Goal: Task Accomplishment & Management: Use online tool/utility

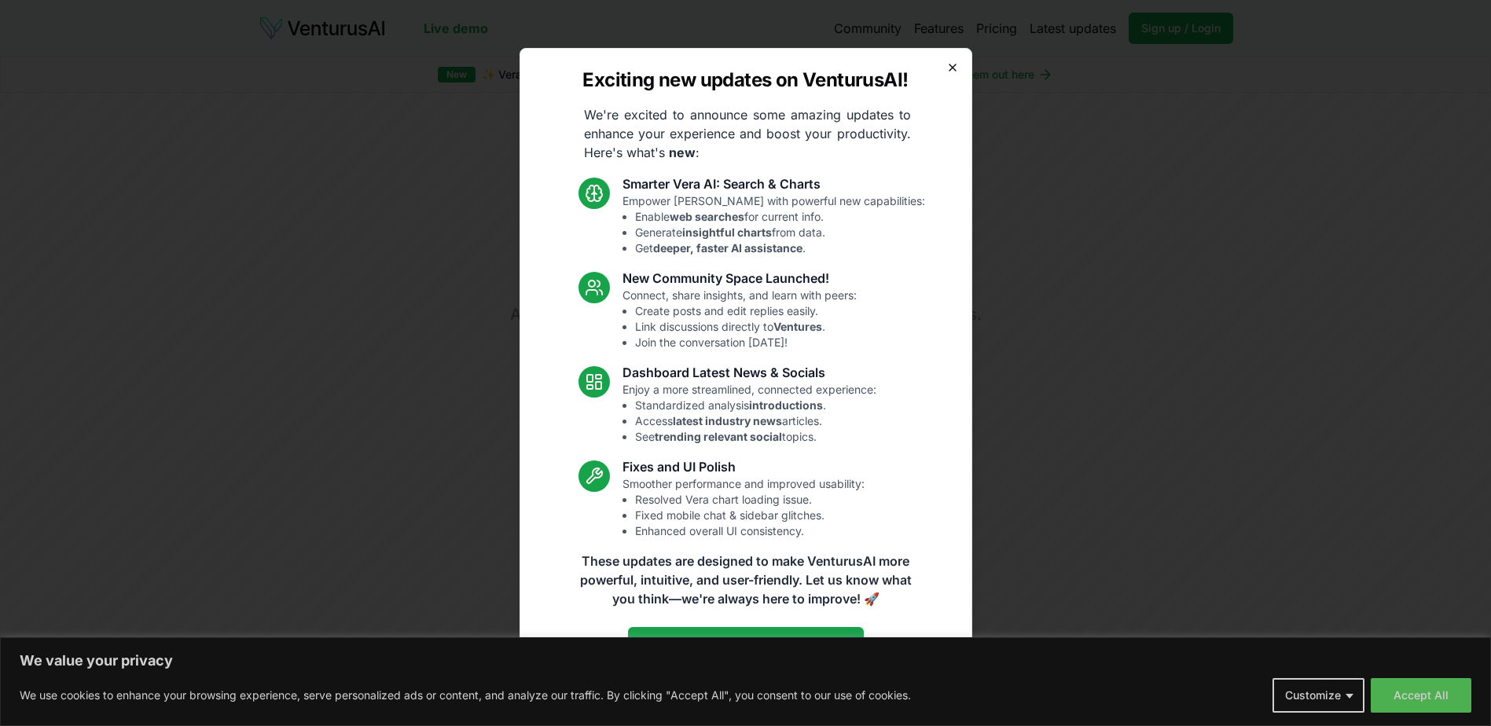
click at [950, 67] on icon "button" at bounding box center [952, 67] width 13 height 13
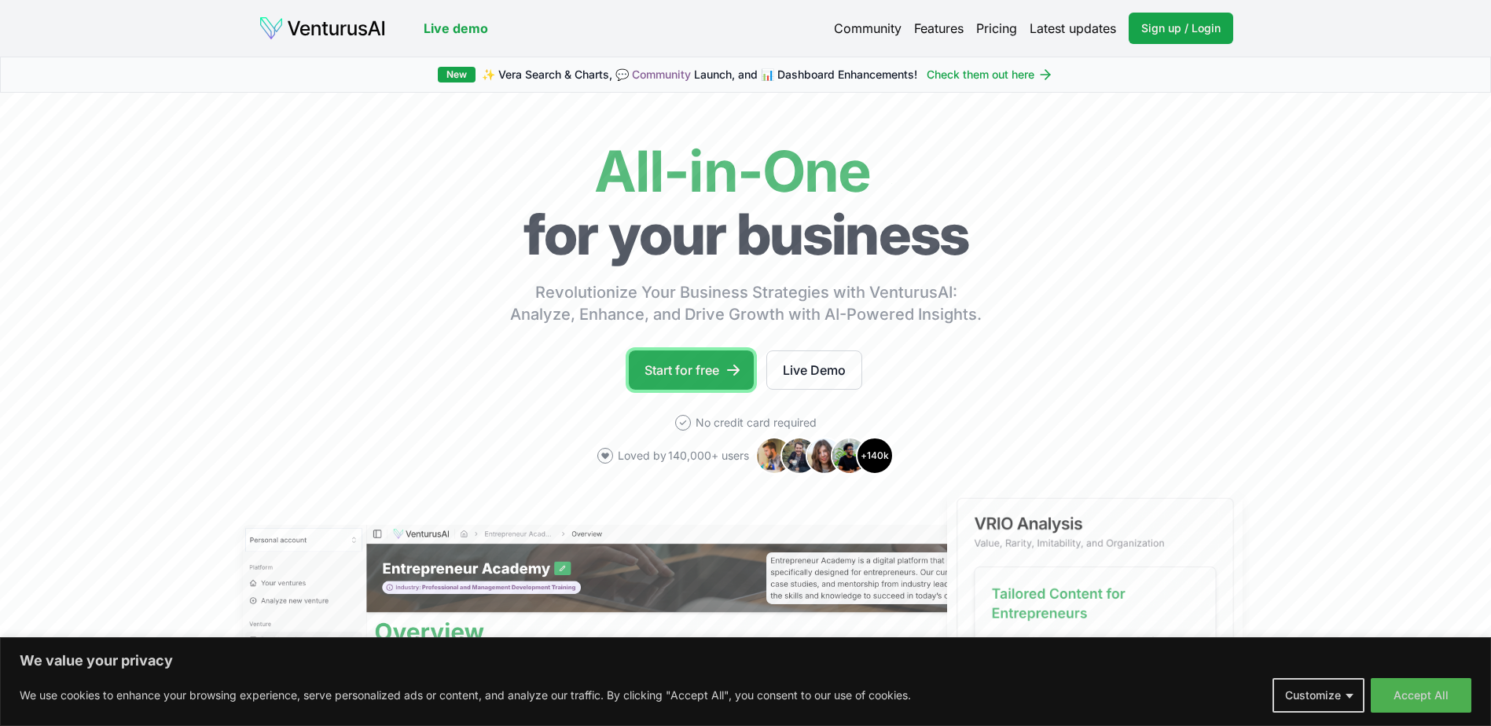
click at [678, 364] on link "Start for free" at bounding box center [691, 370] width 125 height 39
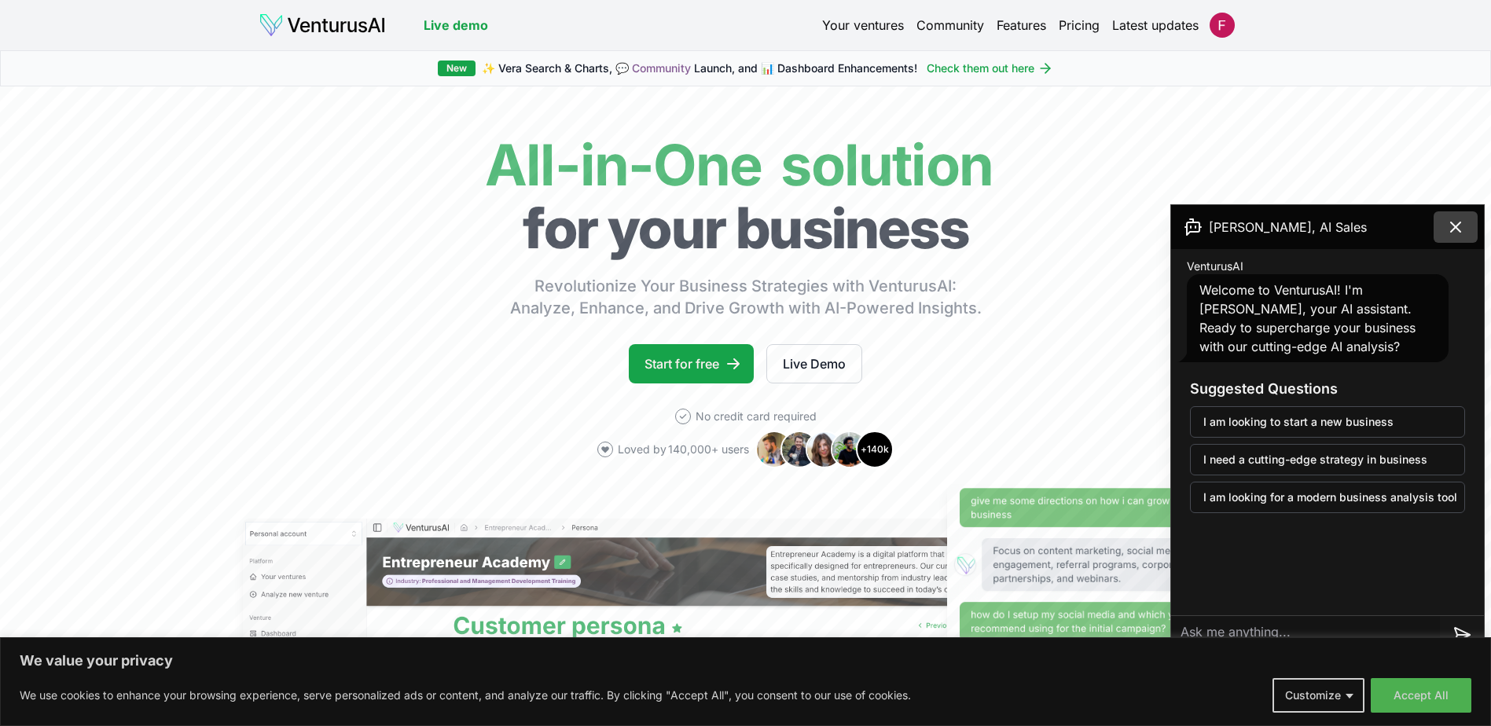
click at [1458, 231] on icon at bounding box center [1455, 227] width 19 height 19
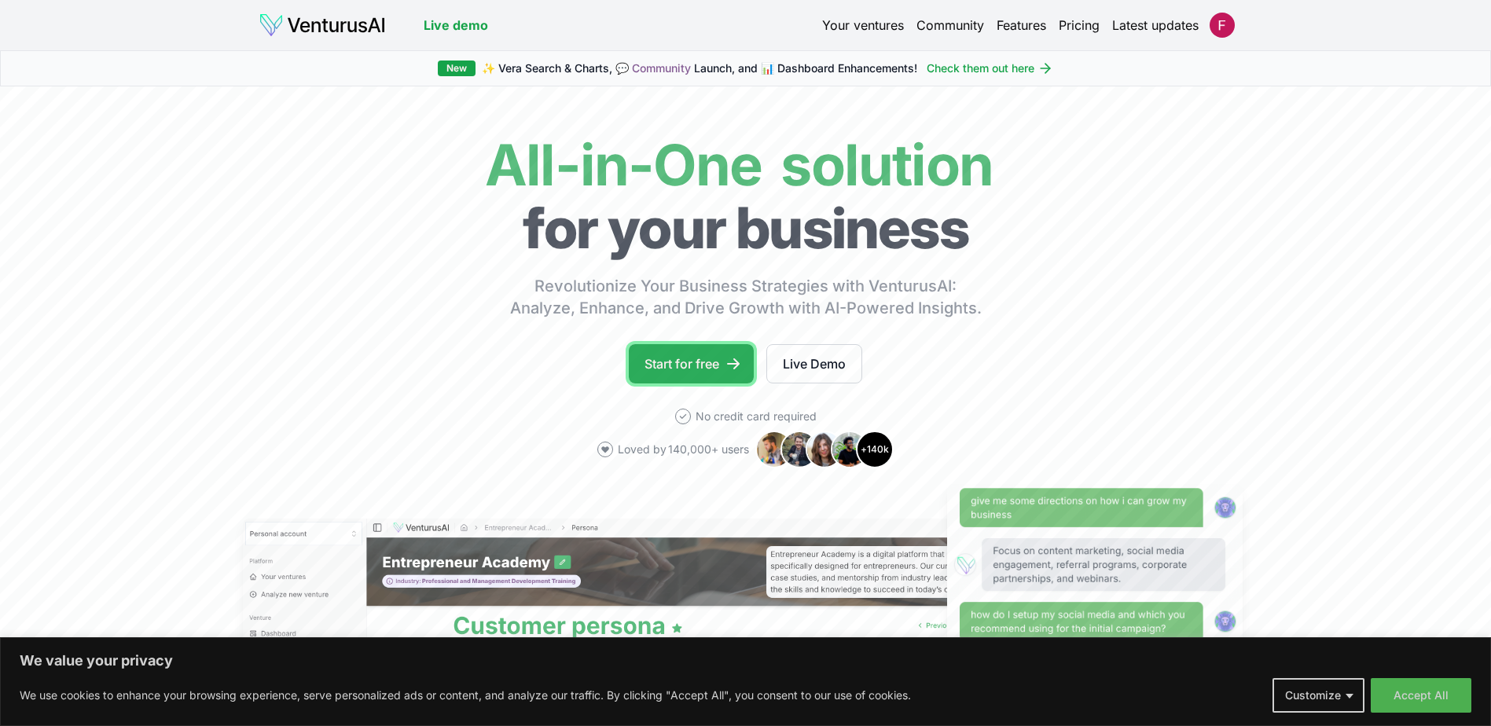
click at [687, 358] on link "Start for free" at bounding box center [691, 363] width 125 height 39
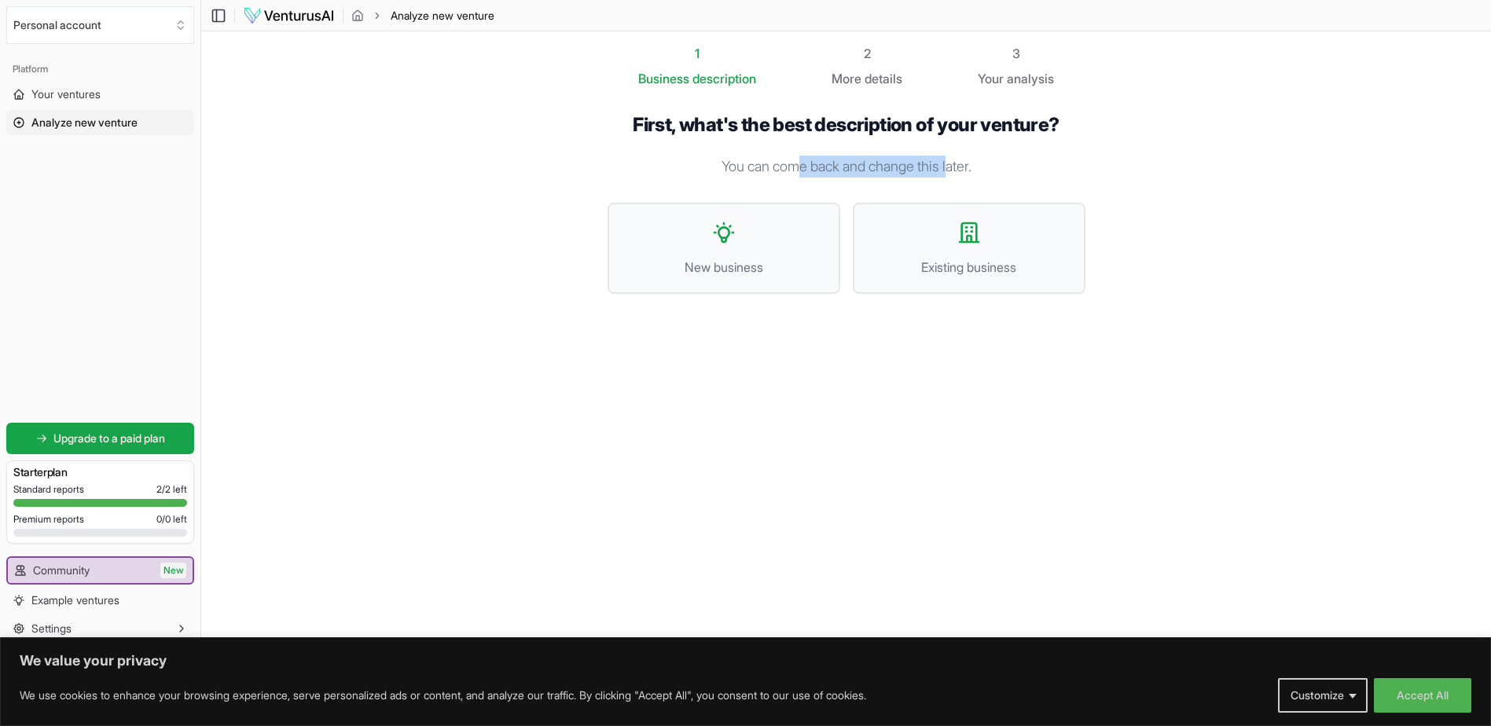
drag, startPoint x: 791, startPoint y: 170, endPoint x: 957, endPoint y: 171, distance: 165.9
click at [957, 171] on p "You can come back and change this later." at bounding box center [847, 167] width 478 height 22
drag, startPoint x: 957, startPoint y: 171, endPoint x: 998, endPoint y: 171, distance: 40.9
click at [998, 171] on p "You can come back and change this later." at bounding box center [847, 167] width 478 height 22
drag, startPoint x: 995, startPoint y: 160, endPoint x: 715, endPoint y: 160, distance: 279.8
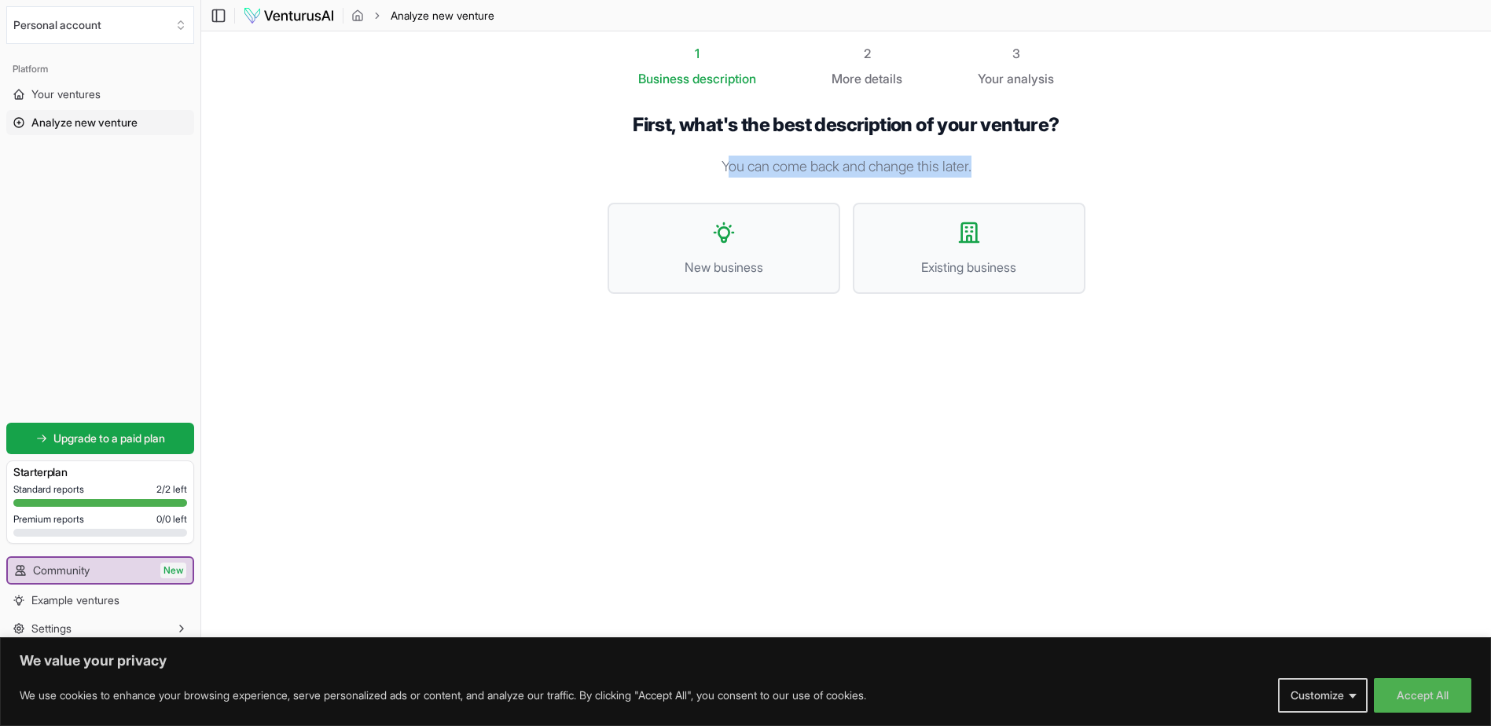
click at [715, 160] on p "You can come back and change this later." at bounding box center [847, 167] width 478 height 22
click at [547, 138] on section "1 Business description 2 More details 3 Your analysis First, what's the best de…" at bounding box center [846, 339] width 1290 height 616
click at [987, 260] on span "Existing business" at bounding box center [969, 267] width 198 height 19
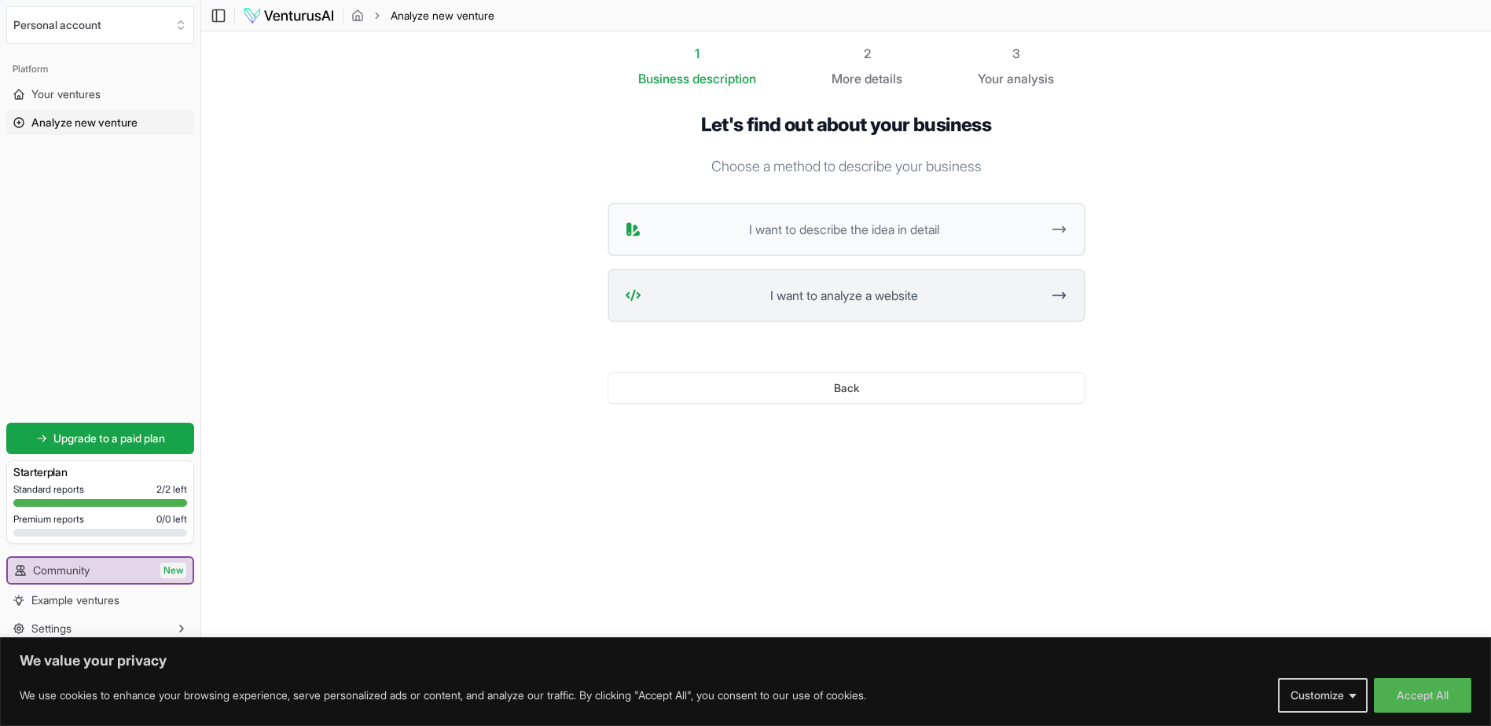
click at [858, 301] on span "I want to analyze a website" at bounding box center [845, 295] width 394 height 19
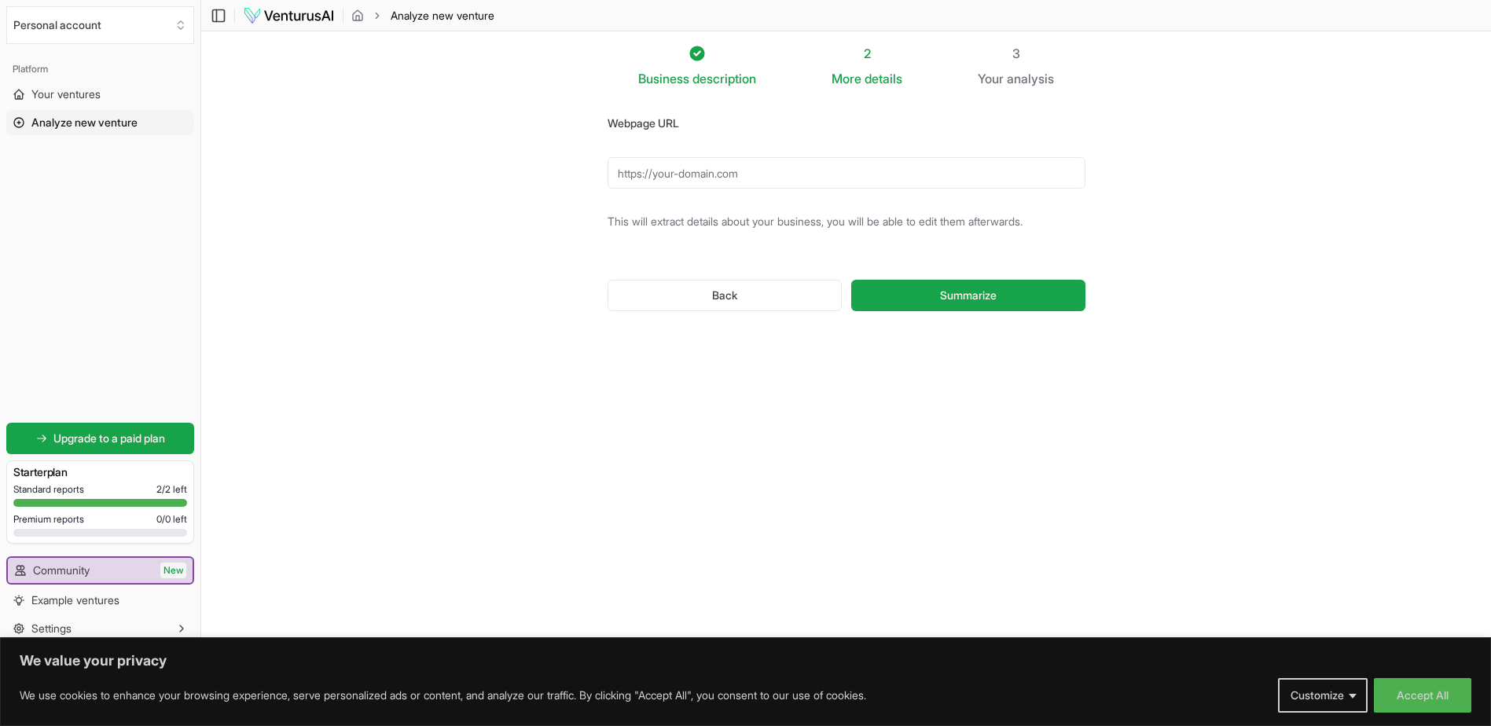
click at [773, 172] on input "Webpage URL" at bounding box center [847, 172] width 478 height 31
click at [978, 300] on span "Summarize" at bounding box center [968, 296] width 57 height 16
drag, startPoint x: 646, startPoint y: 171, endPoint x: 563, endPoint y: 175, distance: 83.5
click at [563, 175] on section "Business description 2 More details 3 Your analysis Webpage URL www.kaiserbeet.…" at bounding box center [846, 339] width 1290 height 616
click at [1023, 298] on button "Summarize" at bounding box center [967, 295] width 233 height 31
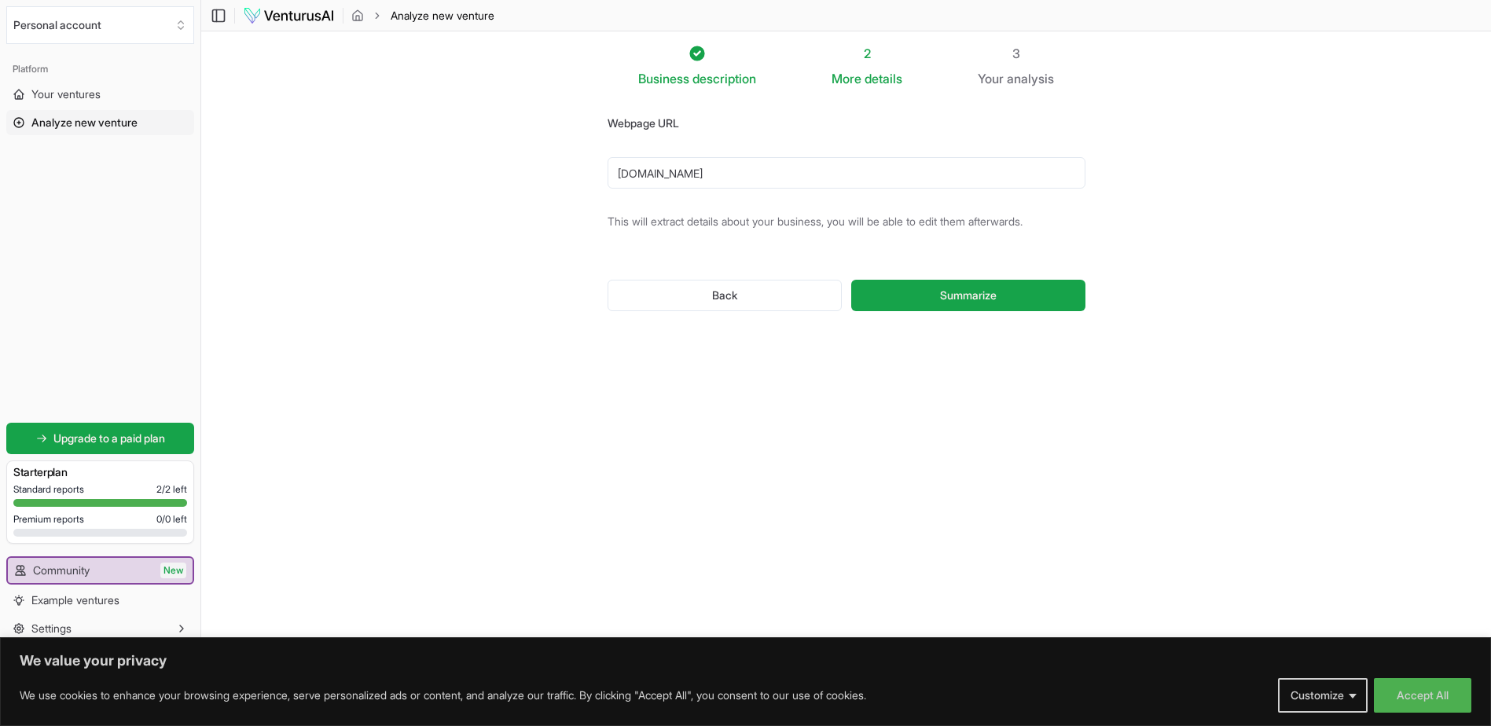
click at [720, 174] on input "kaiserbeet.com" at bounding box center [847, 172] width 478 height 31
click at [715, 174] on input "kaiserbeet.com" at bounding box center [847, 172] width 478 height 31
drag, startPoint x: 673, startPoint y: 175, endPoint x: 711, endPoint y: 174, distance: 37.7
click at [711, 174] on input "kaiserbeet.com" at bounding box center [847, 172] width 478 height 31
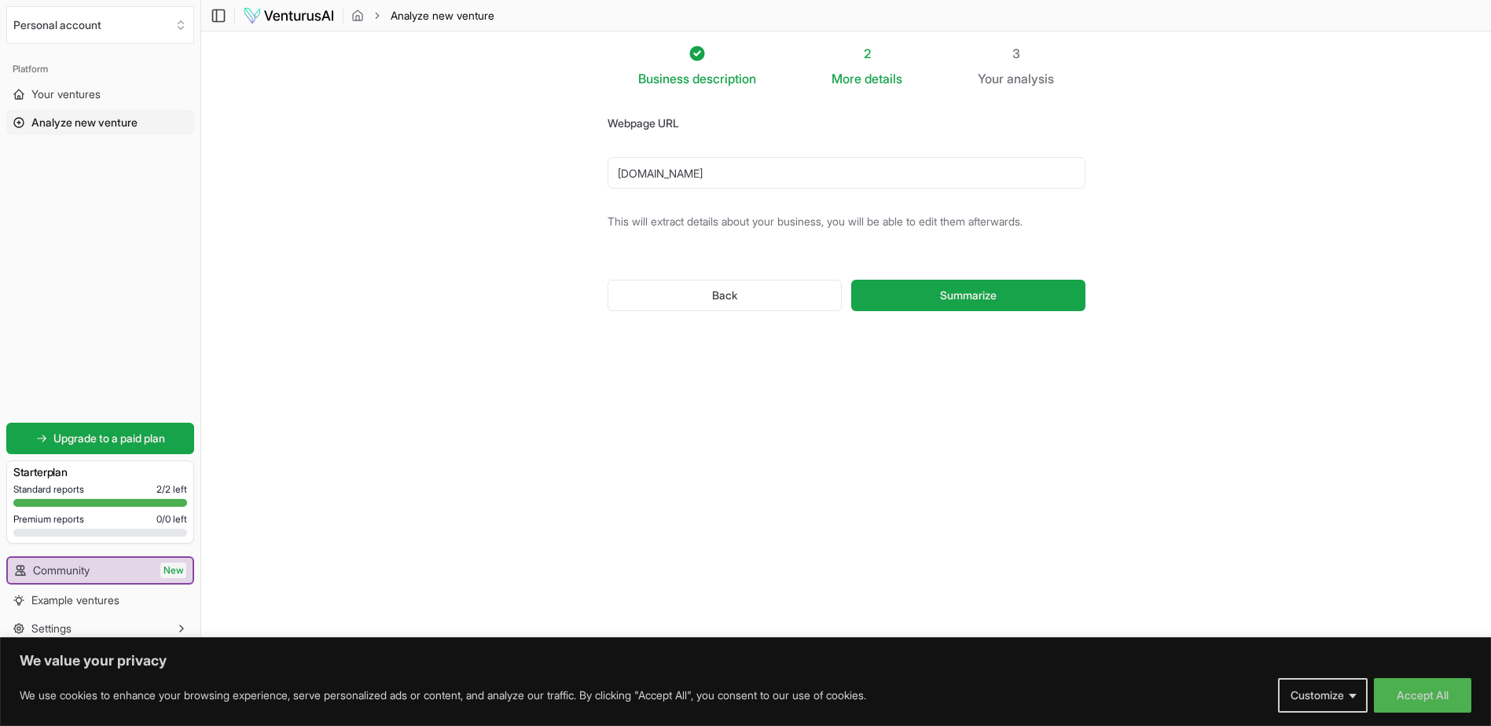
drag, startPoint x: 619, startPoint y: 171, endPoint x: 625, endPoint y: 154, distance: 17.7
click at [619, 171] on input "kaiserbeet.com" at bounding box center [847, 172] width 478 height 31
drag, startPoint x: 721, startPoint y: 173, endPoint x: 545, endPoint y: 171, distance: 176.1
click at [545, 171] on section "Business description 2 More details 3 Your analysis Webpage URL kaiserbeet.com …" at bounding box center [846, 339] width 1290 height 616
paste input "https://kaiserbeet.com/"
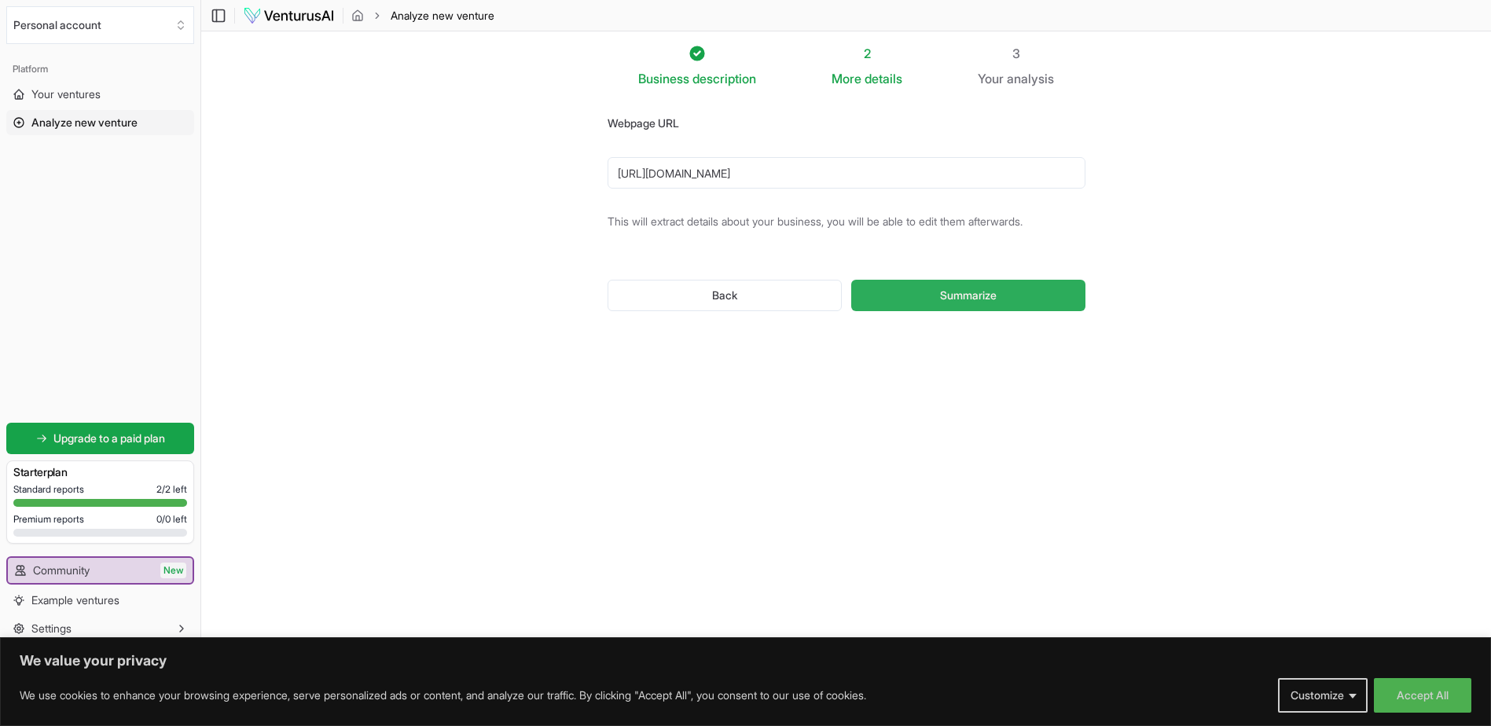
type input "https://kaiserbeet.com/"
click at [1011, 288] on button "Summarize" at bounding box center [967, 295] width 233 height 31
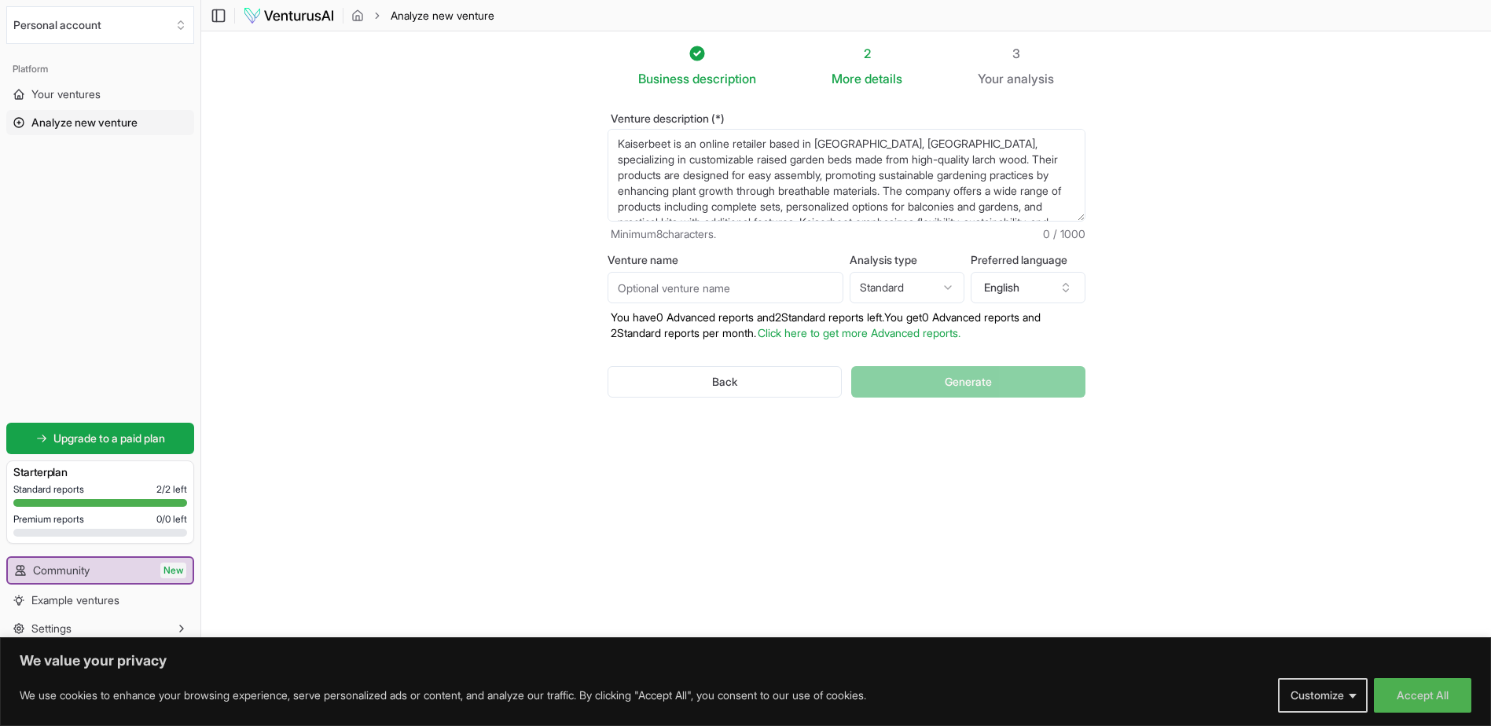
drag, startPoint x: 692, startPoint y: 144, endPoint x: 1031, endPoint y: 207, distance: 344.6
click at [1031, 207] on textarea "Kaiserbeet is an online retailer based in South Tyrol, Italy, specializing in c…" at bounding box center [847, 175] width 478 height 93
click at [527, 270] on section "Business description 2 More details 3 Your analysis Venture description (*) Kai…" at bounding box center [846, 339] width 1290 height 616
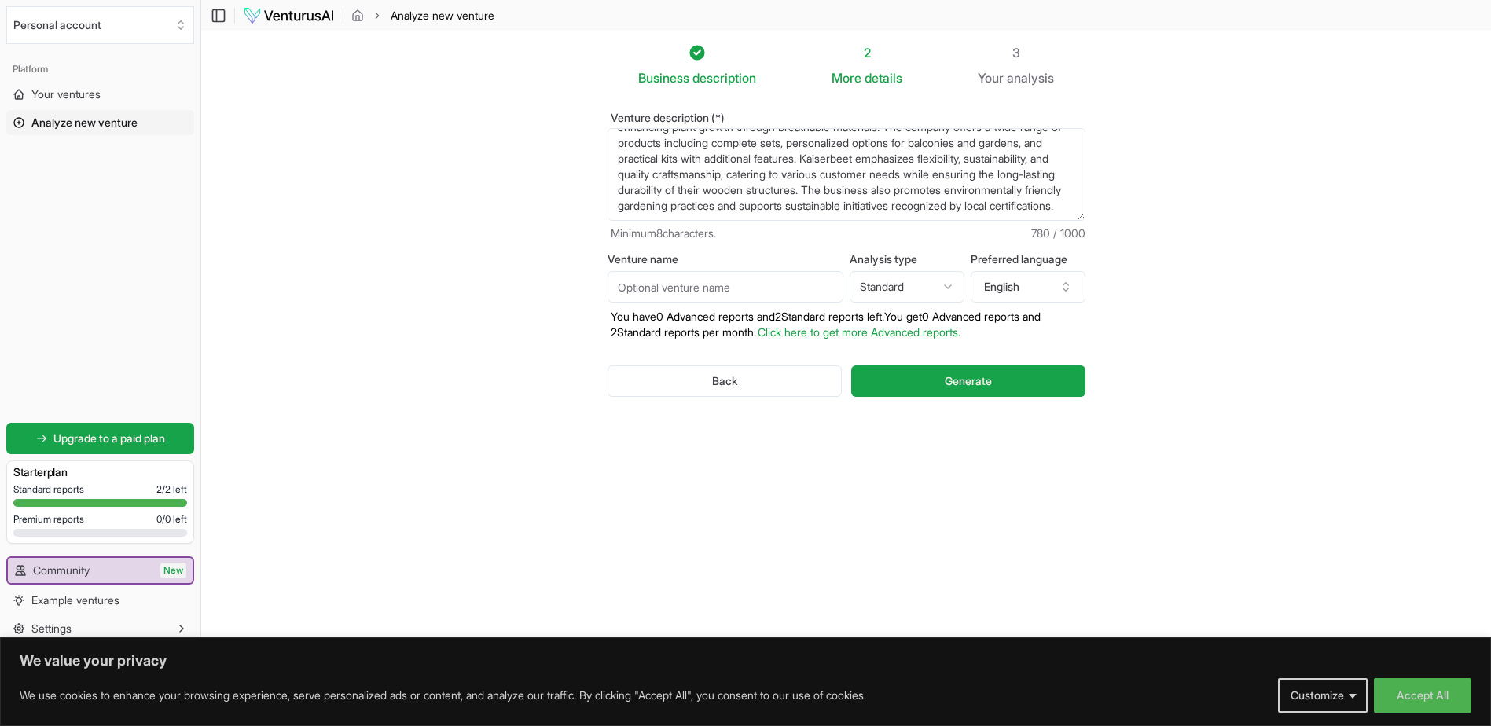
click at [684, 287] on input "Venture name" at bounding box center [726, 286] width 236 height 31
drag, startPoint x: 555, startPoint y: 258, endPoint x: 1083, endPoint y: 257, distance: 528.2
click at [1083, 257] on section "Business description 2 More details 3 Your analysis Venture description (*) Kai…" at bounding box center [846, 339] width 1290 height 616
click at [943, 294] on html "We value your privacy We use cookies to enhance your browsing experience, serve…" at bounding box center [745, 362] width 1491 height 726
click at [946, 274] on html "We value your privacy We use cookies to enhance your browsing experience, serve…" at bounding box center [745, 362] width 1491 height 726
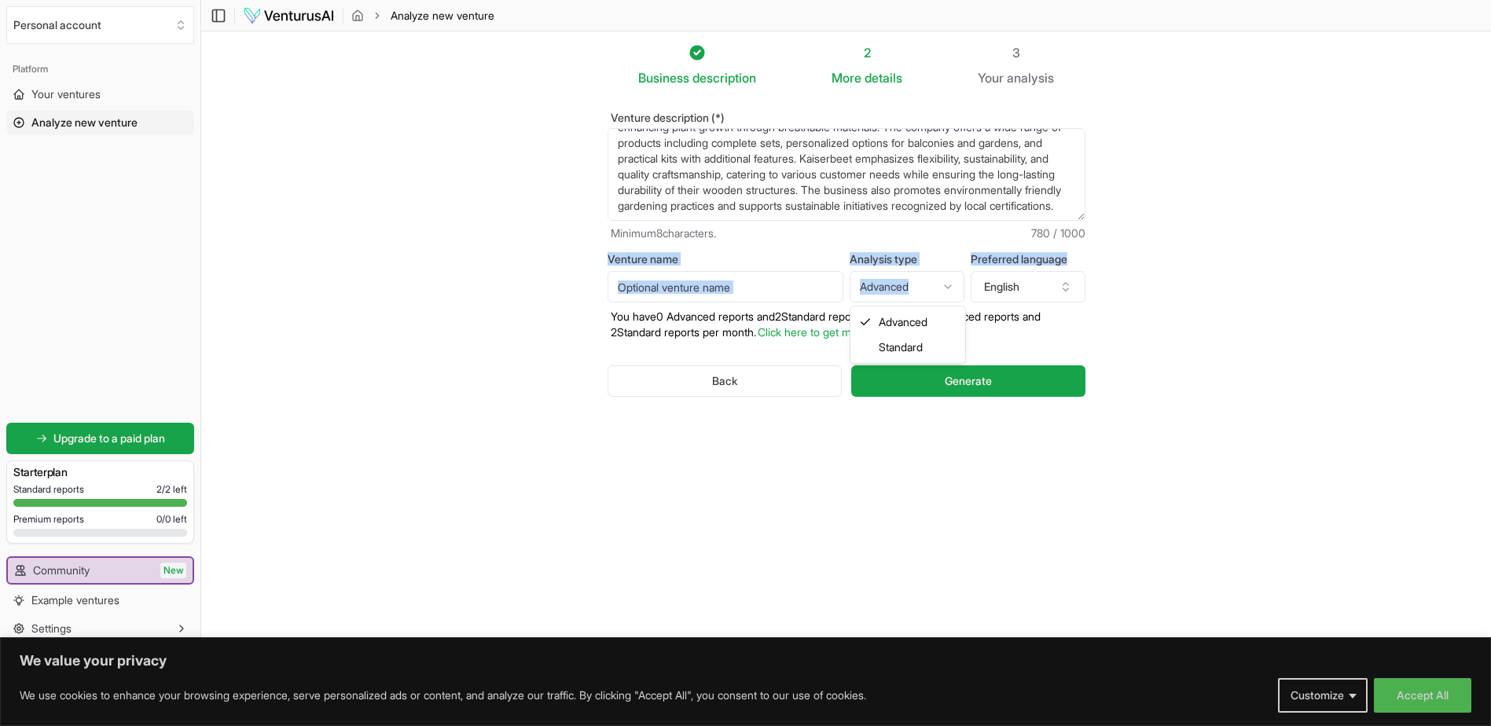
select select "standard"
click at [1006, 282] on button "English" at bounding box center [1028, 286] width 115 height 31
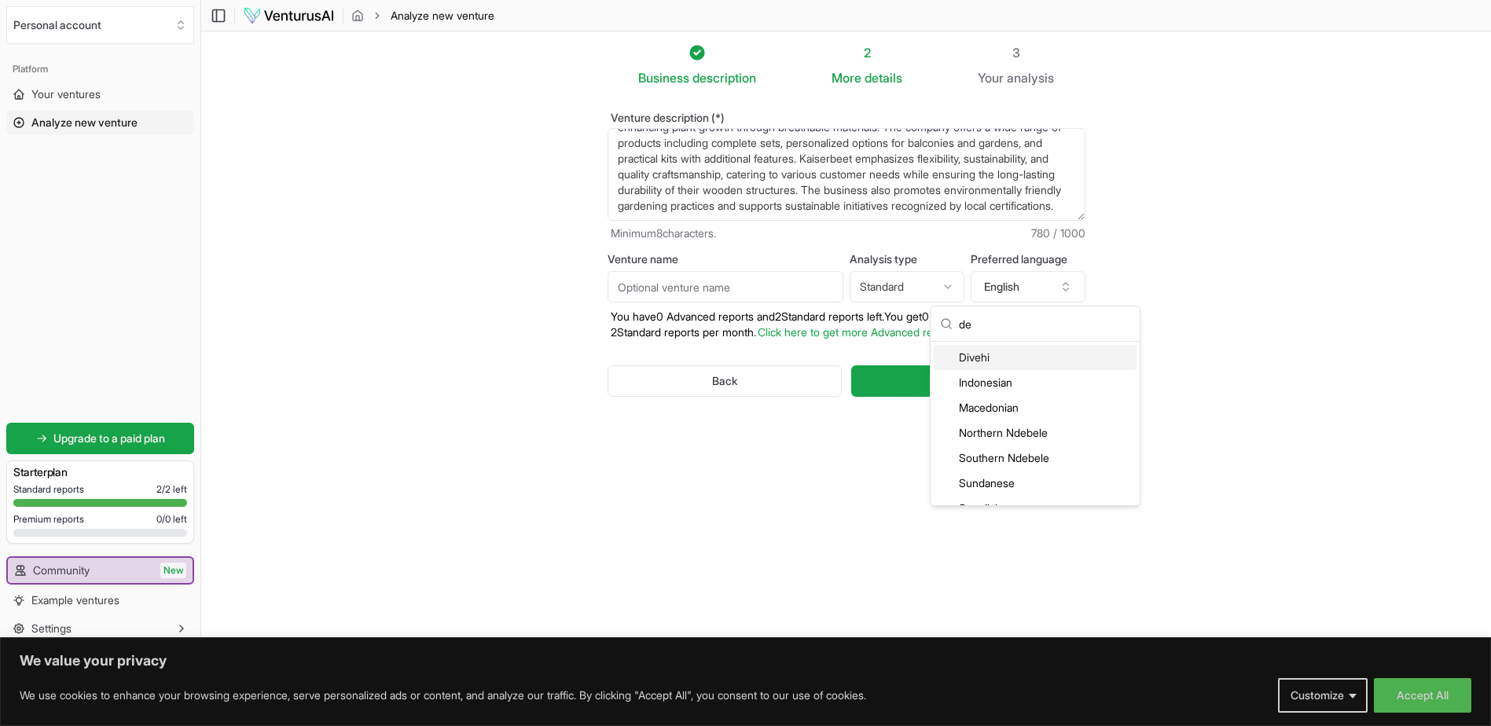
type input "d"
type input "ger"
click at [1034, 355] on div "German" at bounding box center [1035, 357] width 203 height 25
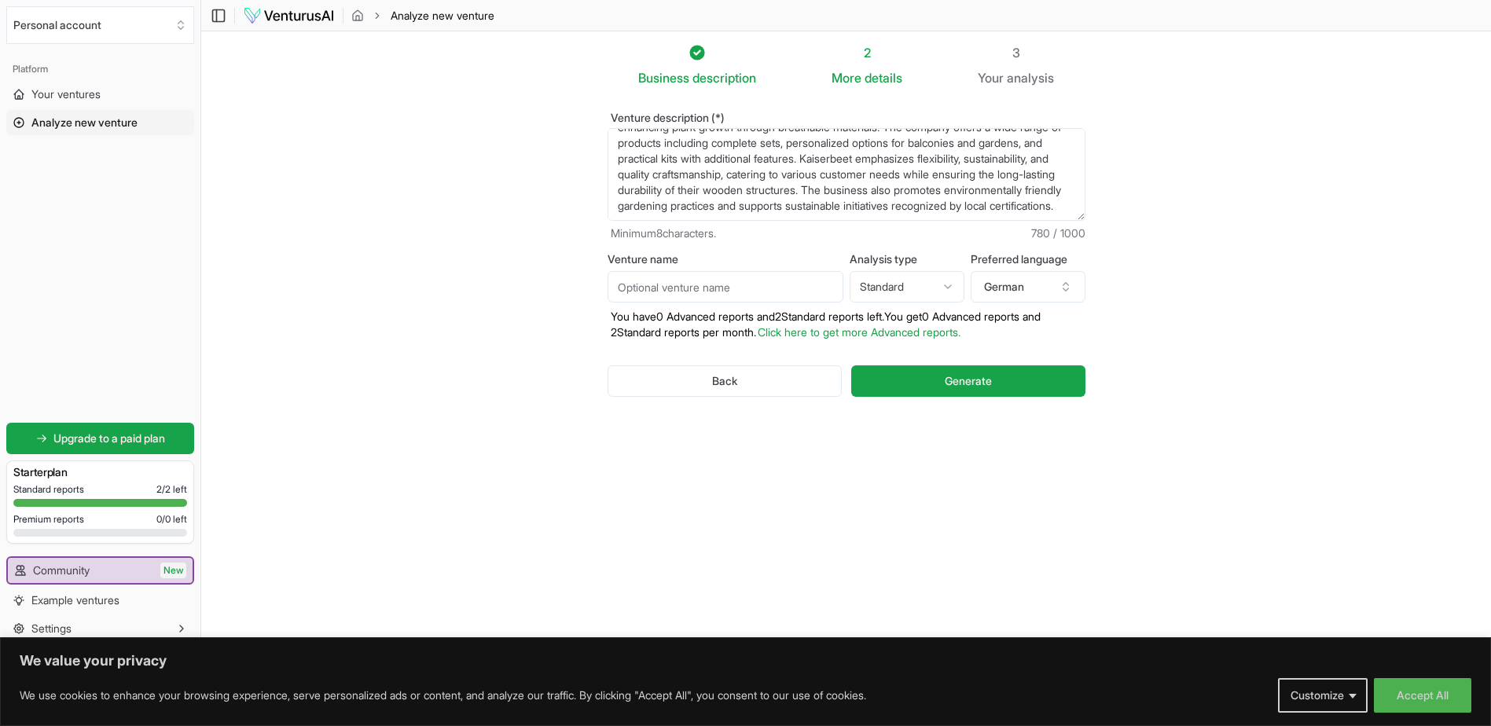
click at [702, 286] on input "Venture name" at bounding box center [726, 286] width 236 height 31
drag, startPoint x: 688, startPoint y: 264, endPoint x: 609, endPoint y: 258, distance: 78.9
click at [609, 258] on div "Venture name" at bounding box center [726, 278] width 236 height 49
copy label "Venture name"
click at [716, 281] on input "Venture name" at bounding box center [726, 286] width 236 height 31
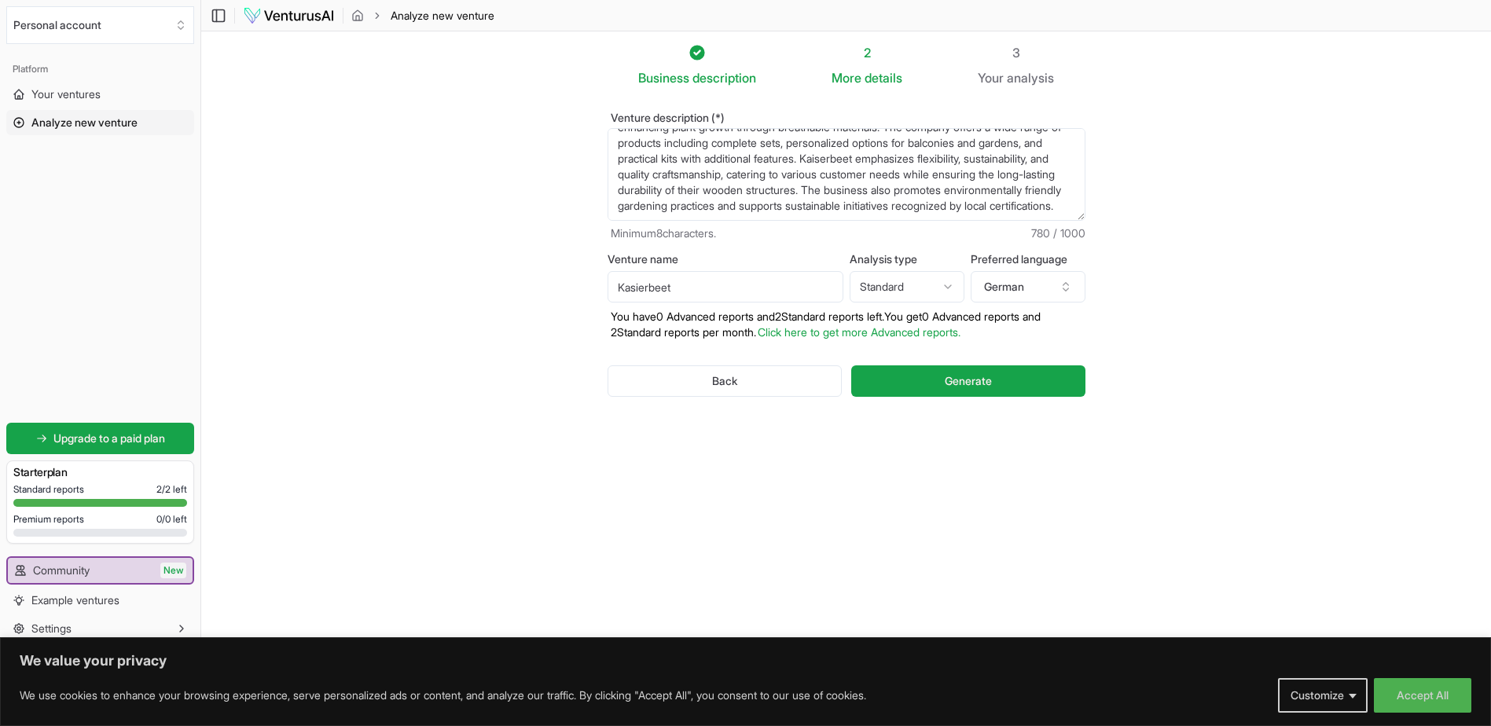
type input "Kasierbeet"
click at [927, 285] on html "We value your privacy We use cookies to enhance your browsing experience, serve…" at bounding box center [745, 362] width 1491 height 726
click at [441, 269] on html "We value your privacy We use cookies to enhance your browsing experience, serve…" at bounding box center [745, 362] width 1491 height 726
click at [987, 161] on textarea "Kaiserbeet is an online retailer based in South Tyrol, Italy, specializing in c…" at bounding box center [847, 174] width 478 height 93
click at [1115, 79] on section "Business description 2 More details 3 Your analysis Venture description (*) Kai…" at bounding box center [846, 339] width 1290 height 616
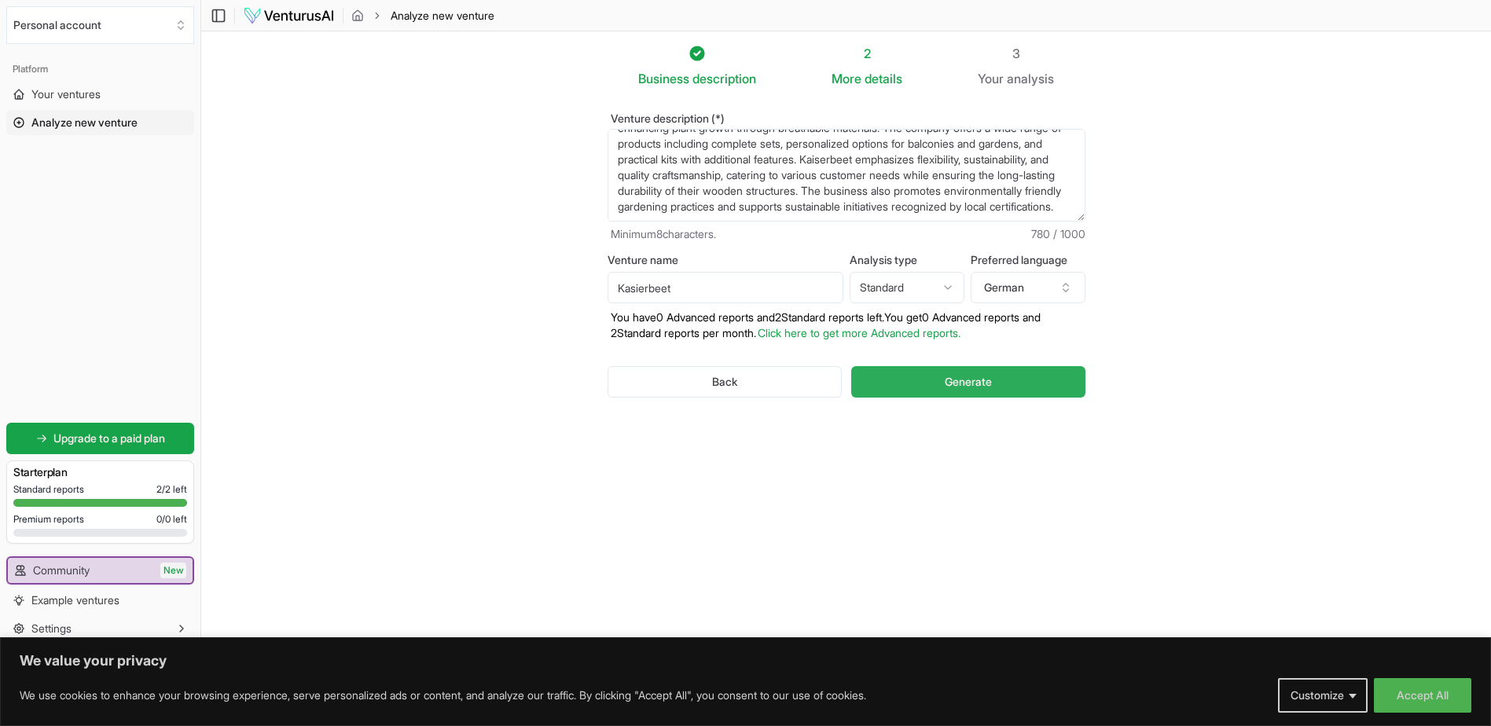
click at [980, 387] on span "Generate" at bounding box center [968, 382] width 47 height 16
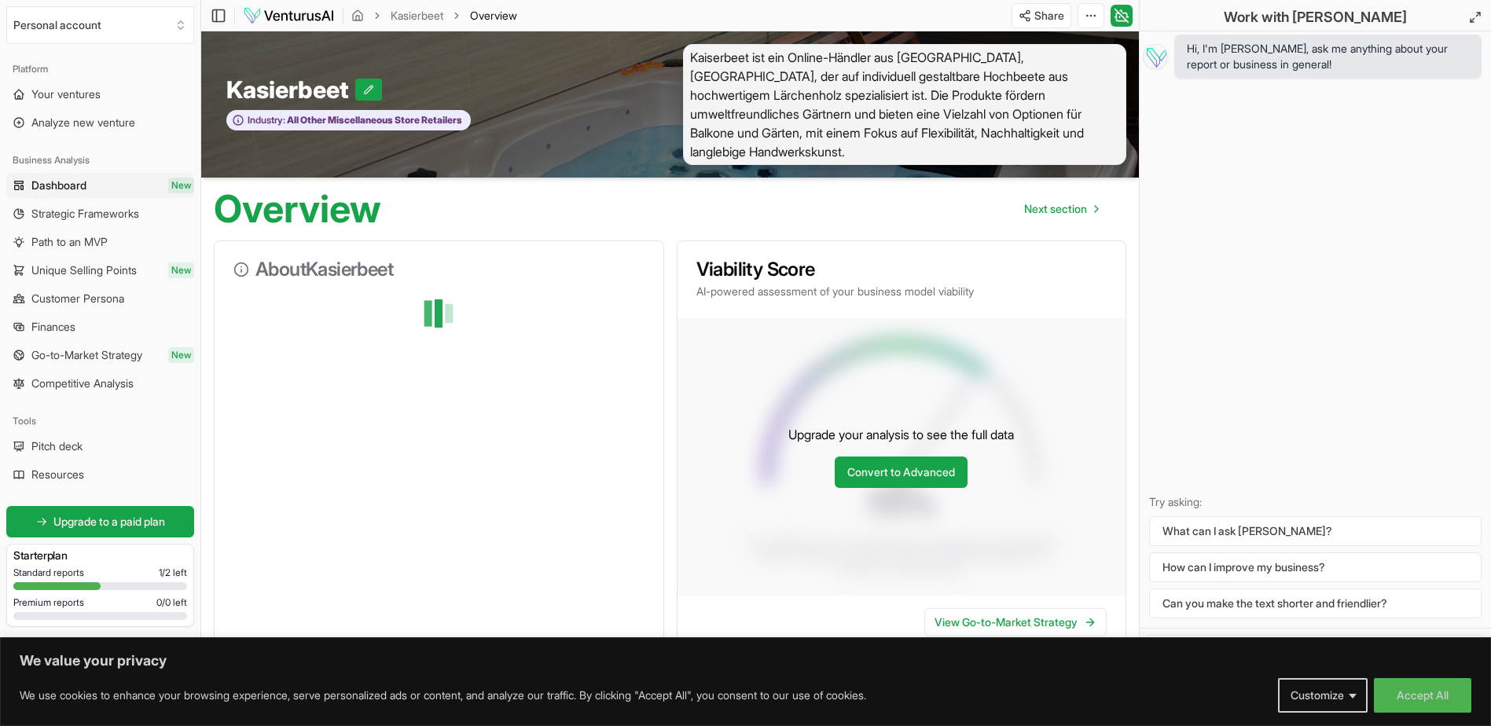
click at [1134, 193] on div "Overview Next section" at bounding box center [670, 203] width 938 height 50
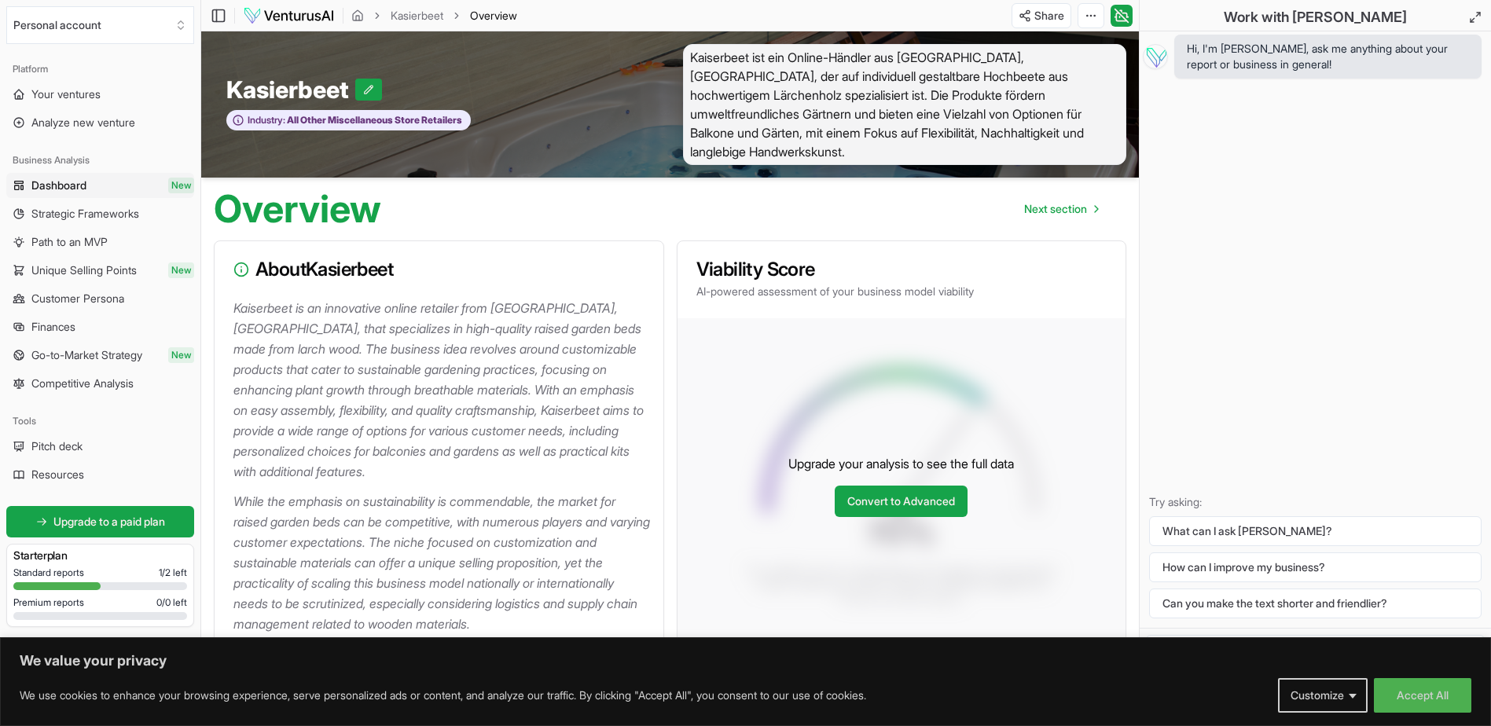
click at [465, 341] on p "Kaiserbeet is an innovative online retailer from South Tyrol, Italy, that speci…" at bounding box center [441, 390] width 417 height 184
click at [1060, 201] on span "Next section" at bounding box center [1055, 209] width 63 height 16
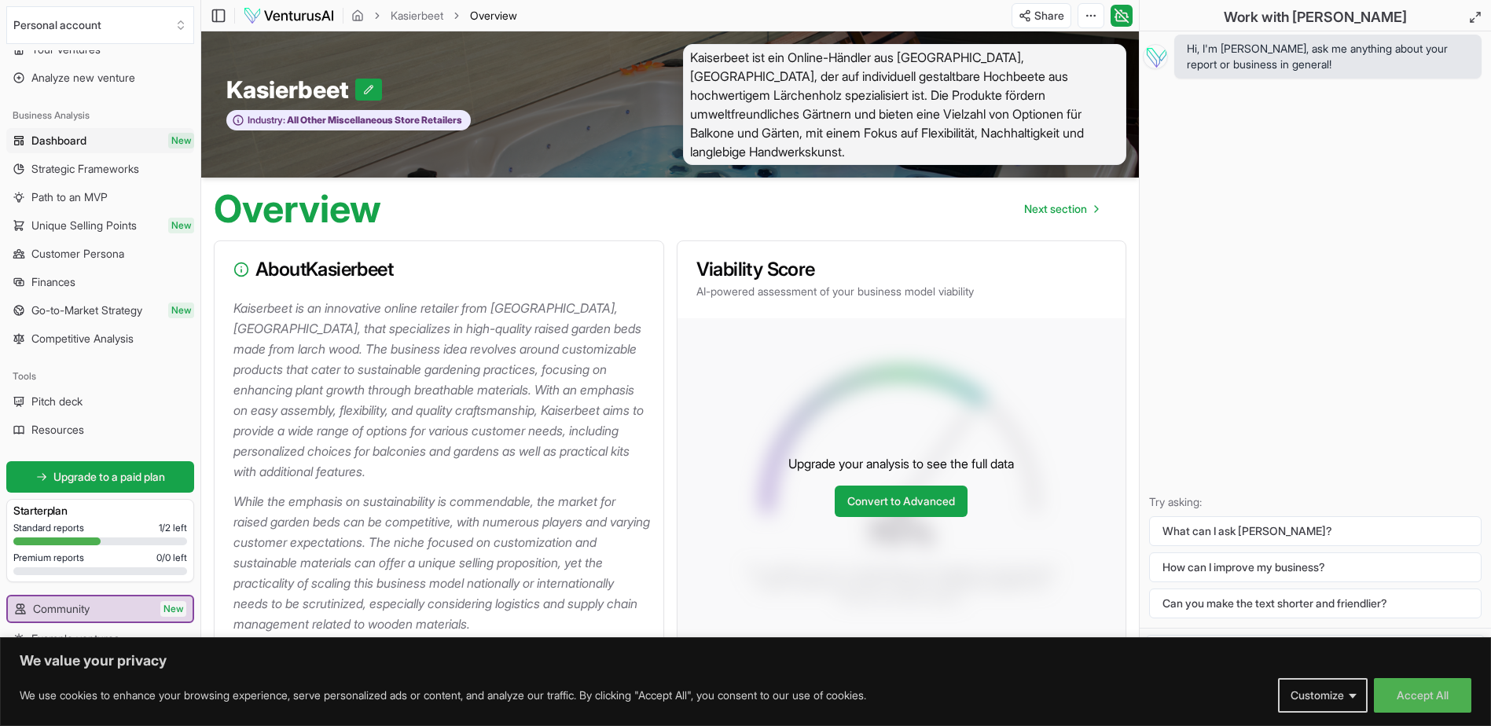
scroll to position [83, 0]
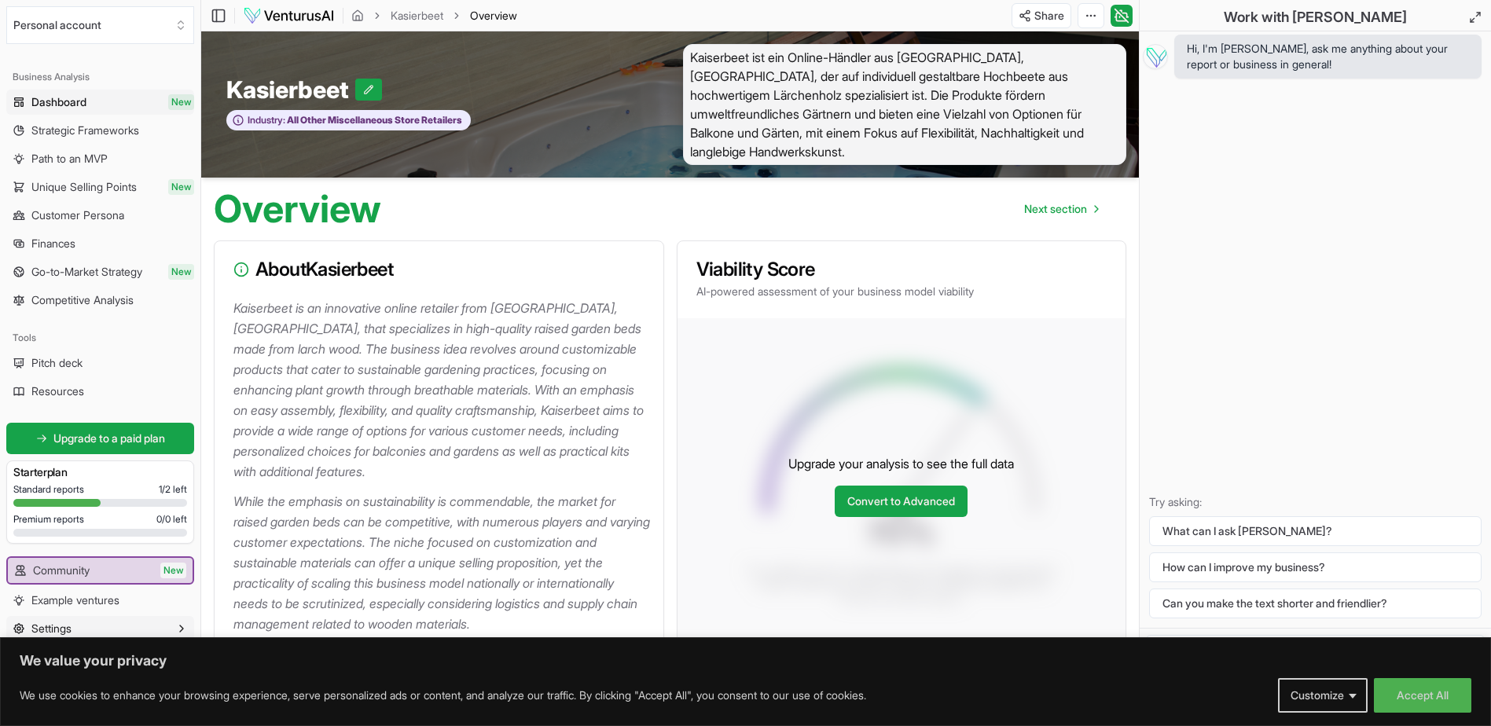
click at [175, 630] on icon "button" at bounding box center [181, 629] width 13 height 13
click at [1341, 694] on button "Customize" at bounding box center [1323, 695] width 90 height 35
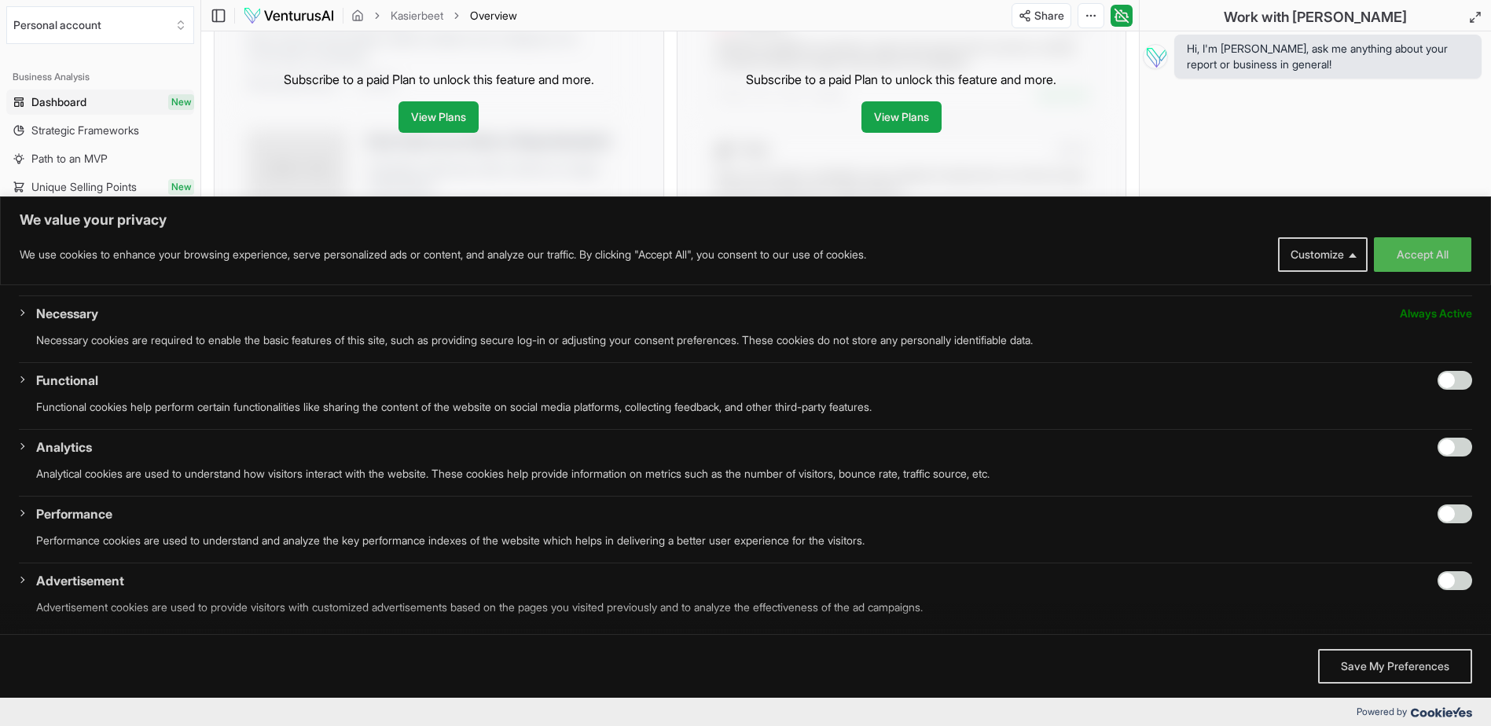
scroll to position [148, 0]
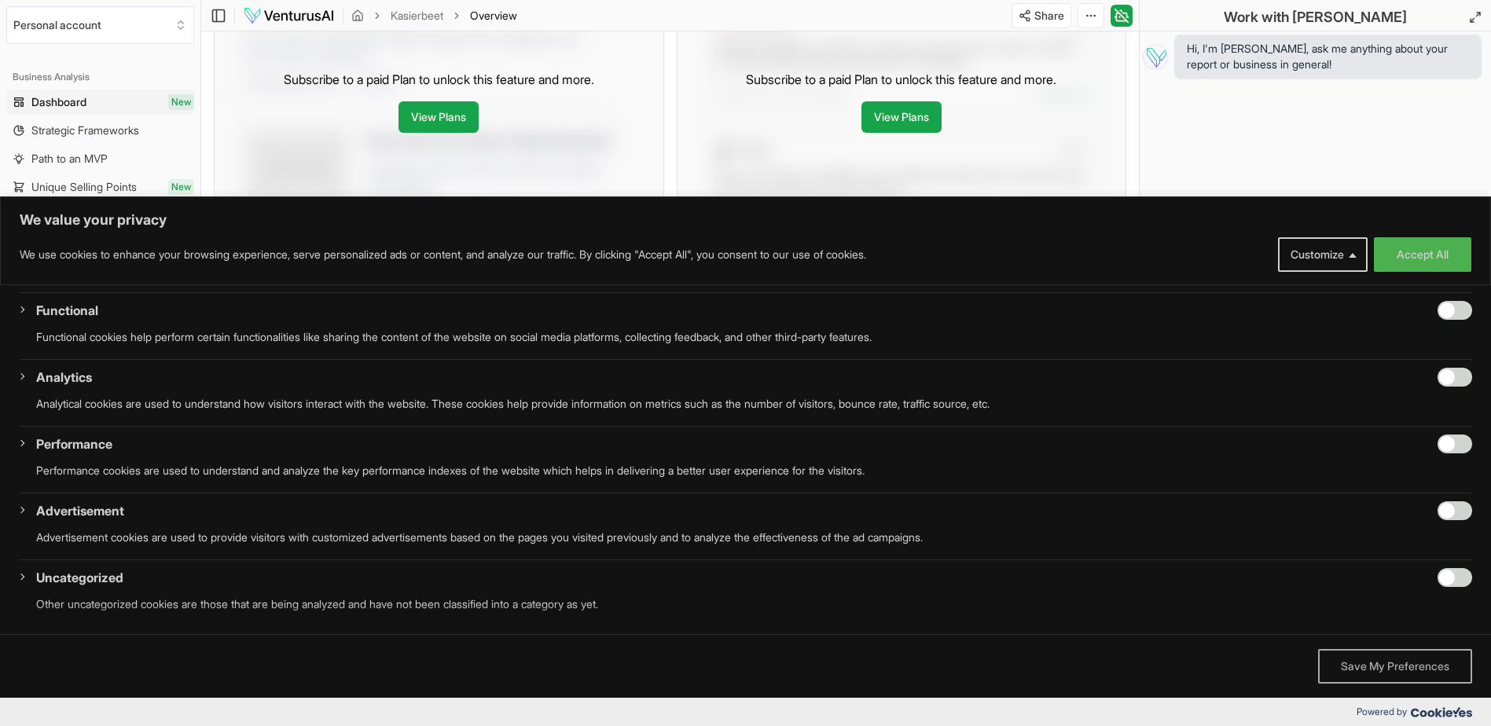
click at [1366, 665] on button "Save My Preferences" at bounding box center [1395, 666] width 154 height 35
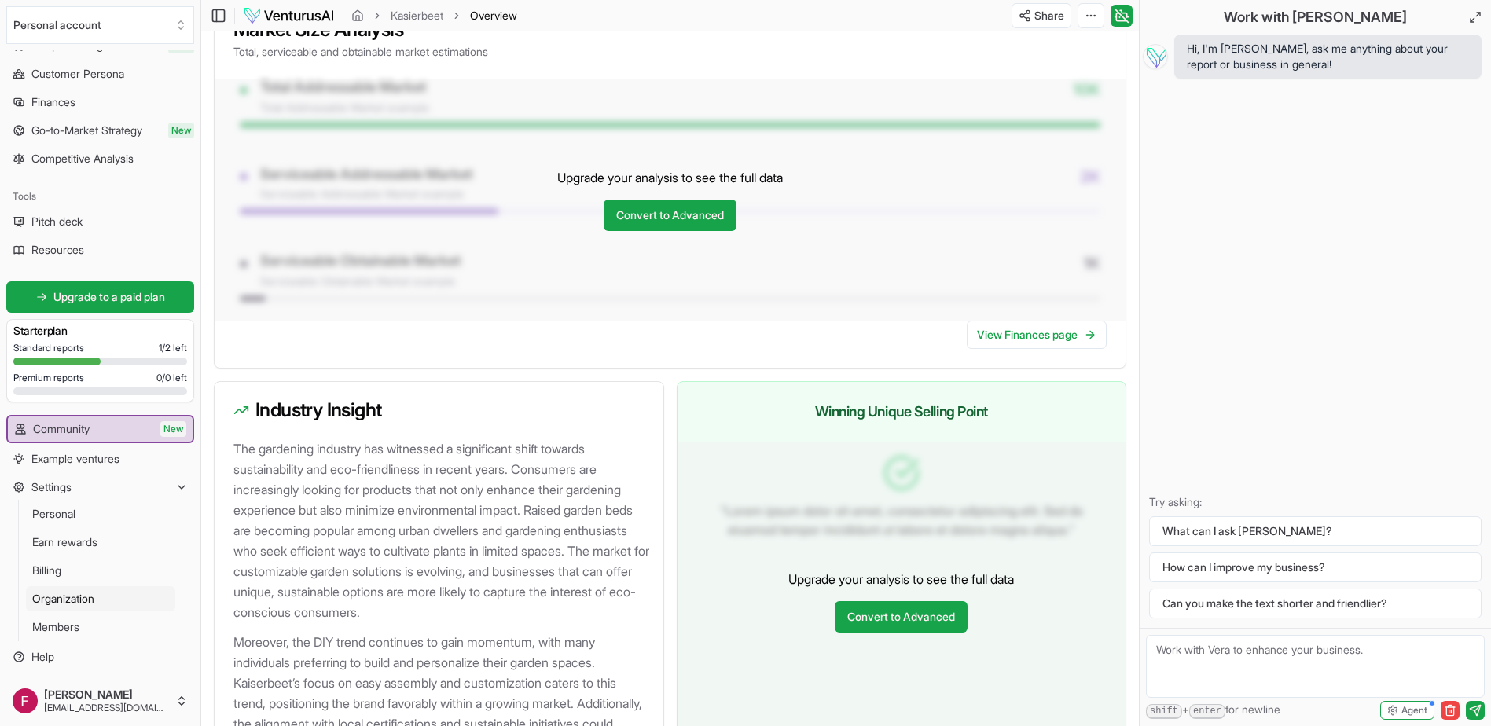
scroll to position [1258, 0]
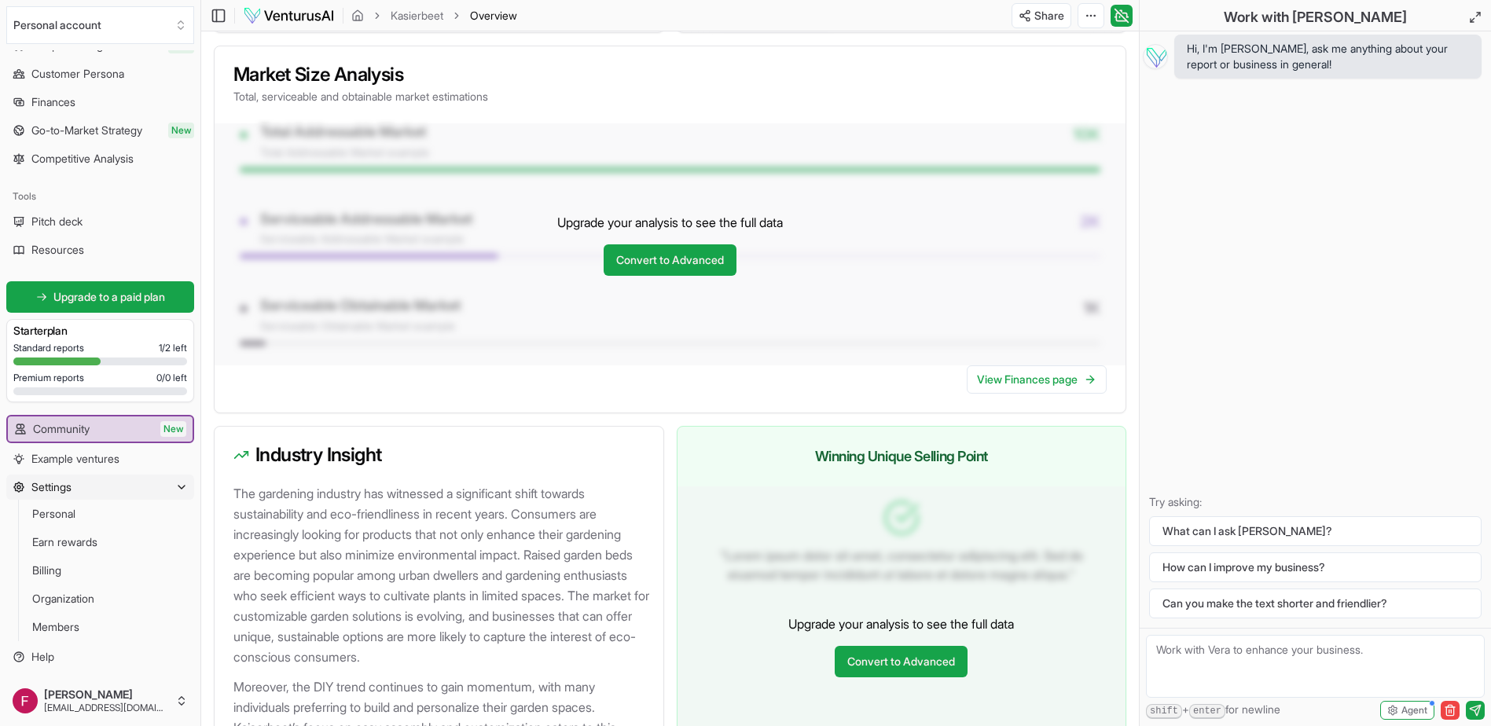
click at [95, 487] on button "Settings" at bounding box center [100, 487] width 188 height 25
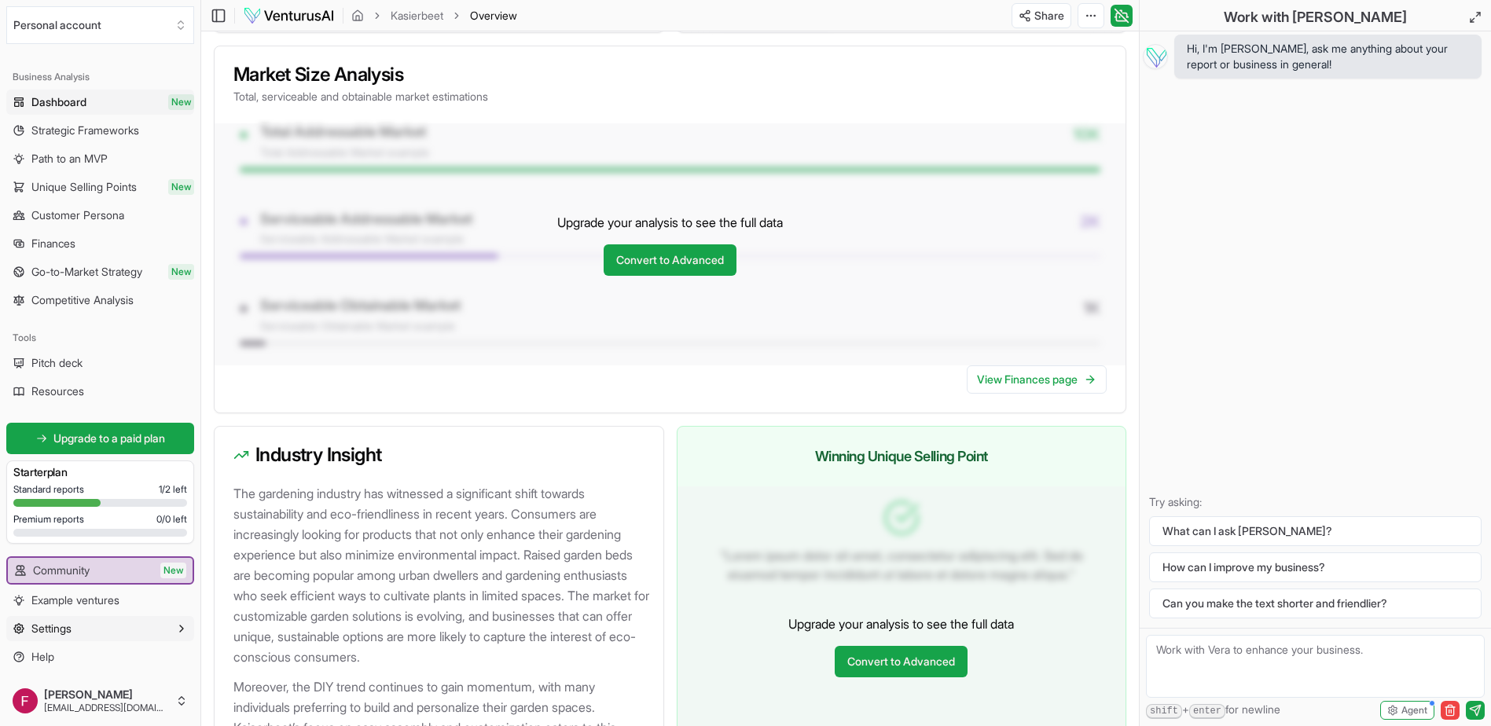
scroll to position [83, 0]
click at [104, 629] on button "Settings" at bounding box center [100, 628] width 188 height 25
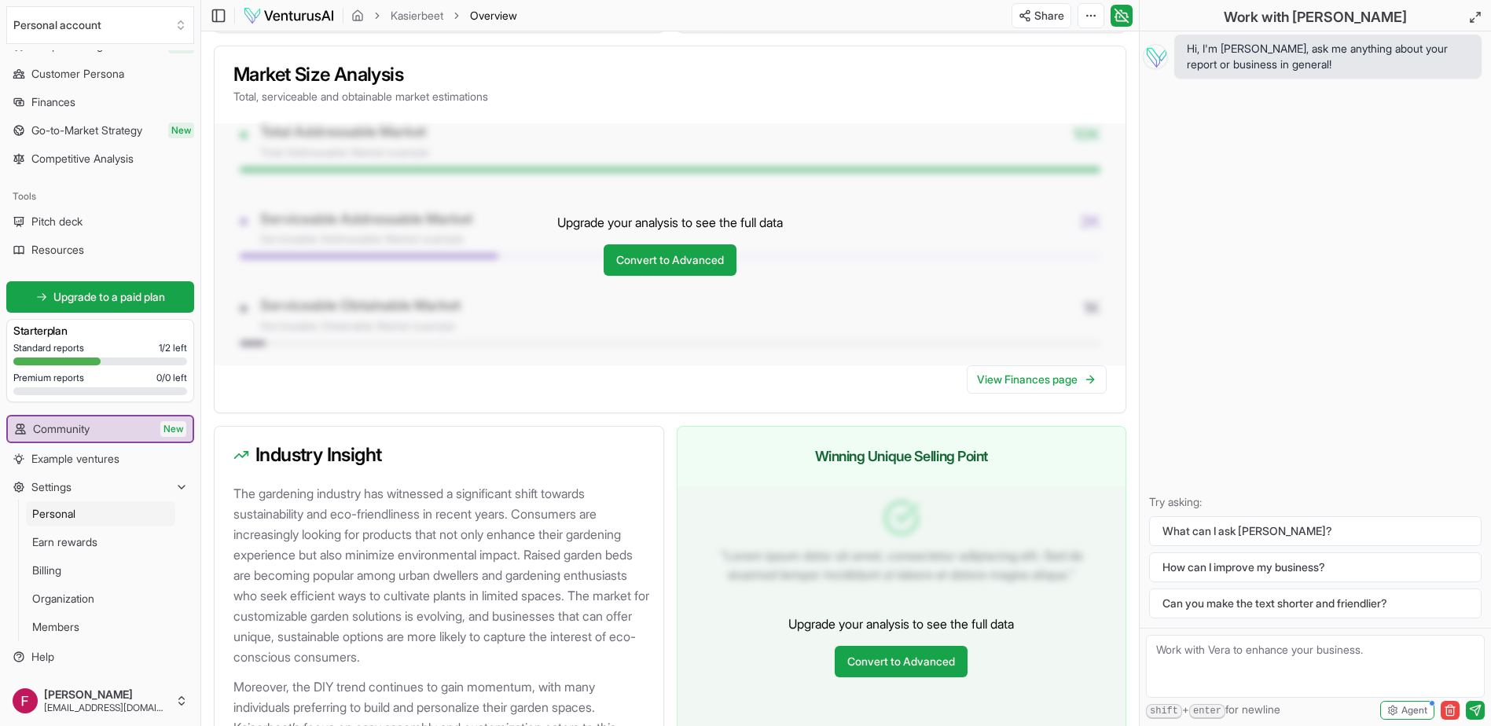
click at [58, 512] on span "Personal" at bounding box center [53, 514] width 43 height 16
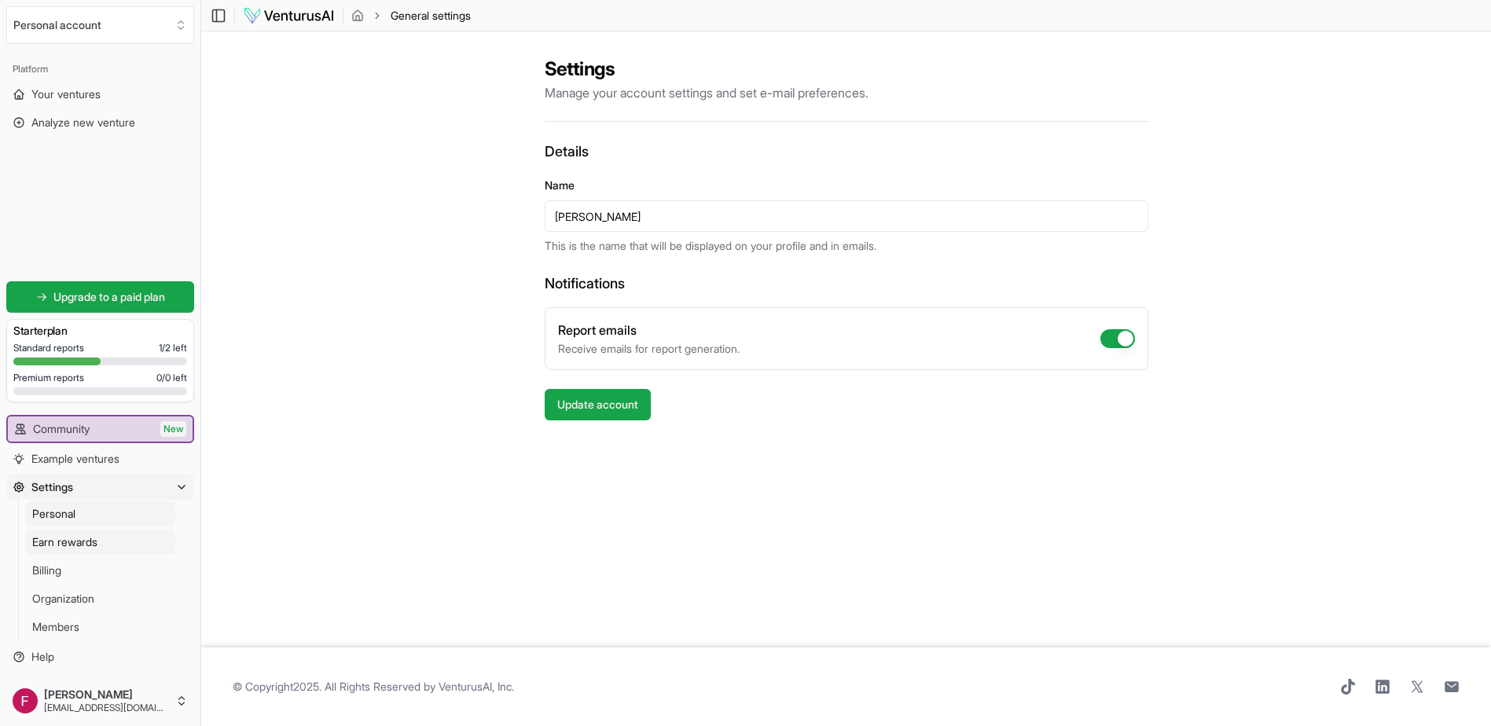
click at [51, 538] on span "Earn rewards" at bounding box center [64, 543] width 65 height 16
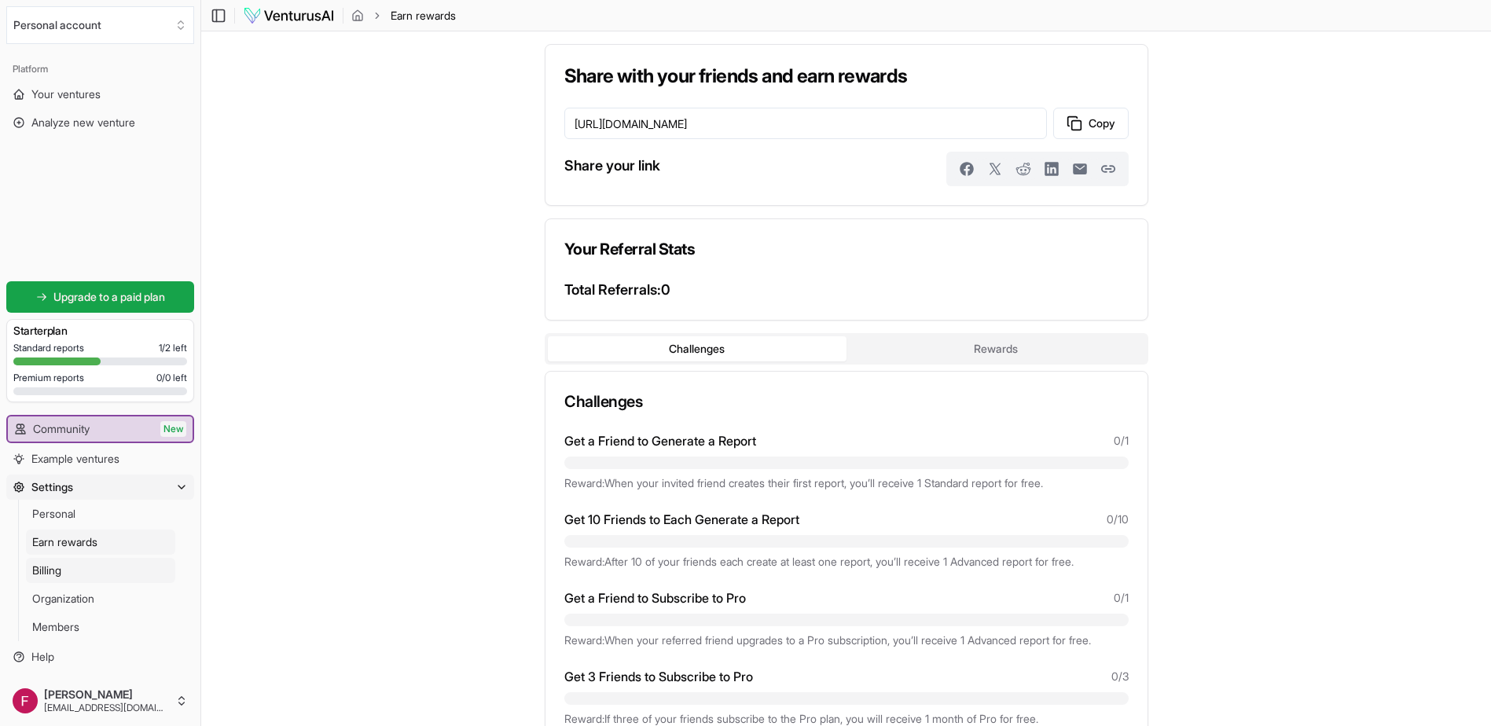
click at [54, 568] on span "Billing" at bounding box center [46, 571] width 29 height 16
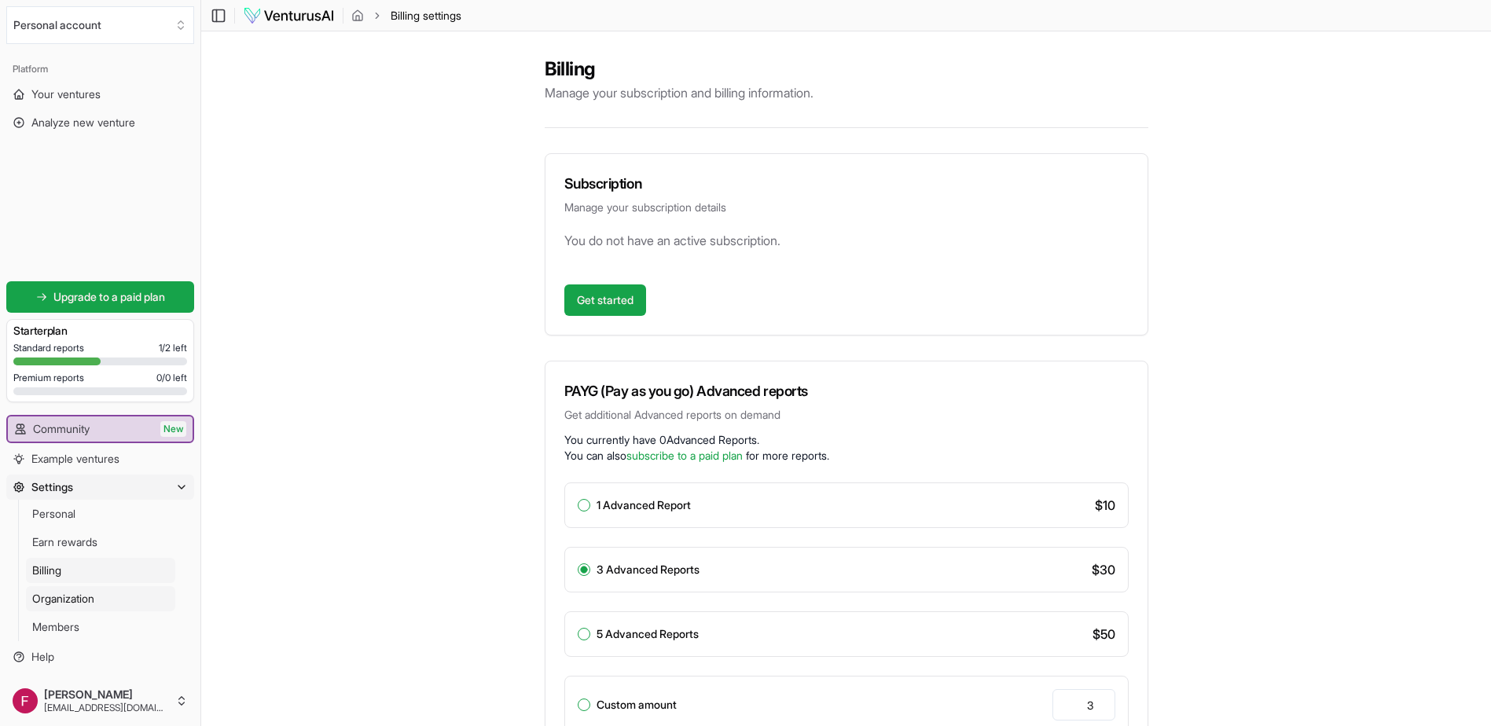
click at [77, 600] on span "Organization" at bounding box center [63, 599] width 62 height 16
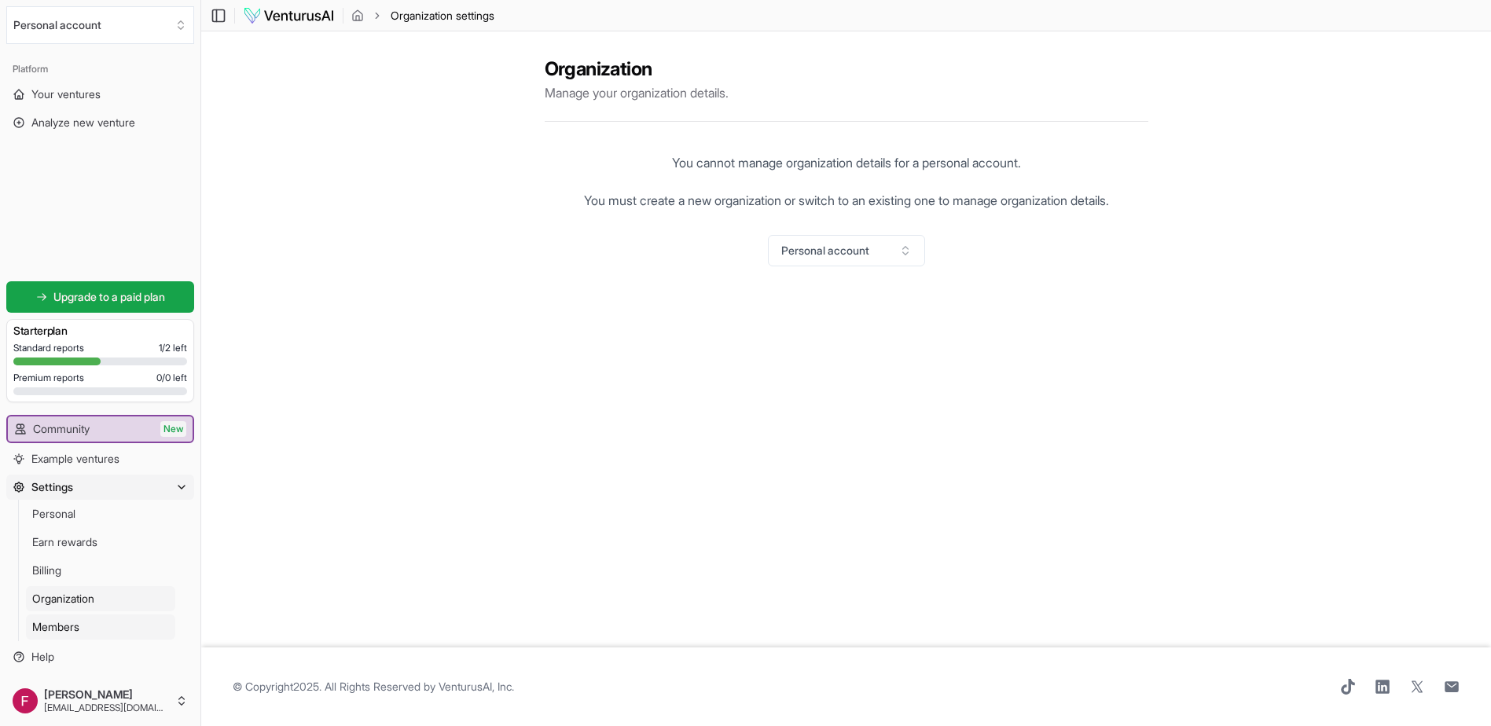
click at [77, 625] on span "Members" at bounding box center [55, 627] width 47 height 16
click at [164, 490] on button "Settings" at bounding box center [100, 487] width 188 height 25
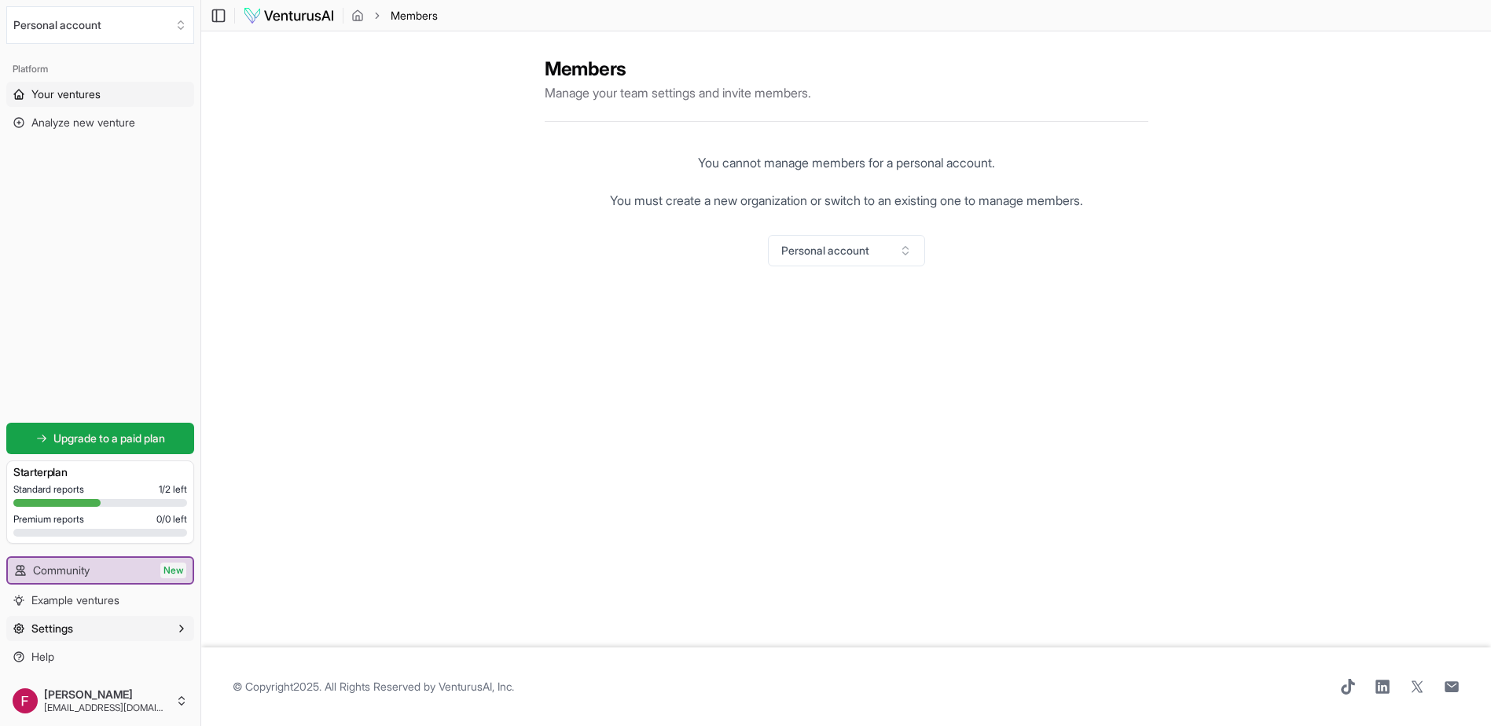
click at [69, 97] on span "Your ventures" at bounding box center [65, 94] width 69 height 16
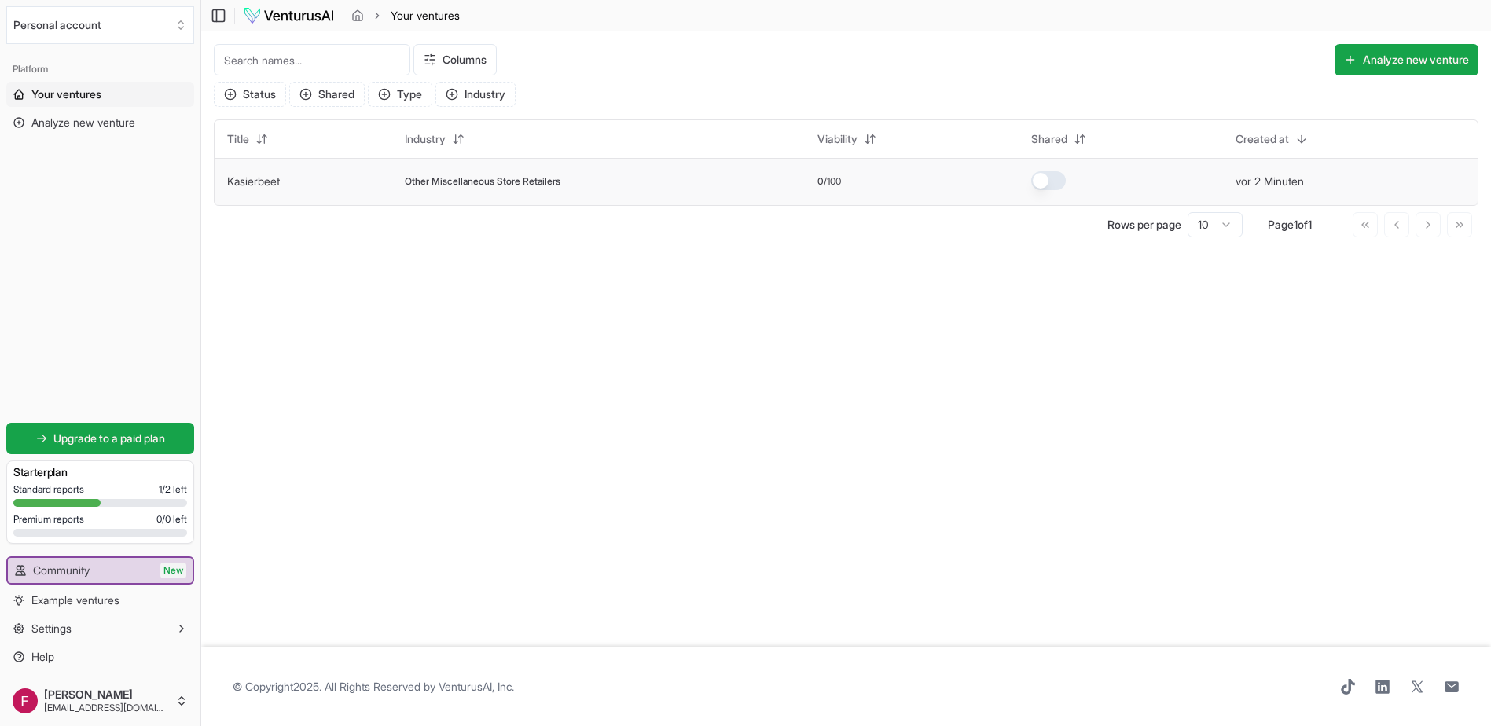
click at [673, 198] on td "Other Miscellaneous Store Retailers" at bounding box center [598, 181] width 413 height 47
click at [513, 181] on span "Other Miscellaneous Store Retailers" at bounding box center [483, 181] width 156 height 13
click at [1255, 182] on button "vor 2 Minuten" at bounding box center [1270, 182] width 68 height 16
click at [255, 187] on link "Kasierbeet" at bounding box center [253, 181] width 53 height 13
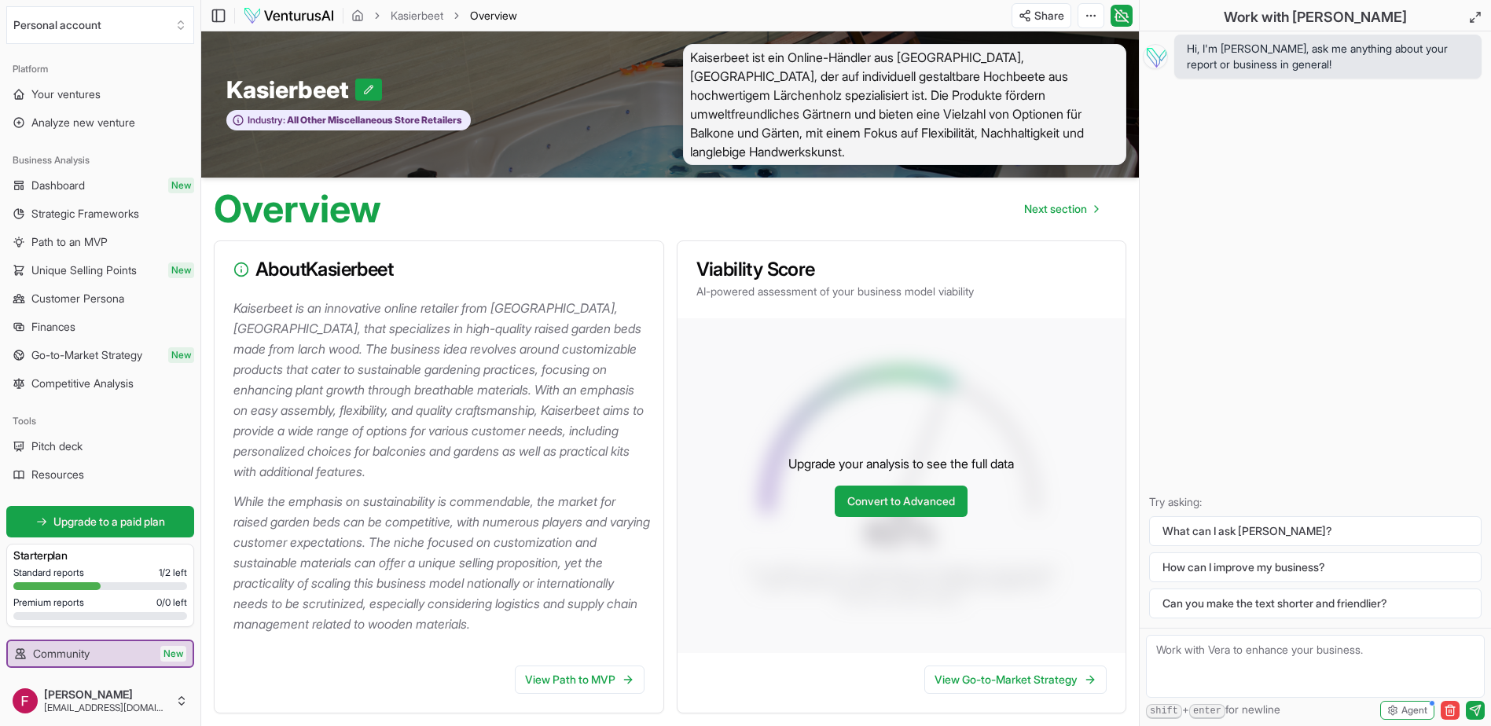
click at [373, 298] on p "Kaiserbeet is an innovative online retailer from South Tyrol, Italy, that speci…" at bounding box center [441, 390] width 417 height 184
drag, startPoint x: 542, startPoint y: 582, endPoint x: 497, endPoint y: 539, distance: 62.3
click at [542, 582] on p "While the emphasis on sustainability is commendable, the market for raised gard…" at bounding box center [441, 562] width 417 height 143
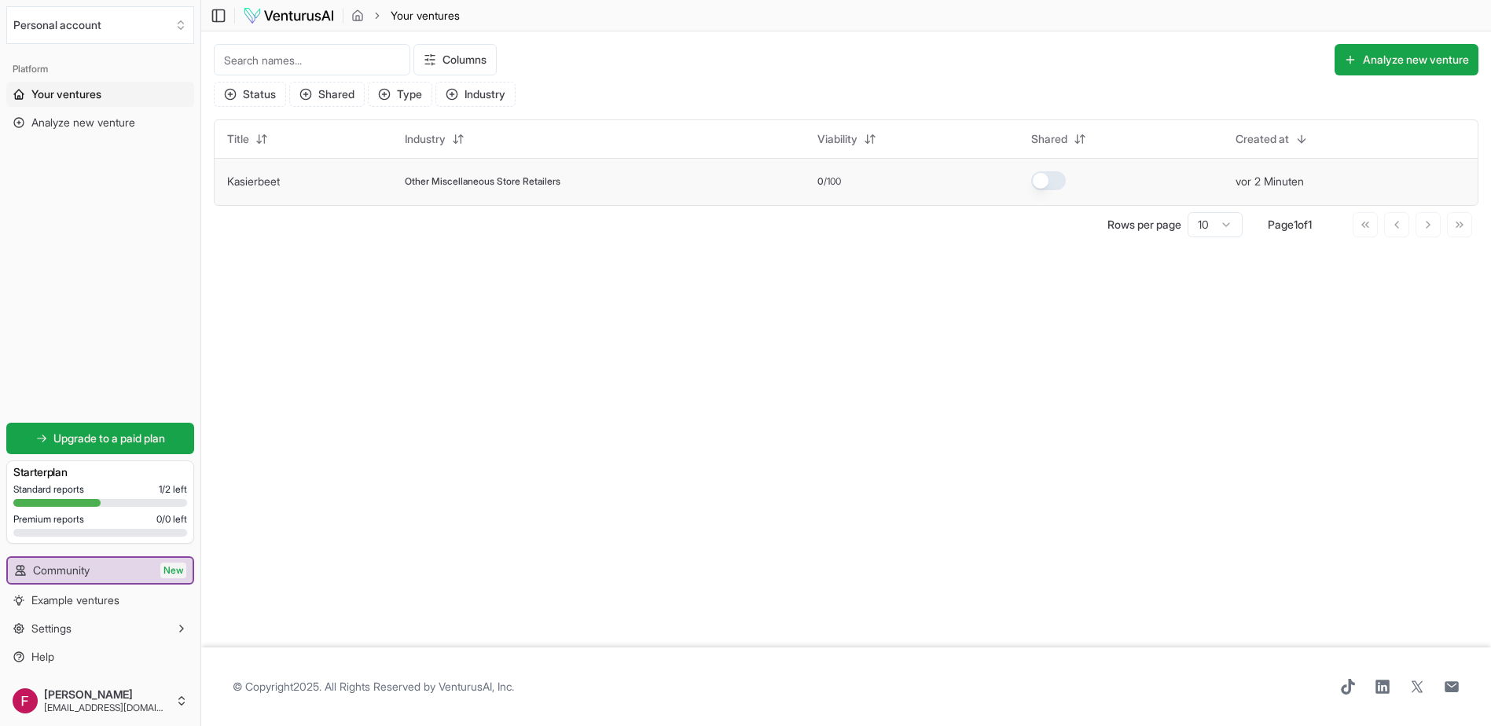
click at [244, 178] on link "Kasierbeet" at bounding box center [253, 181] width 53 height 13
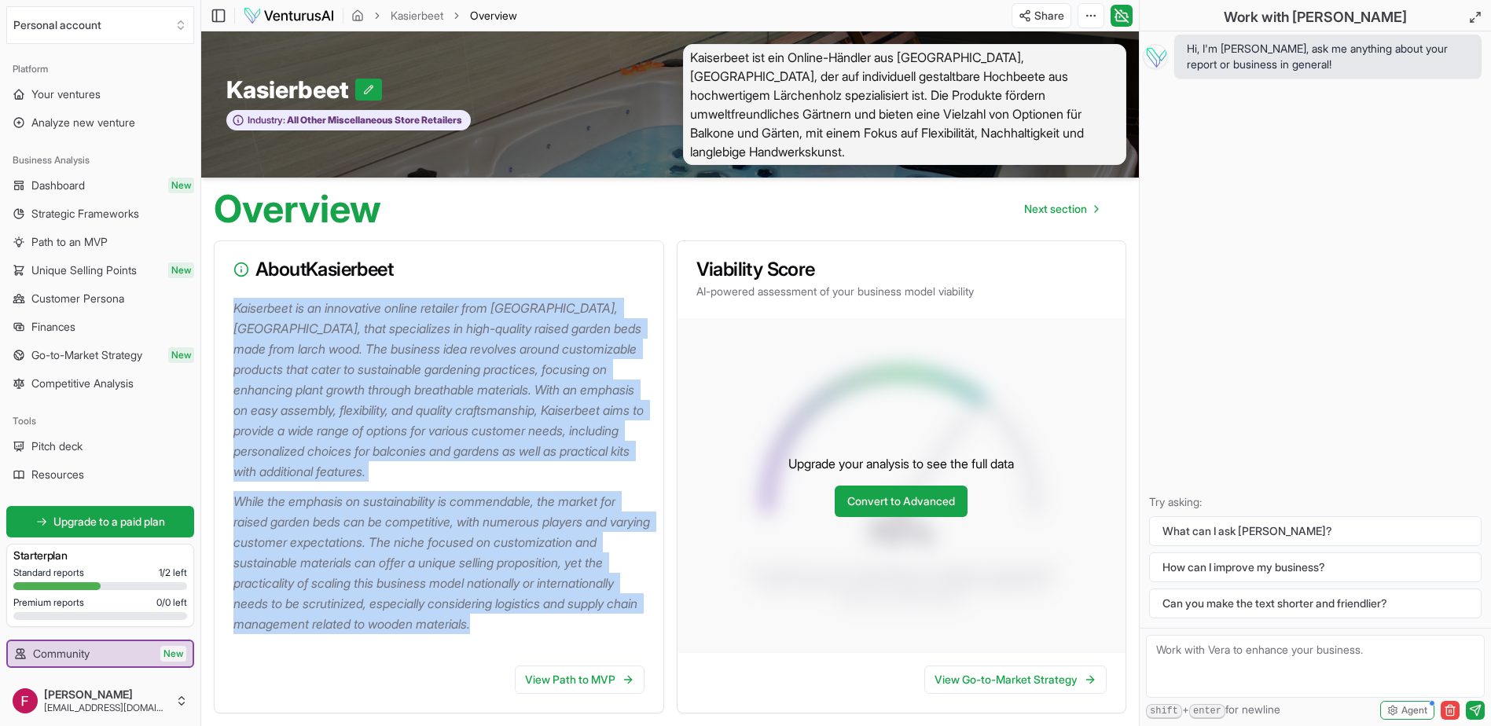
drag, startPoint x: 236, startPoint y: 284, endPoint x: 640, endPoint y: 608, distance: 518.3
click at [640, 608] on div "Kaiserbeet is an innovative online retailer from South Tyrol, Italy, that speci…" at bounding box center [439, 475] width 449 height 355
click at [561, 431] on p "Kaiserbeet is an innovative online retailer from South Tyrol, Italy, that speci…" at bounding box center [441, 390] width 417 height 184
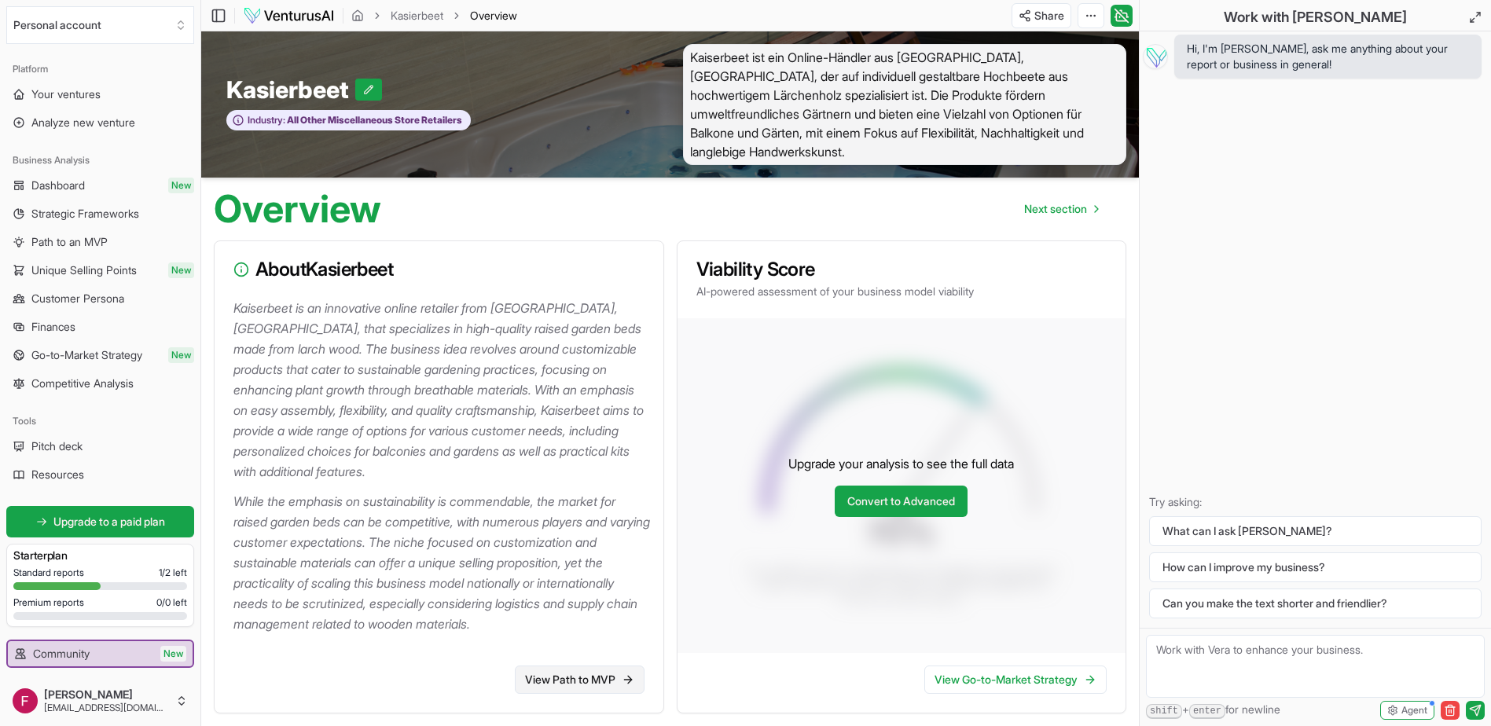
click at [612, 666] on link "View Path to MVP" at bounding box center [580, 680] width 130 height 28
click at [529, 421] on p "Kaiserbeet is an innovative online retailer from South Tyrol, Italy, that speci…" at bounding box center [441, 390] width 417 height 184
click at [108, 179] on link "Dashboard New" at bounding box center [100, 185] width 188 height 25
click at [406, 431] on p "Kaiserbeet is an innovative online retailer from South Tyrol, Italy, that speci…" at bounding box center [441, 390] width 417 height 184
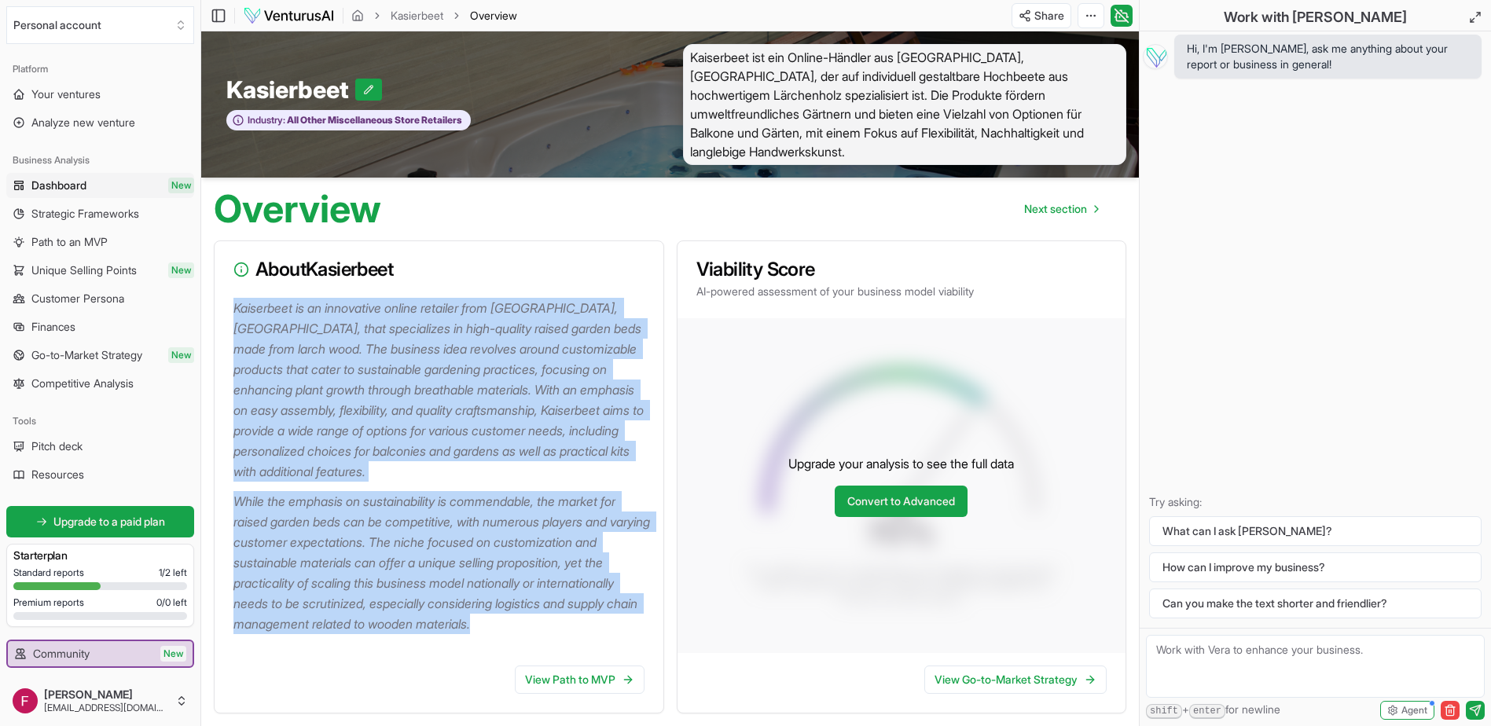
drag, startPoint x: 235, startPoint y: 290, endPoint x: 598, endPoint y: 624, distance: 493.5
click at [598, 624] on div "Kaiserbeet is an innovative online retailer from South Tyrol, Italy, that speci…" at bounding box center [439, 475] width 449 height 355
click at [1078, 201] on span "Next section" at bounding box center [1055, 209] width 63 height 16
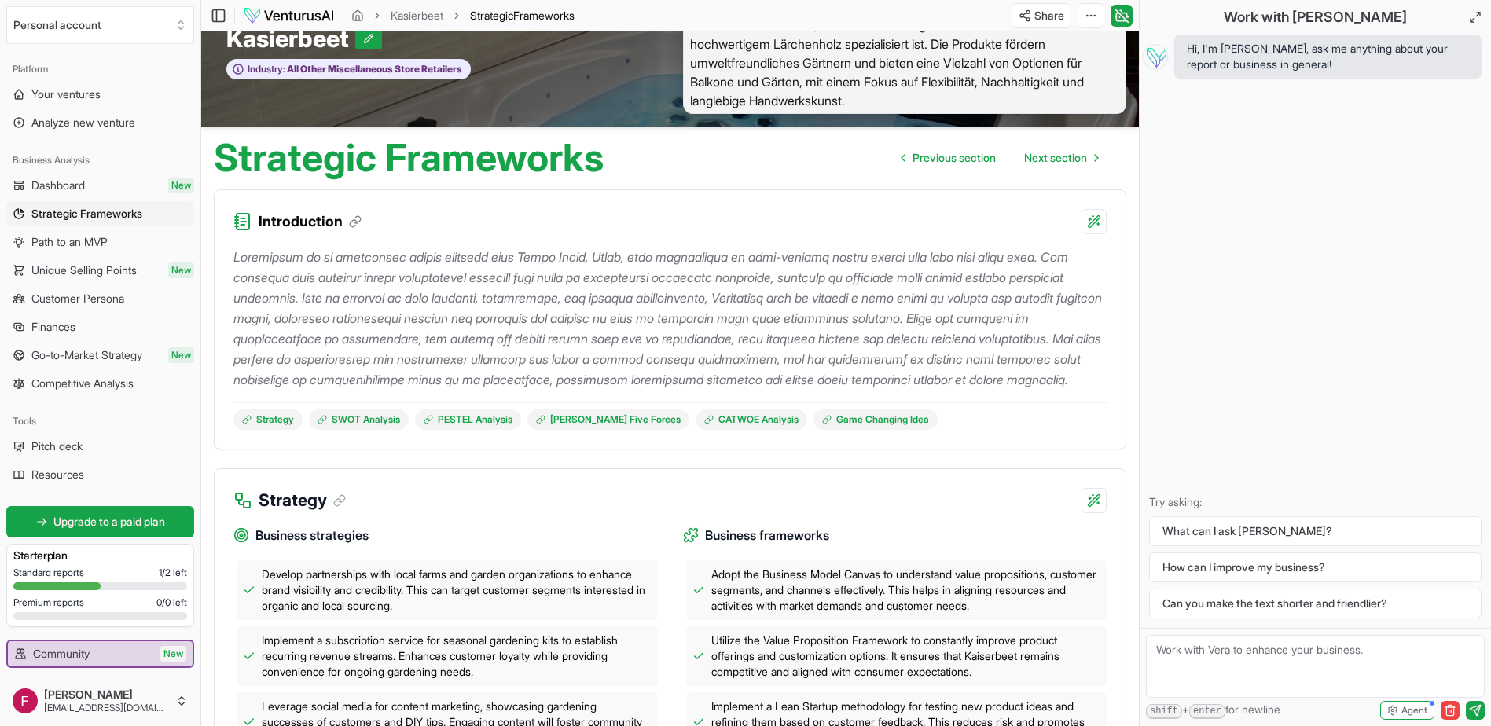
scroll to position [79, 0]
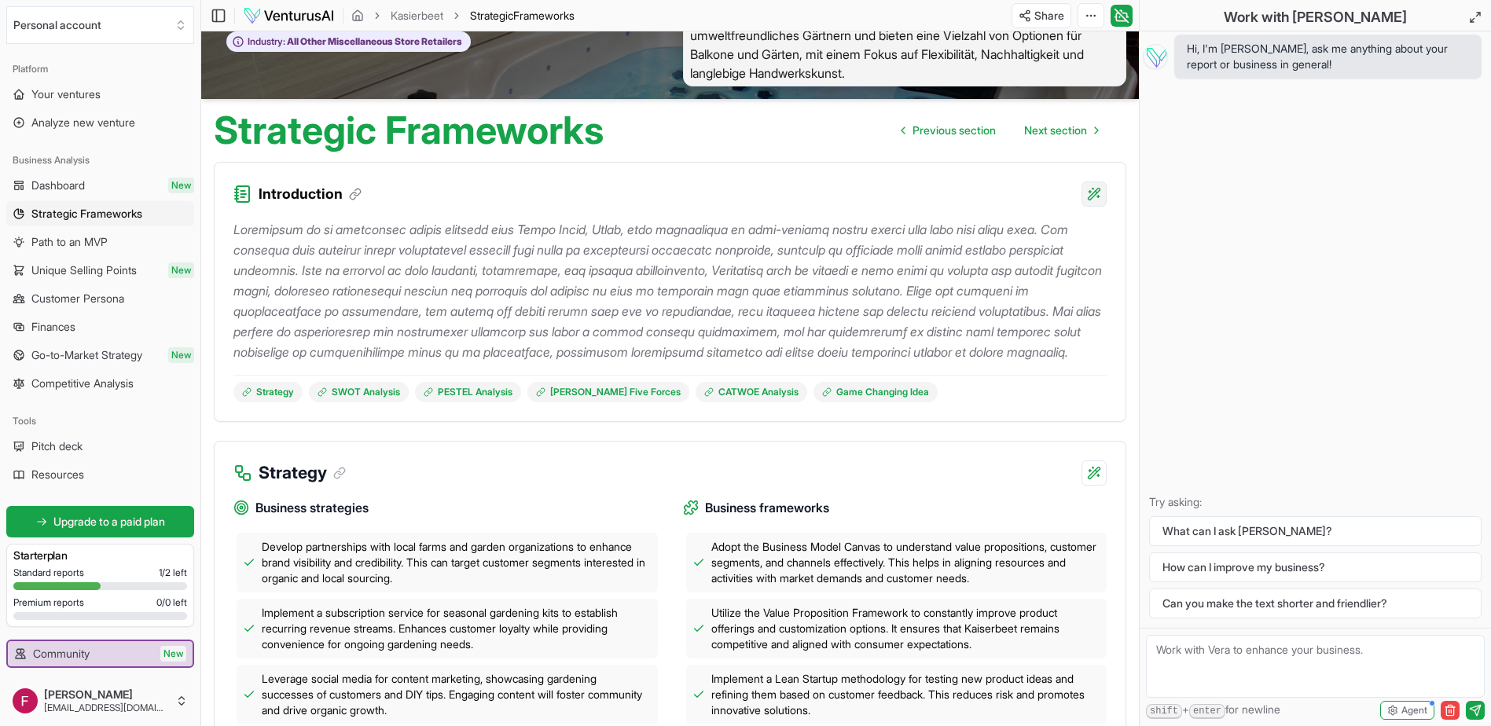
click at [1097, 175] on html "We value your privacy We use cookies to enhance your browsing experience, serve…" at bounding box center [745, 284] width 1491 height 726
click at [543, 263] on html "We value your privacy We use cookies to enhance your browsing experience, serve…" at bounding box center [745, 284] width 1491 height 726
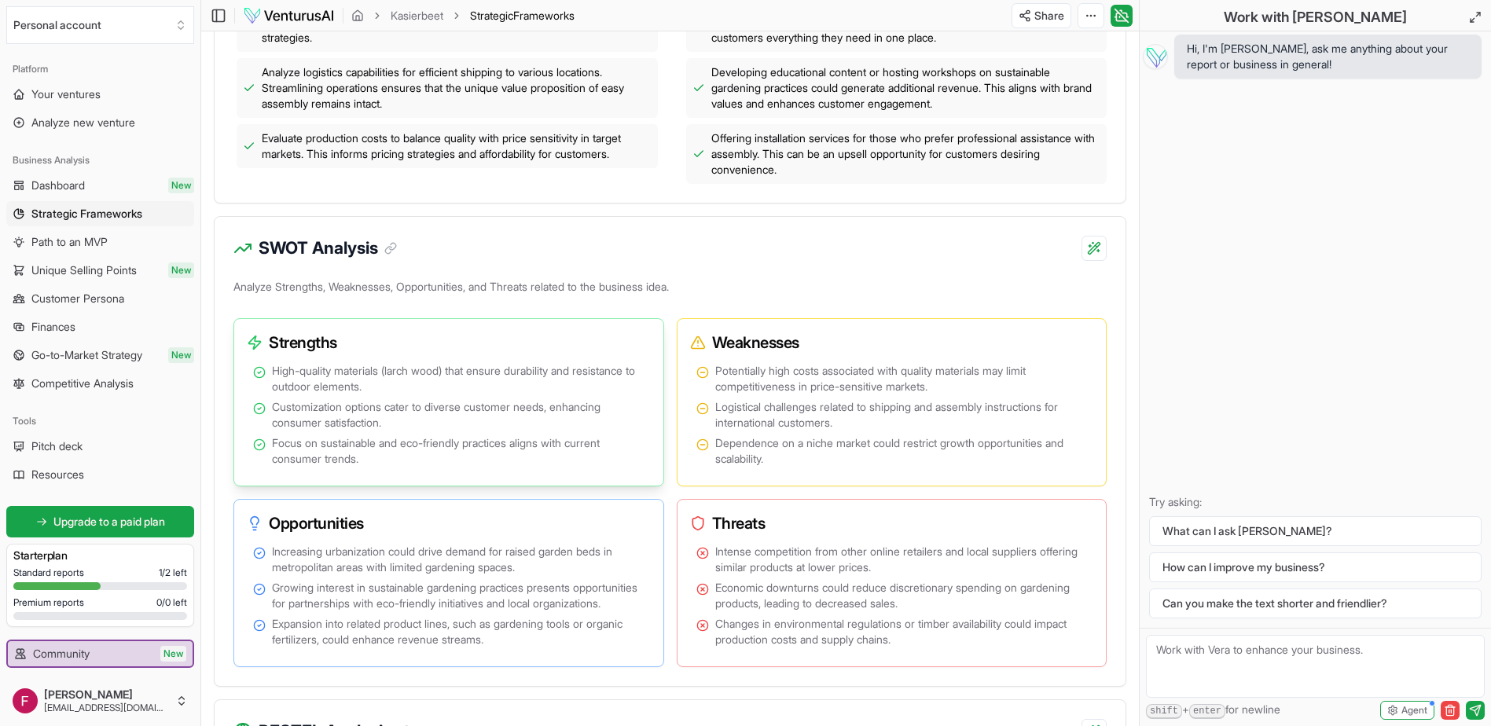
scroll to position [943, 0]
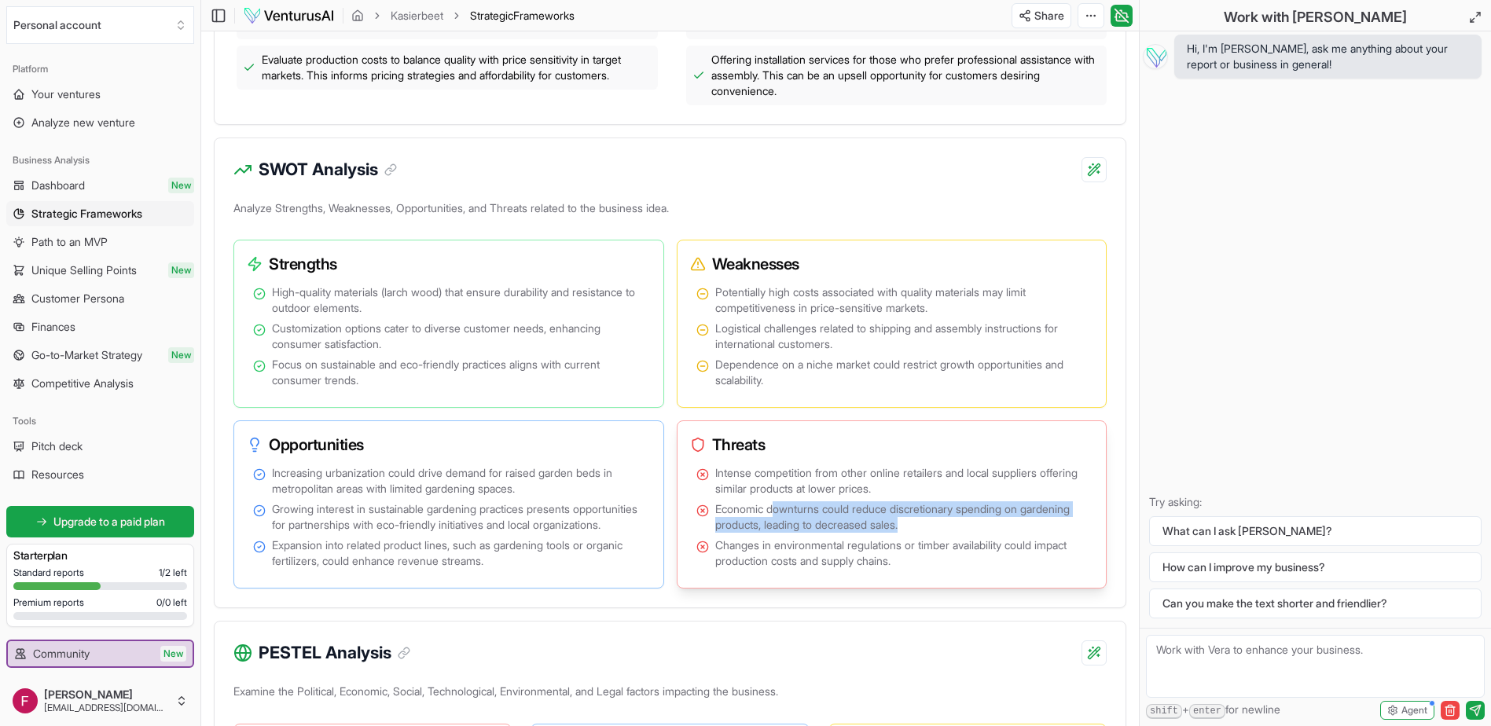
drag, startPoint x: 972, startPoint y: 528, endPoint x: 774, endPoint y: 516, distance: 199.2
click at [774, 516] on span "Economic downturns could reduce discretionary spending on gardening products, l…" at bounding box center [901, 517] width 373 height 31
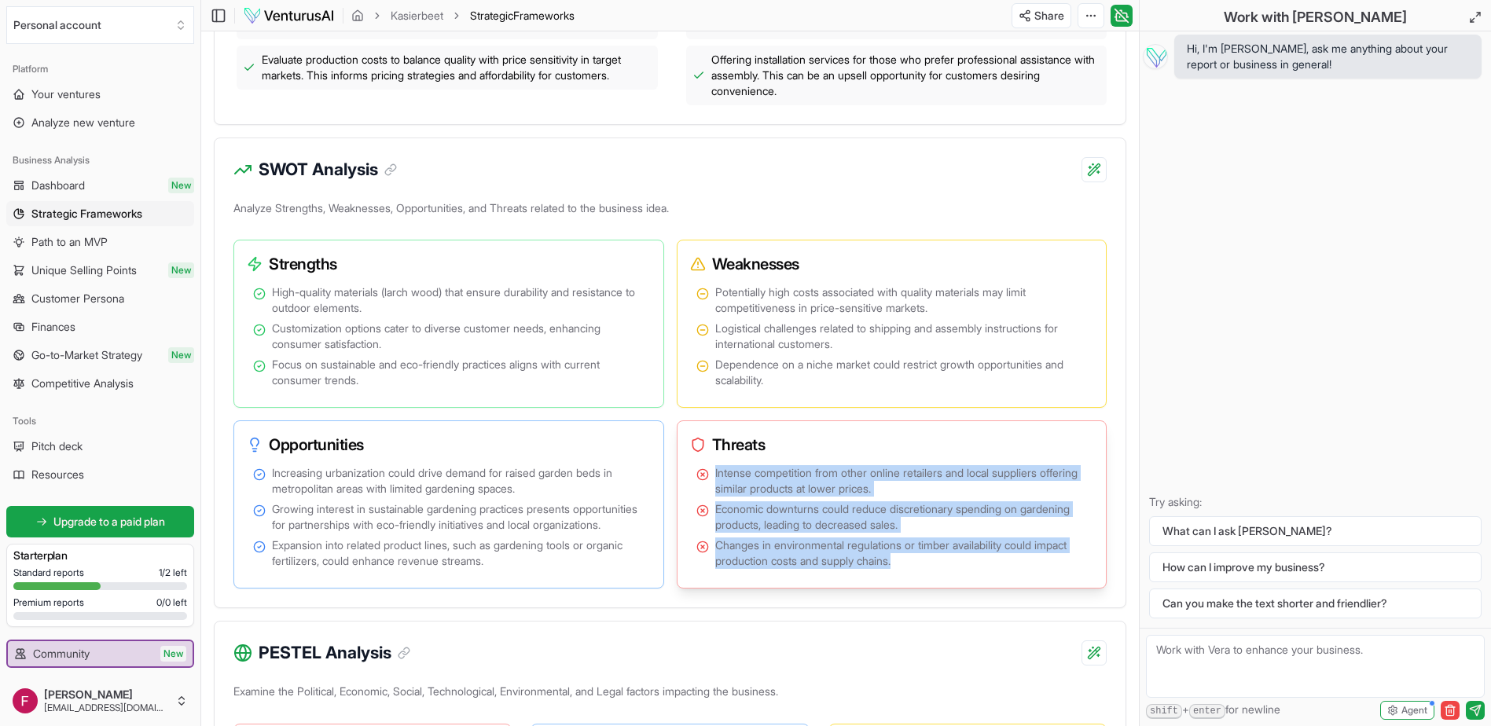
drag, startPoint x: 774, startPoint y: 516, endPoint x: 715, endPoint y: 471, distance: 73.9
click at [715, 471] on div "Intense competition from other online retailers and local suppliers offering si…" at bounding box center [892, 521] width 417 height 119
copy ul "Intense competition from other online retailers and local suppliers offering si…"
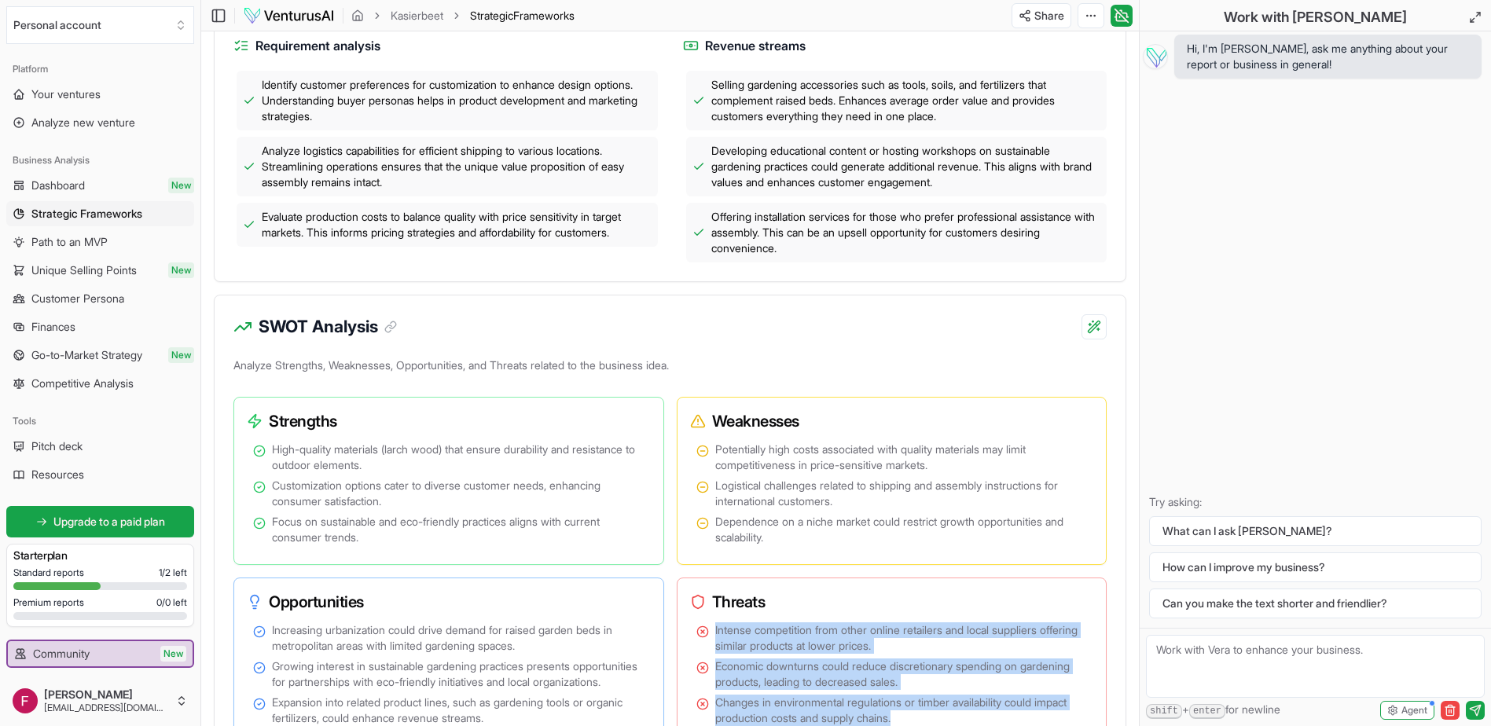
scroll to position [865, 0]
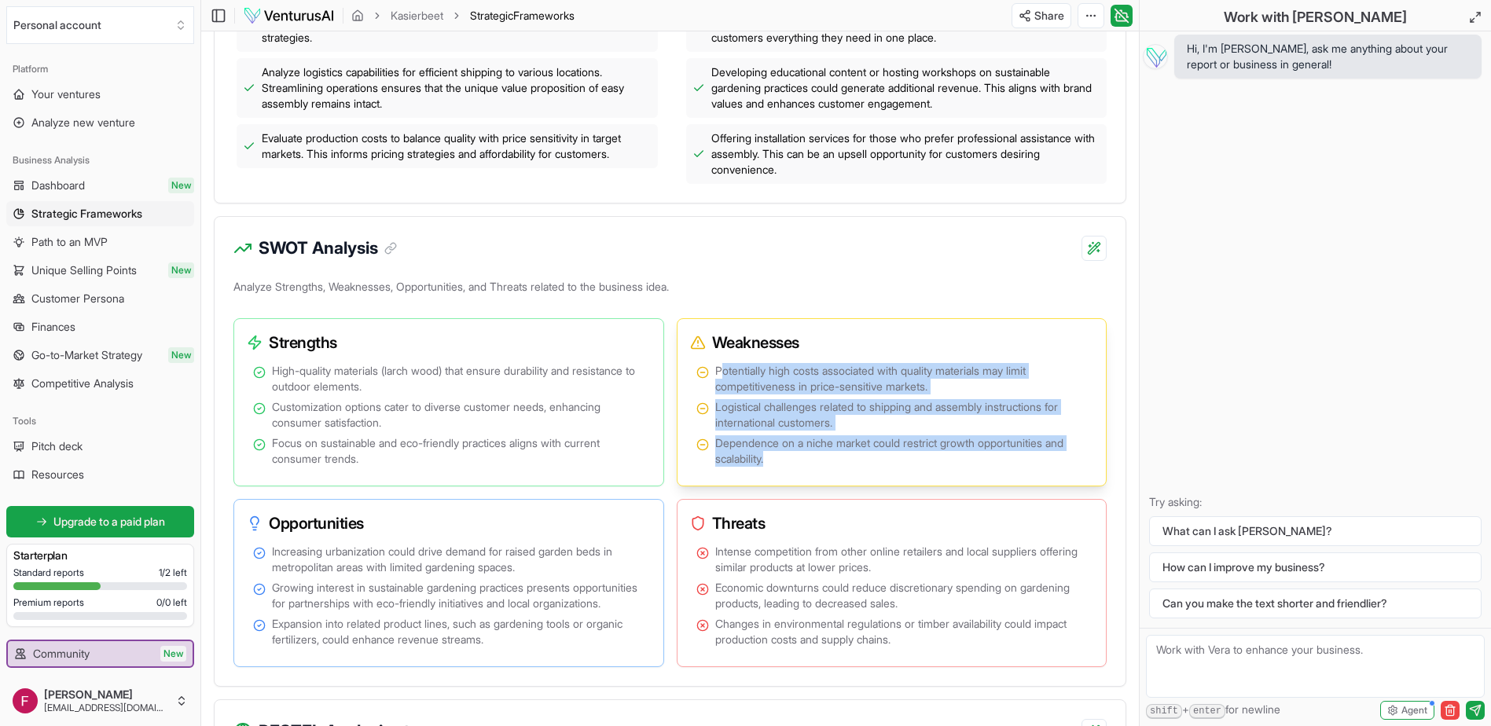
drag, startPoint x: 790, startPoint y: 463, endPoint x: 721, endPoint y: 369, distance: 116.3
click at [721, 369] on ul "Potentially high costs associated with quality materials may limit competitiven…" at bounding box center [891, 415] width 391 height 104
click at [718, 372] on span "Potentially high costs associated with quality materials may limit competitiven…" at bounding box center [901, 378] width 373 height 31
drag, startPoint x: 786, startPoint y: 462, endPoint x: 707, endPoint y: 361, distance: 128.3
click at [707, 361] on div "Weaknesses Potentially high costs associated with quality materials may limit c…" at bounding box center [892, 402] width 431 height 168
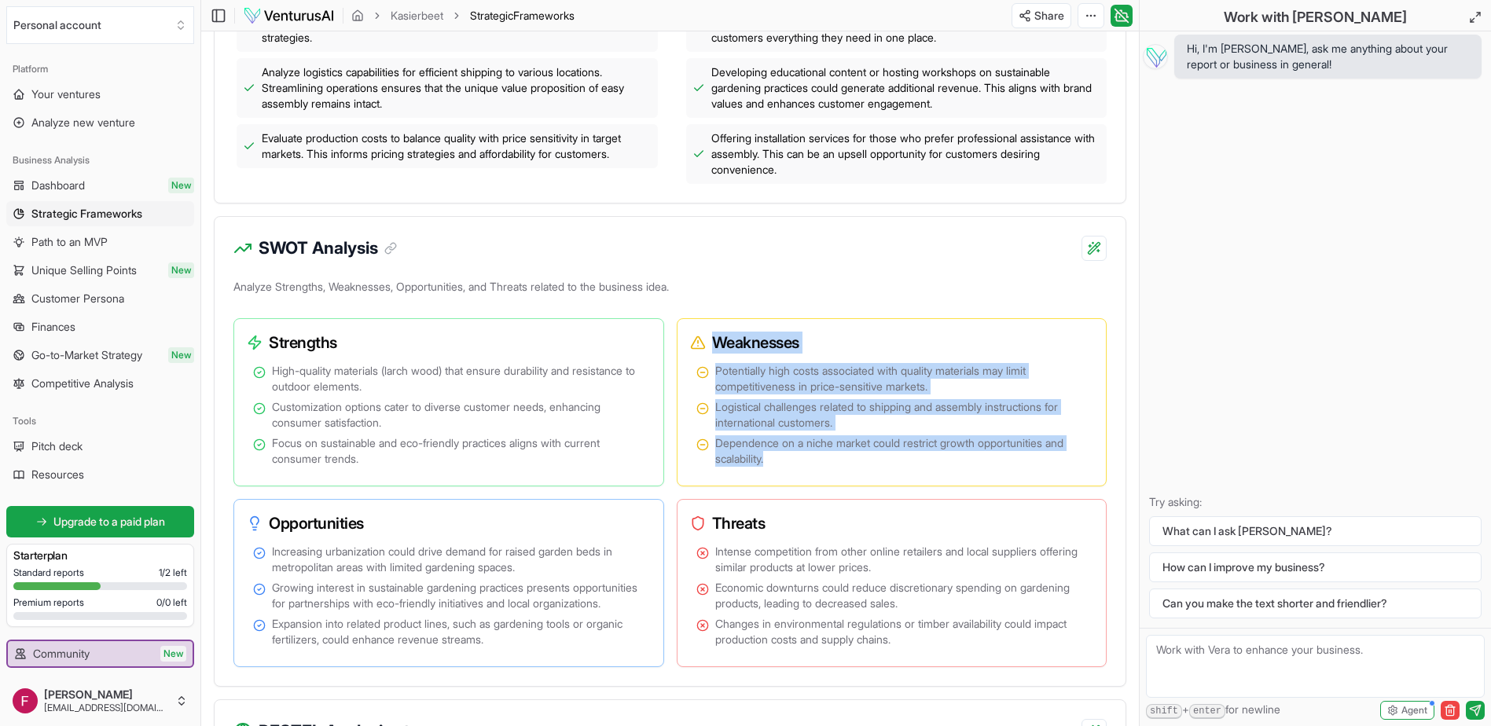
copy div "Weaknesses Potentially high costs associated with quality materials may limit c…"
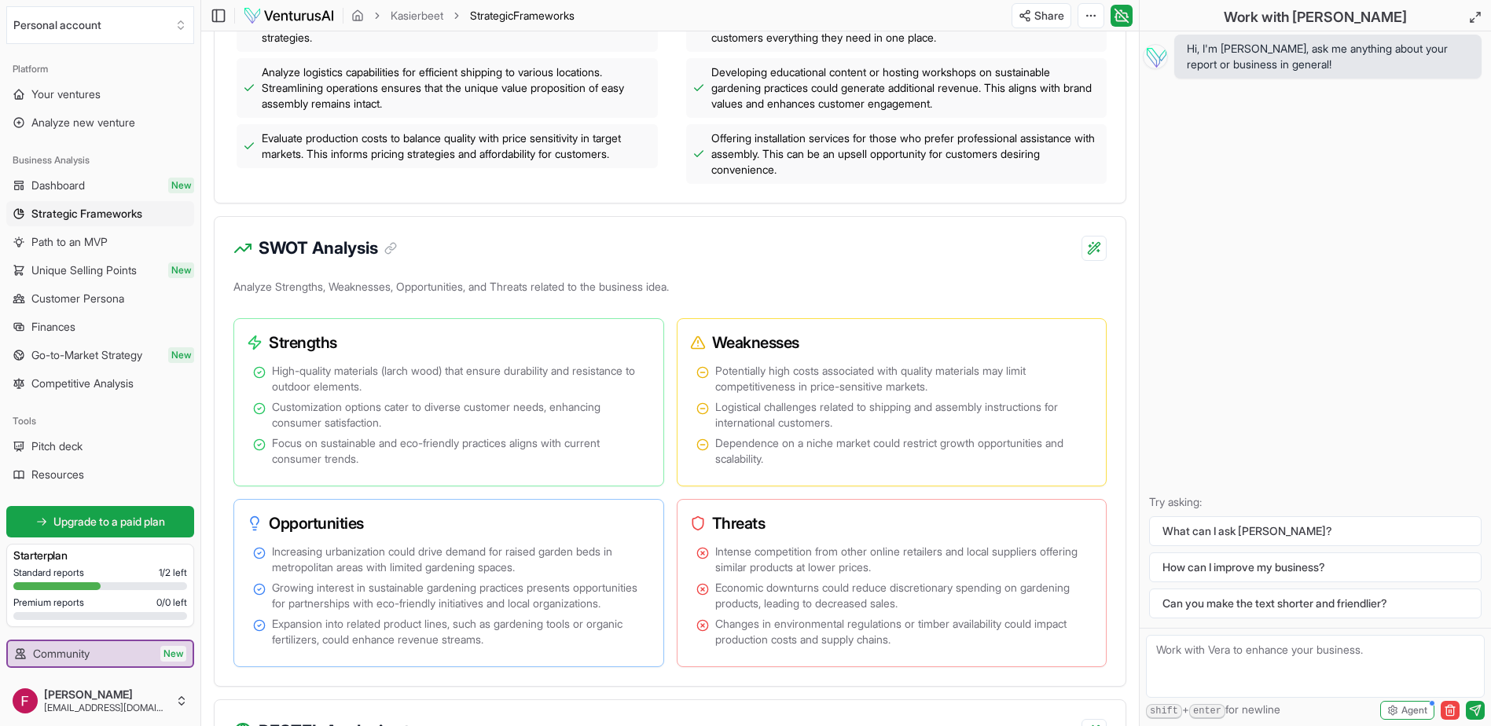
click at [609, 221] on div "SWOT Analysis" at bounding box center [670, 239] width 911 height 44
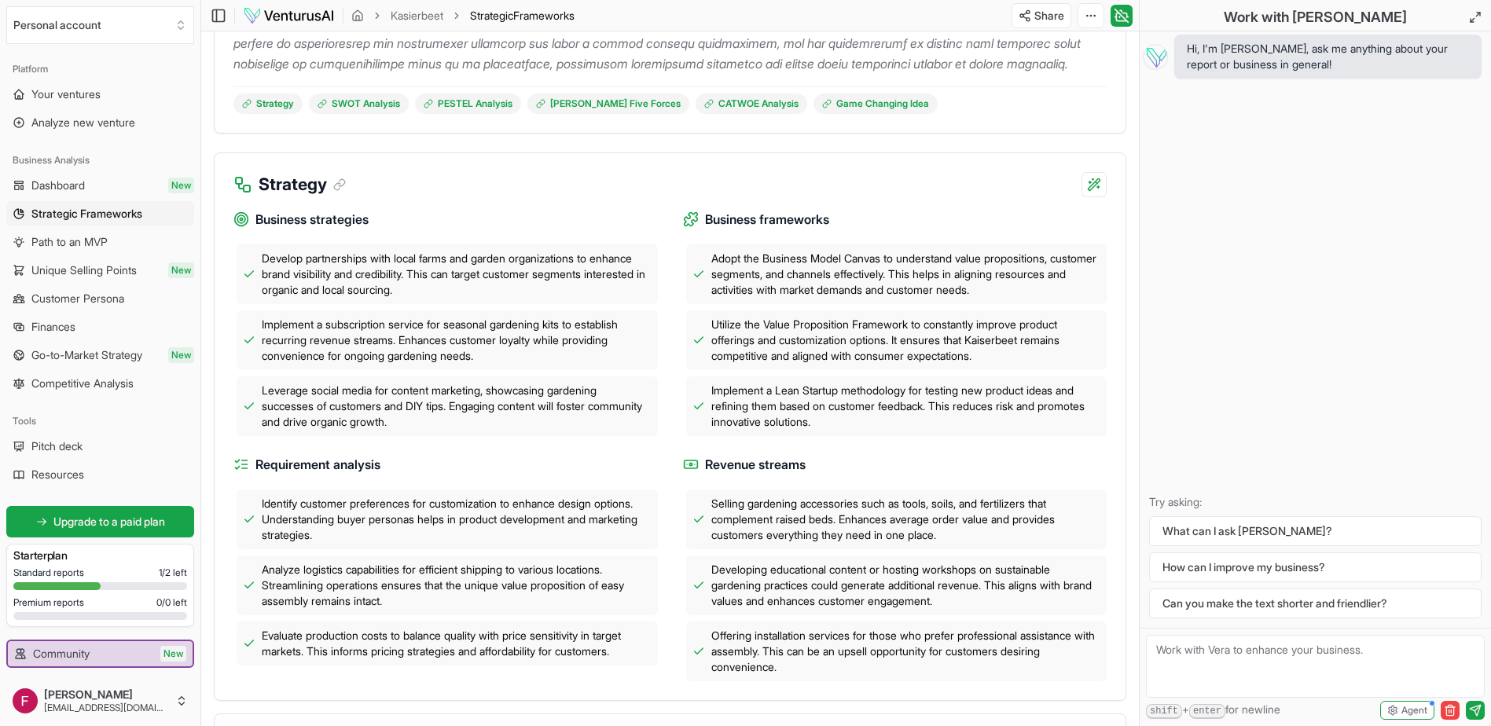
scroll to position [0, 0]
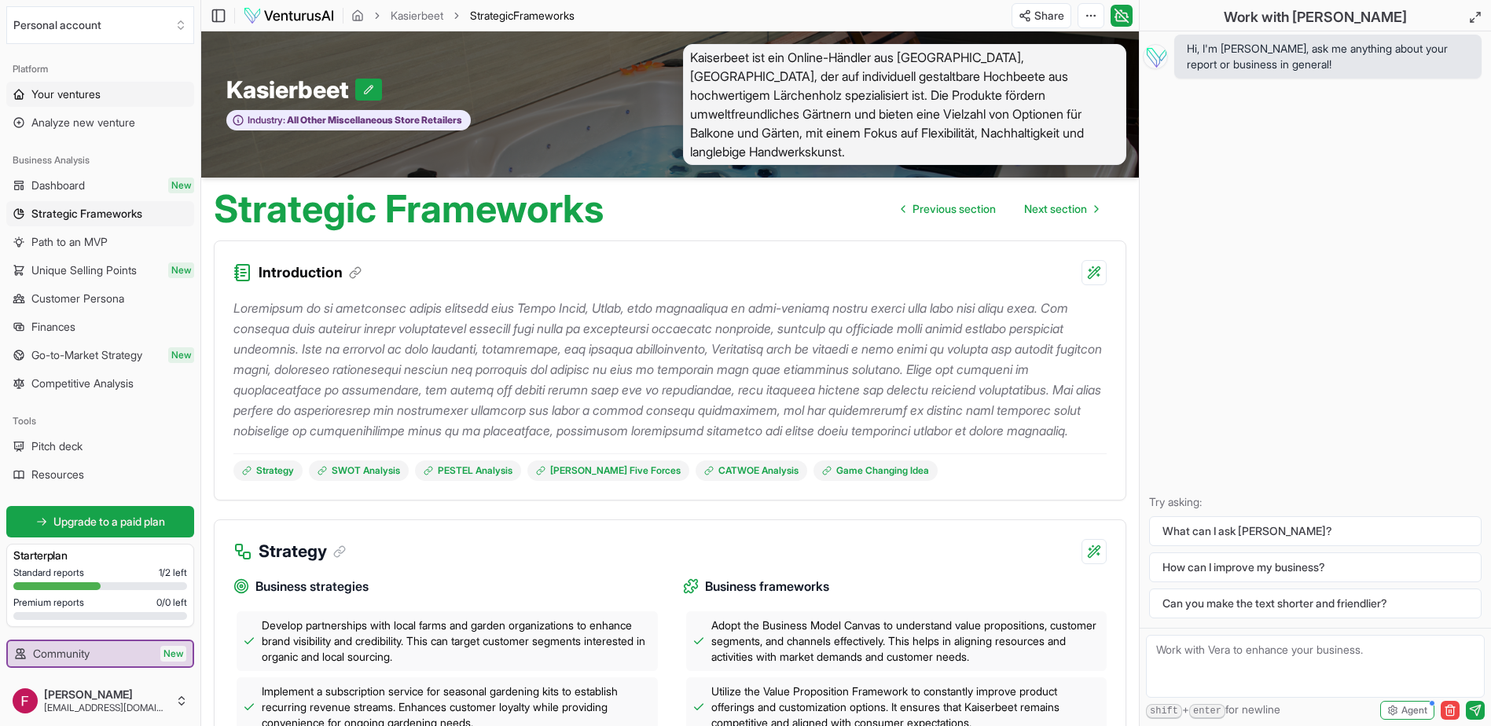
click at [90, 97] on span "Your ventures" at bounding box center [65, 94] width 69 height 16
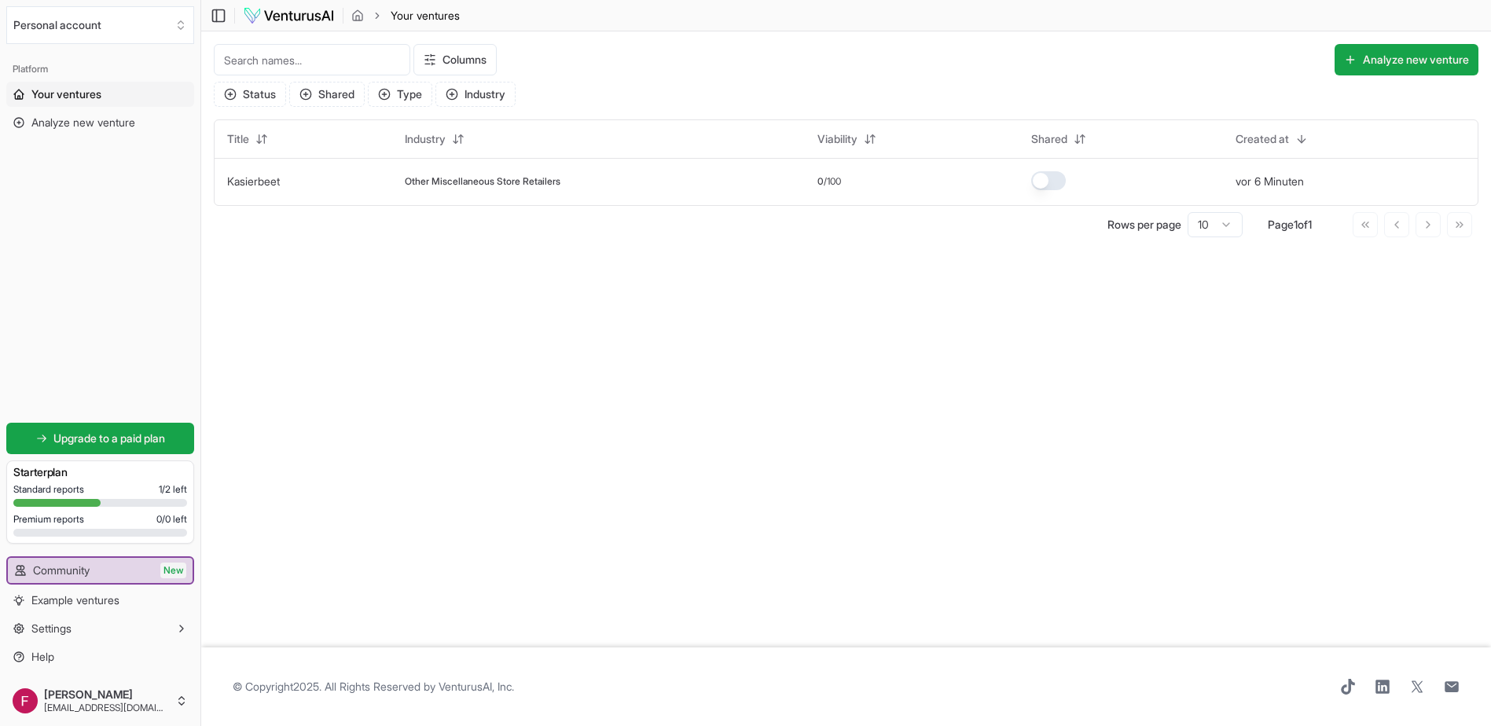
click at [454, 277] on main "Toggle Sidebar Your ventures Your ventures Columns Analyze new venture Status S…" at bounding box center [846, 363] width 1290 height 726
click at [1400, 57] on button "Analyze new venture" at bounding box center [1407, 59] width 144 height 31
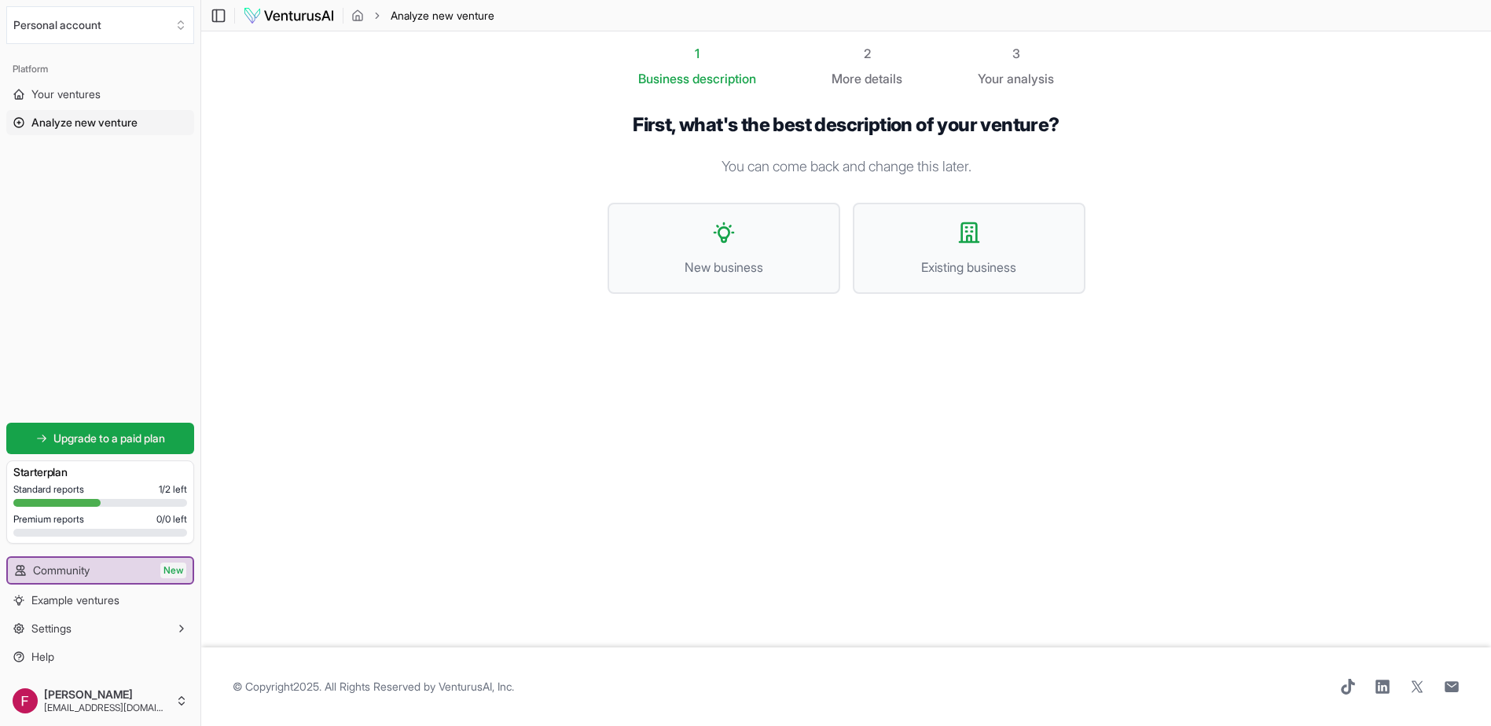
click at [544, 270] on section "1 Business description 2 More details 3 Your analysis First, what's the best de…" at bounding box center [846, 339] width 1290 height 616
click at [498, 325] on section "1 Business description 2 More details 3 Your analysis First, what's the best de…" at bounding box center [846, 339] width 1290 height 616
click at [1234, 443] on section "1 Business description 2 More details 3 Your analysis First, what's the best de…" at bounding box center [846, 339] width 1290 height 616
click at [1262, 179] on section "1 Business description 2 More details 3 Your analysis First, what's the best de…" at bounding box center [846, 339] width 1290 height 616
click at [732, 244] on icon at bounding box center [723, 232] width 25 height 25
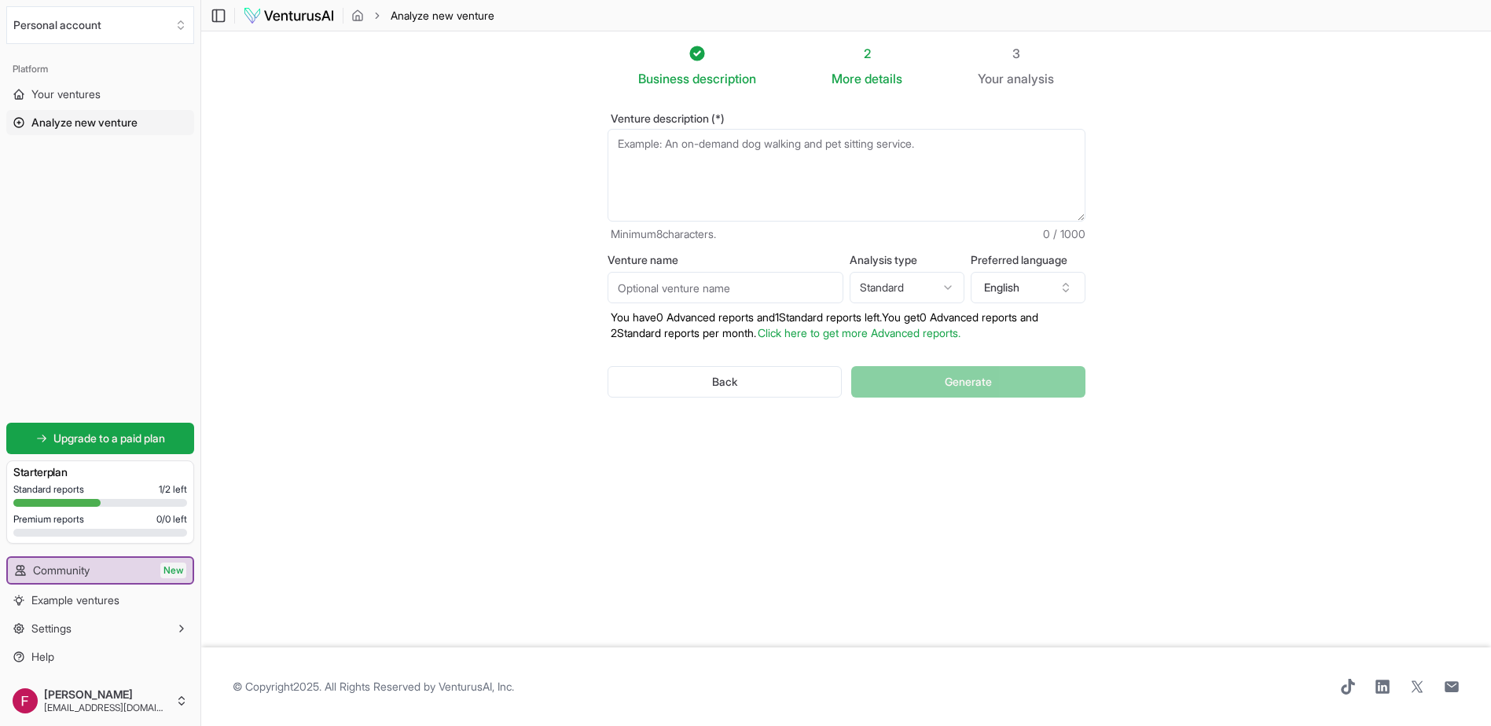
click at [722, 185] on textarea "Venture description (*)" at bounding box center [847, 175] width 478 height 93
click at [1068, 279] on button "English" at bounding box center [1028, 287] width 115 height 31
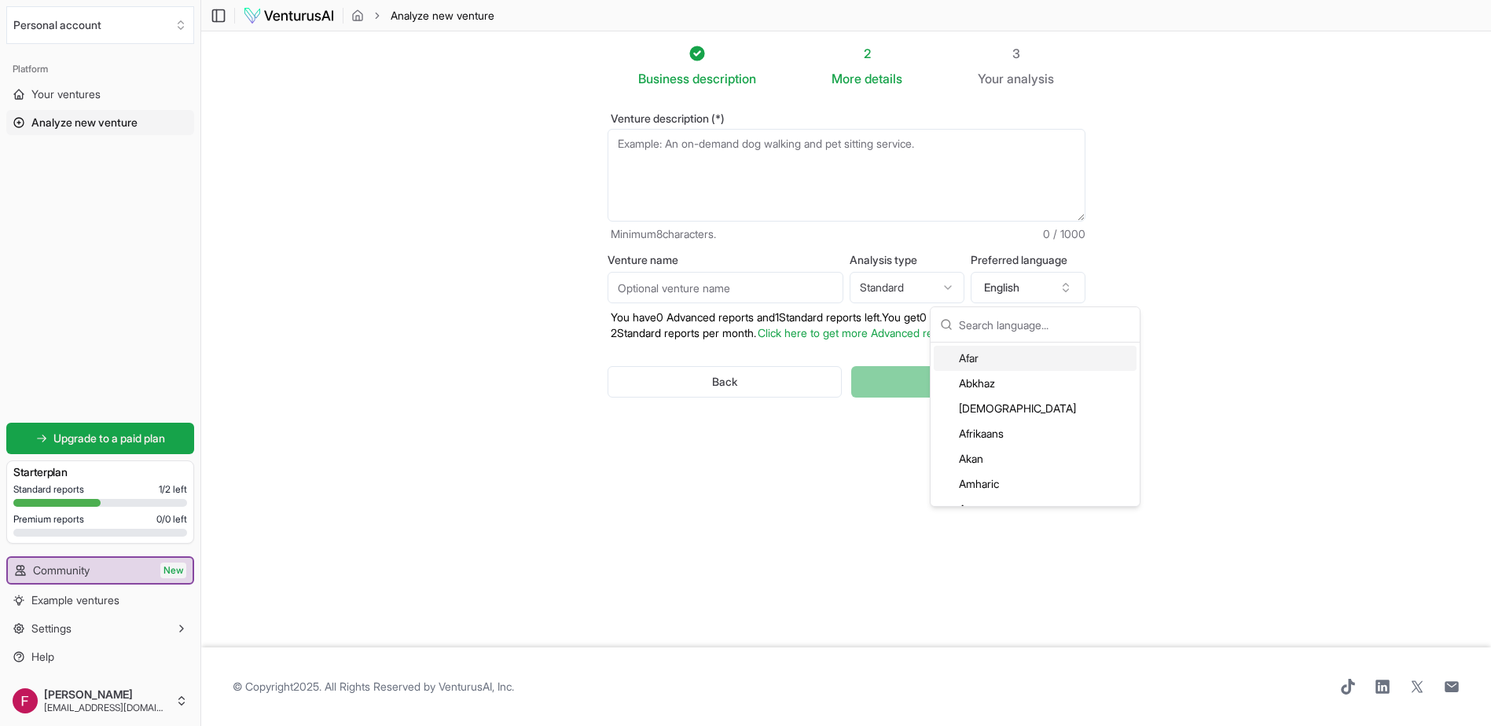
click at [1022, 322] on input "text" at bounding box center [1044, 324] width 171 height 35
type input "ger"
click at [124, 634] on button "Settings" at bounding box center [100, 628] width 188 height 25
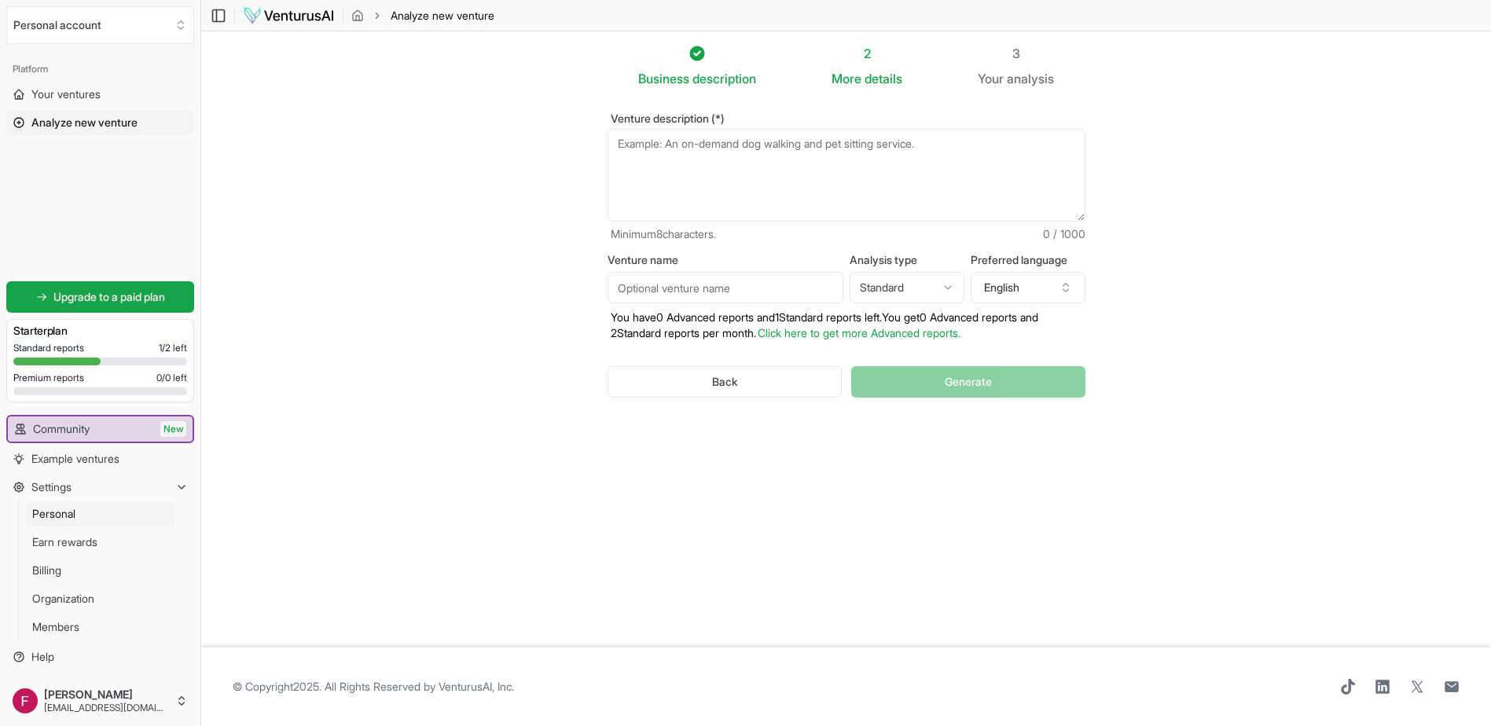
click at [61, 523] on link "Personal" at bounding box center [100, 514] width 149 height 25
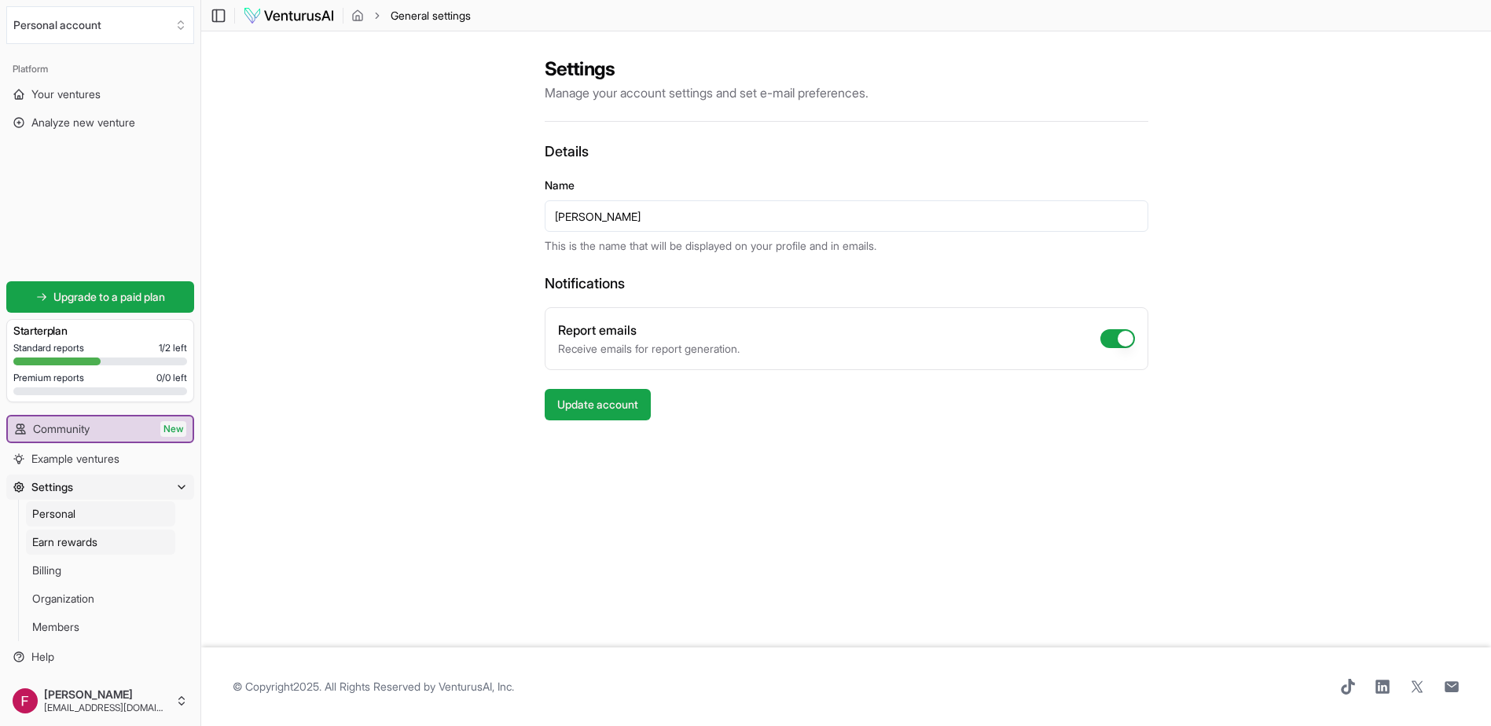
click at [69, 543] on span "Earn rewards" at bounding box center [64, 543] width 65 height 16
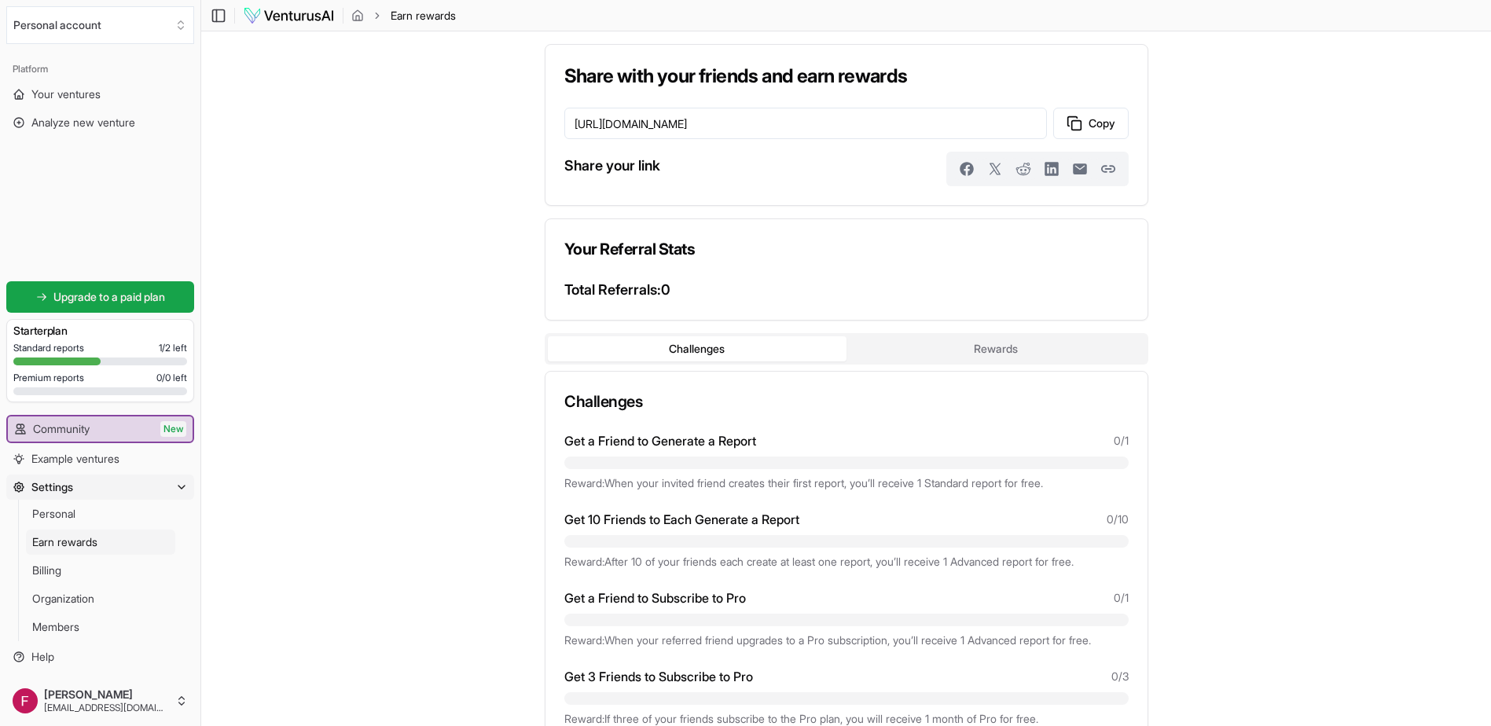
scroll to position [112, 0]
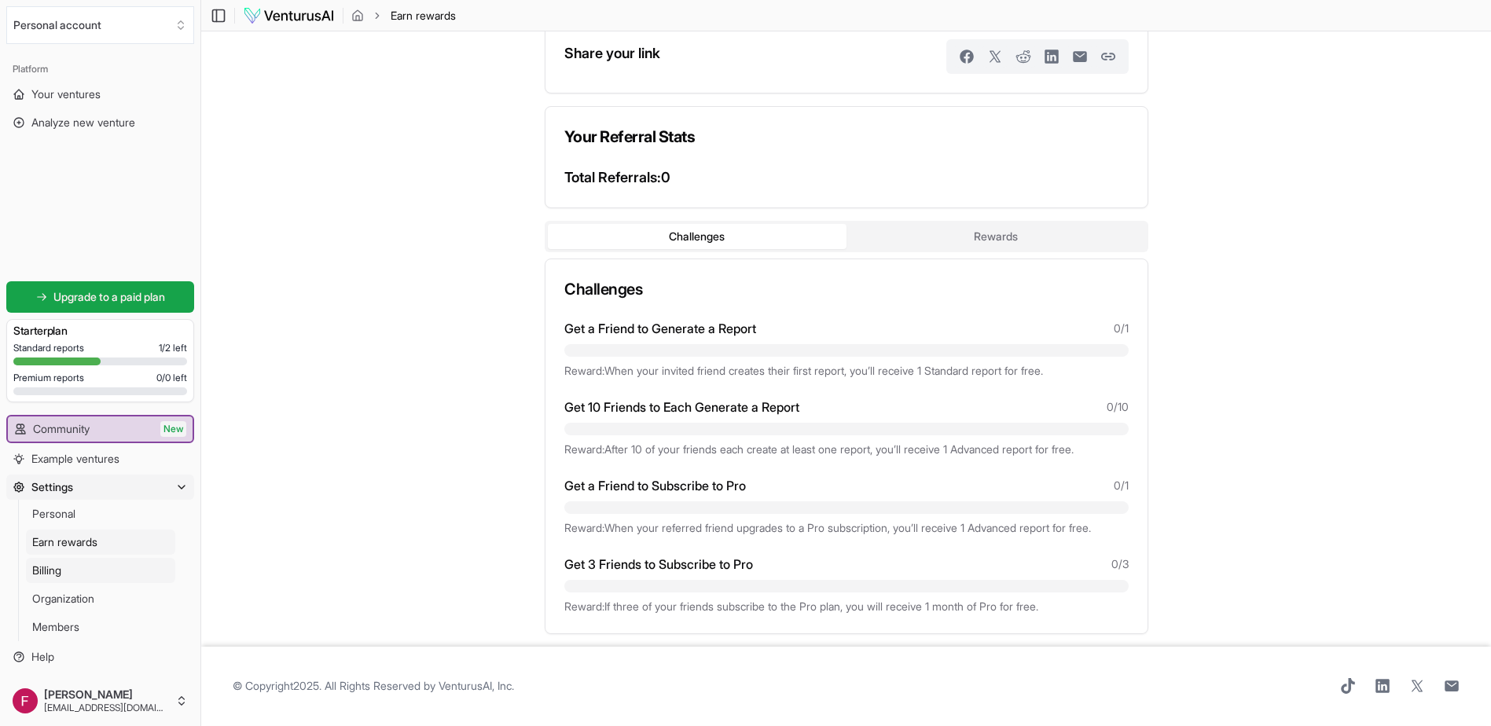
click at [64, 565] on link "Billing" at bounding box center [100, 570] width 149 height 25
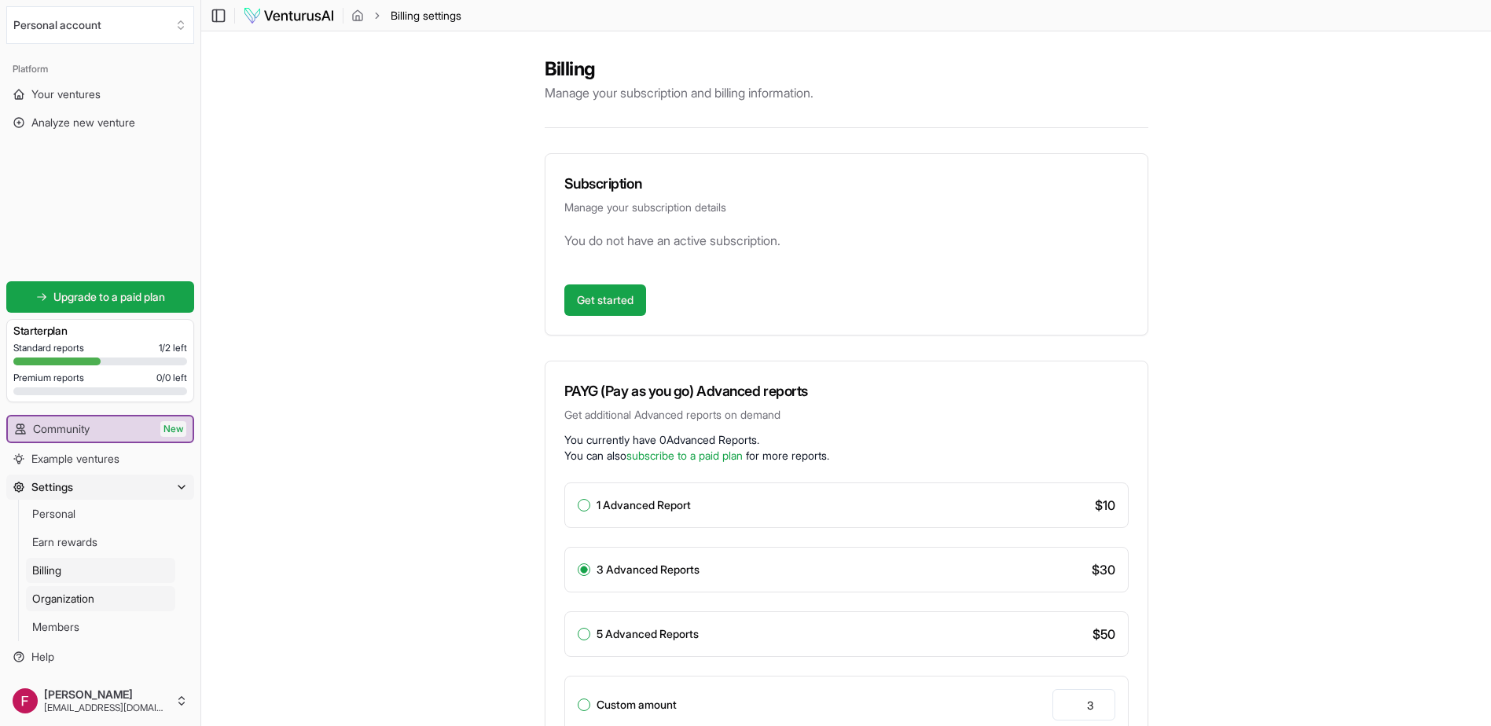
click at [75, 598] on span "Organization" at bounding box center [63, 599] width 62 height 16
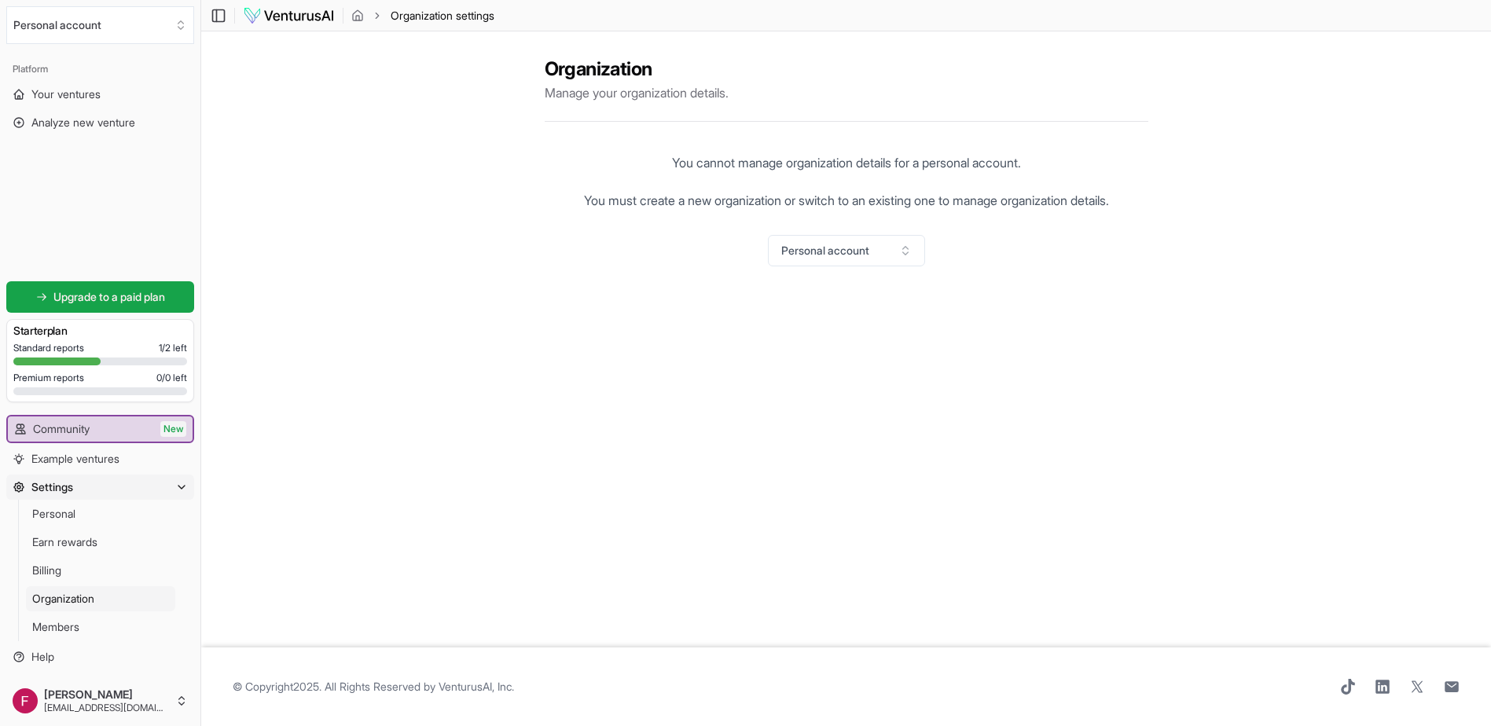
scroll to position [1, 0]
click at [69, 631] on span "Members" at bounding box center [55, 627] width 47 height 16
click at [78, 464] on span "Example ventures" at bounding box center [75, 459] width 88 height 16
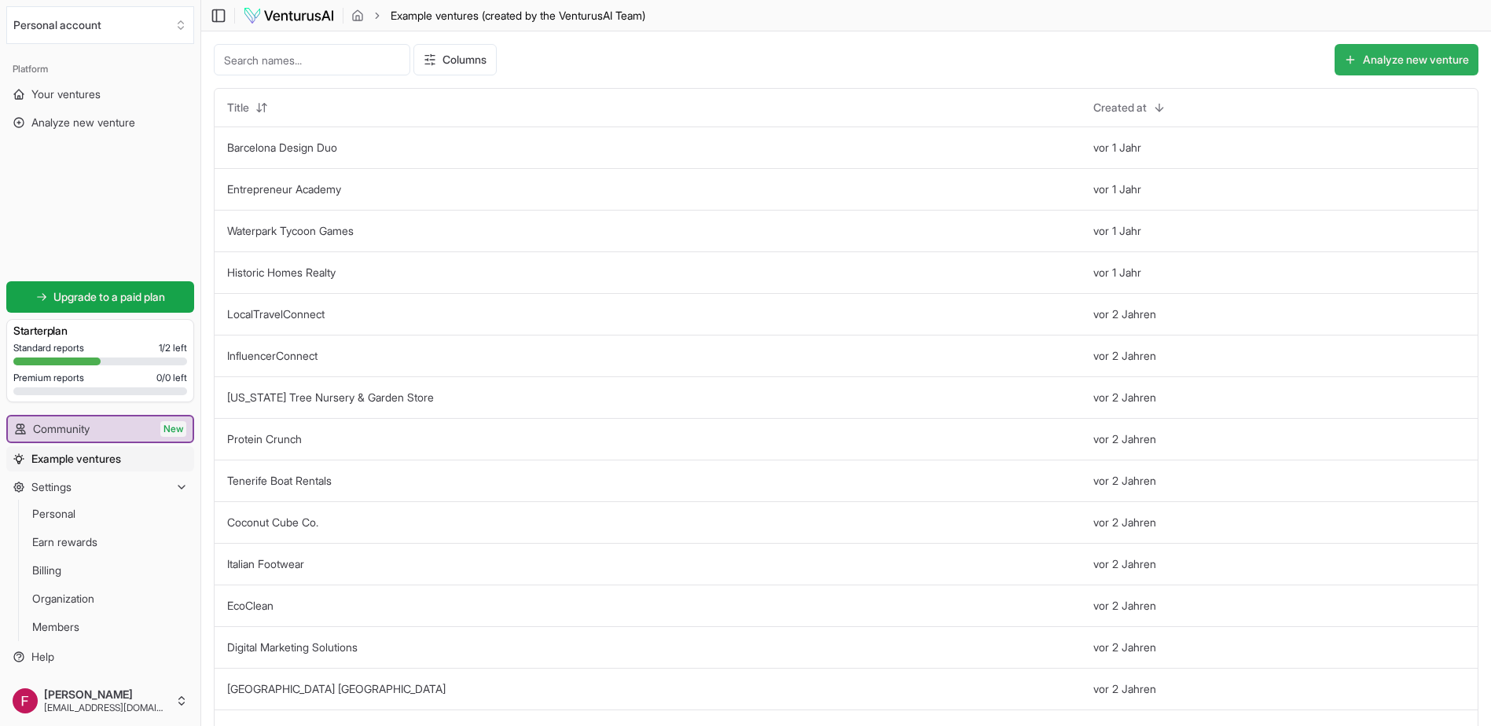
click at [1405, 61] on button "Analyze new venture" at bounding box center [1407, 59] width 144 height 31
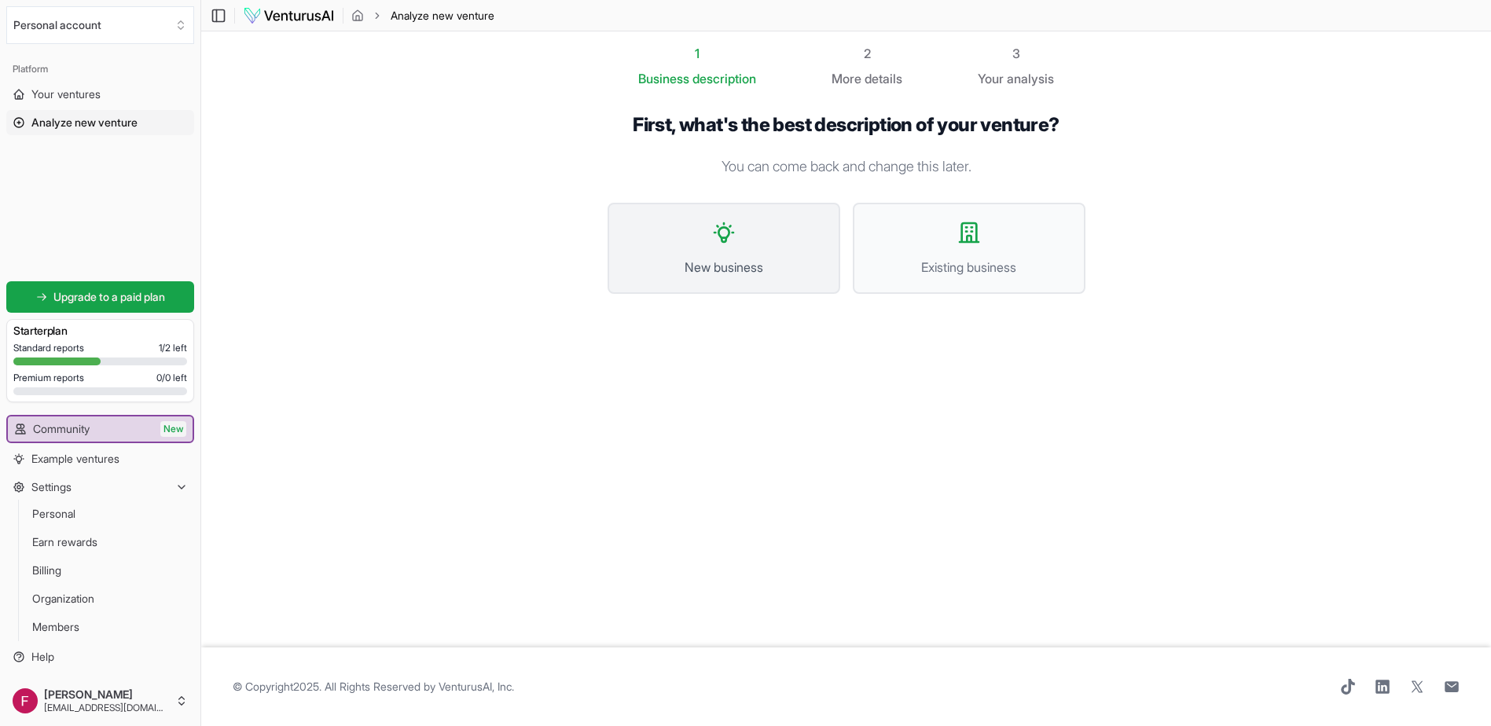
click at [706, 236] on button "New business" at bounding box center [724, 248] width 233 height 91
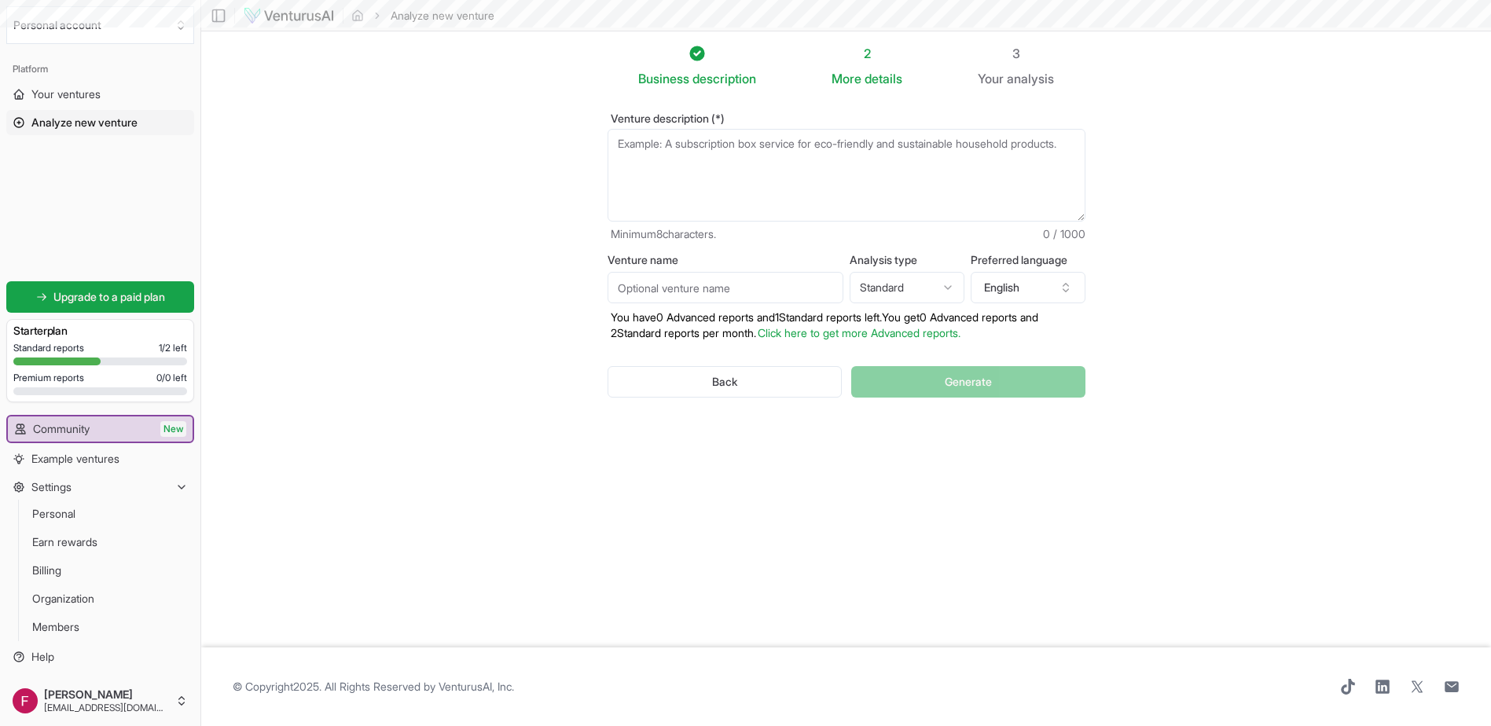
click at [729, 176] on textarea "Venture description (*)" at bounding box center [847, 175] width 478 height 93
click at [1042, 281] on button "English" at bounding box center [1028, 287] width 115 height 31
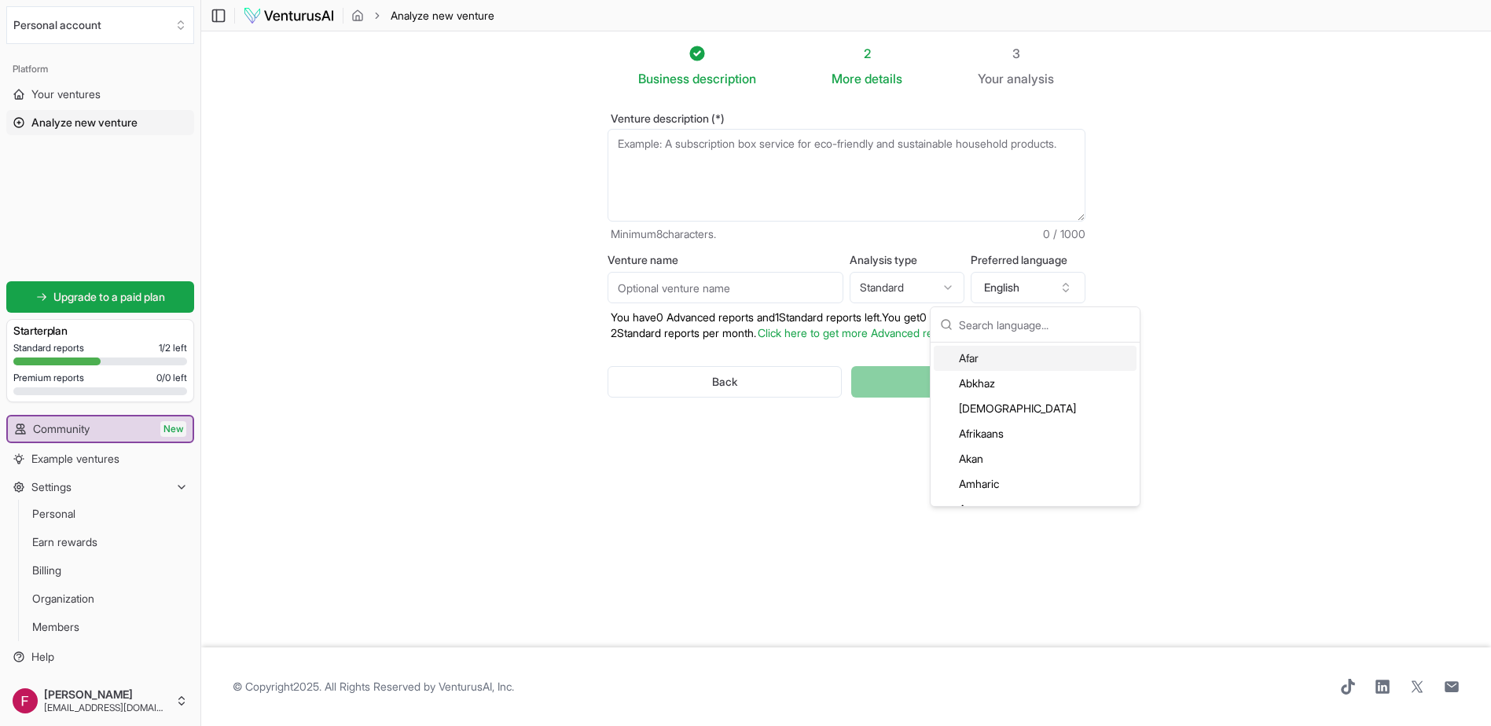
click at [1016, 314] on input "text" at bounding box center [1044, 324] width 171 height 35
type input "germ"
click at [1002, 358] on div "German" at bounding box center [1035, 358] width 203 height 25
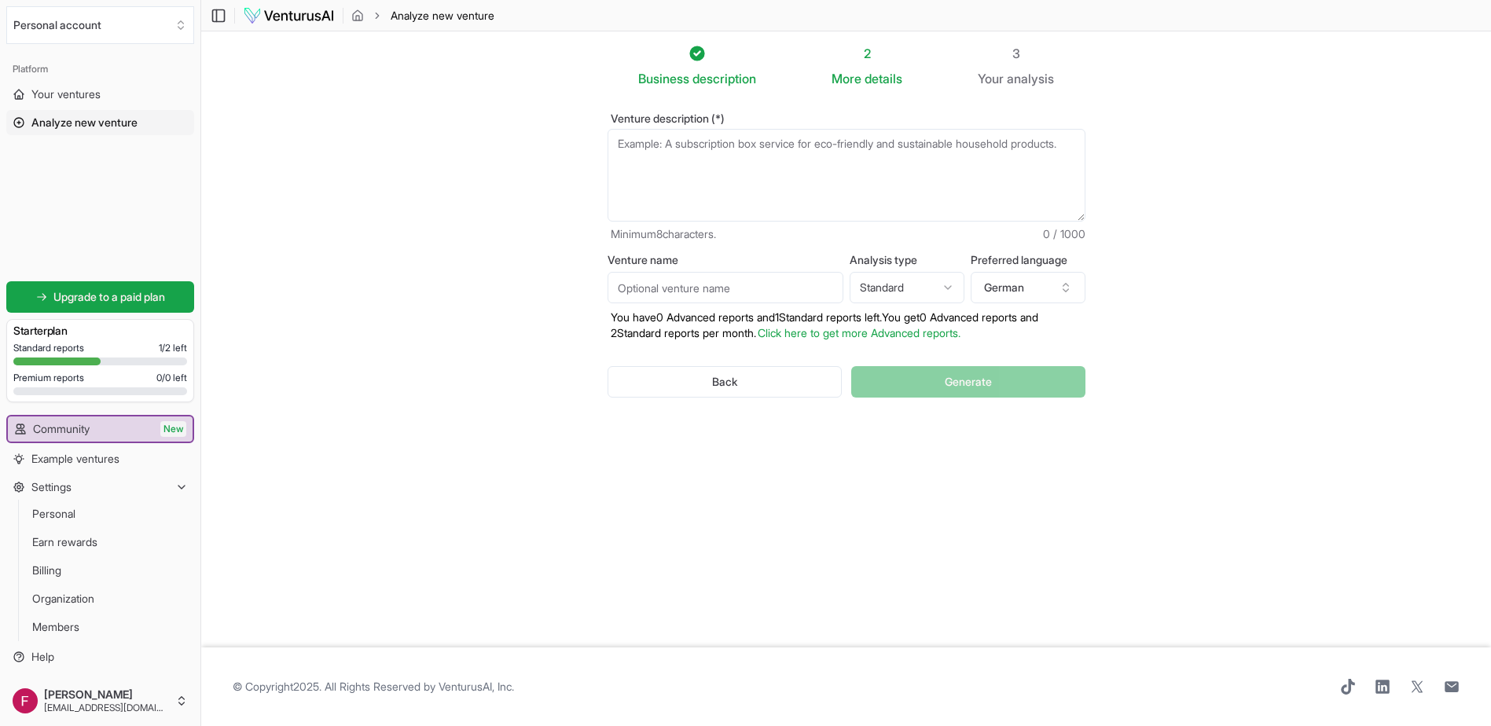
click at [430, 224] on section "Business description 2 More details 3 Your analysis Venture description (*) Min…" at bounding box center [846, 339] width 1290 height 616
click at [770, 179] on textarea "Venture description (*)" at bounding box center [847, 175] width 478 height 93
click at [992, 142] on textarea "Wir möchten eine Maschine auf den Markt bringen,die es noch gibt. DieMaschine" at bounding box center [847, 175] width 478 height 93
click at [950, 144] on textarea "Wir möchten eine Maschine auf den Markt bringen,die es noch gibt. Die Maschine" at bounding box center [847, 175] width 478 height 93
click at [957, 145] on textarea "Wir möchten eine Maschine auf den Markt bringen,die es noch nihct gibt. Die Mas…" at bounding box center [847, 175] width 478 height 93
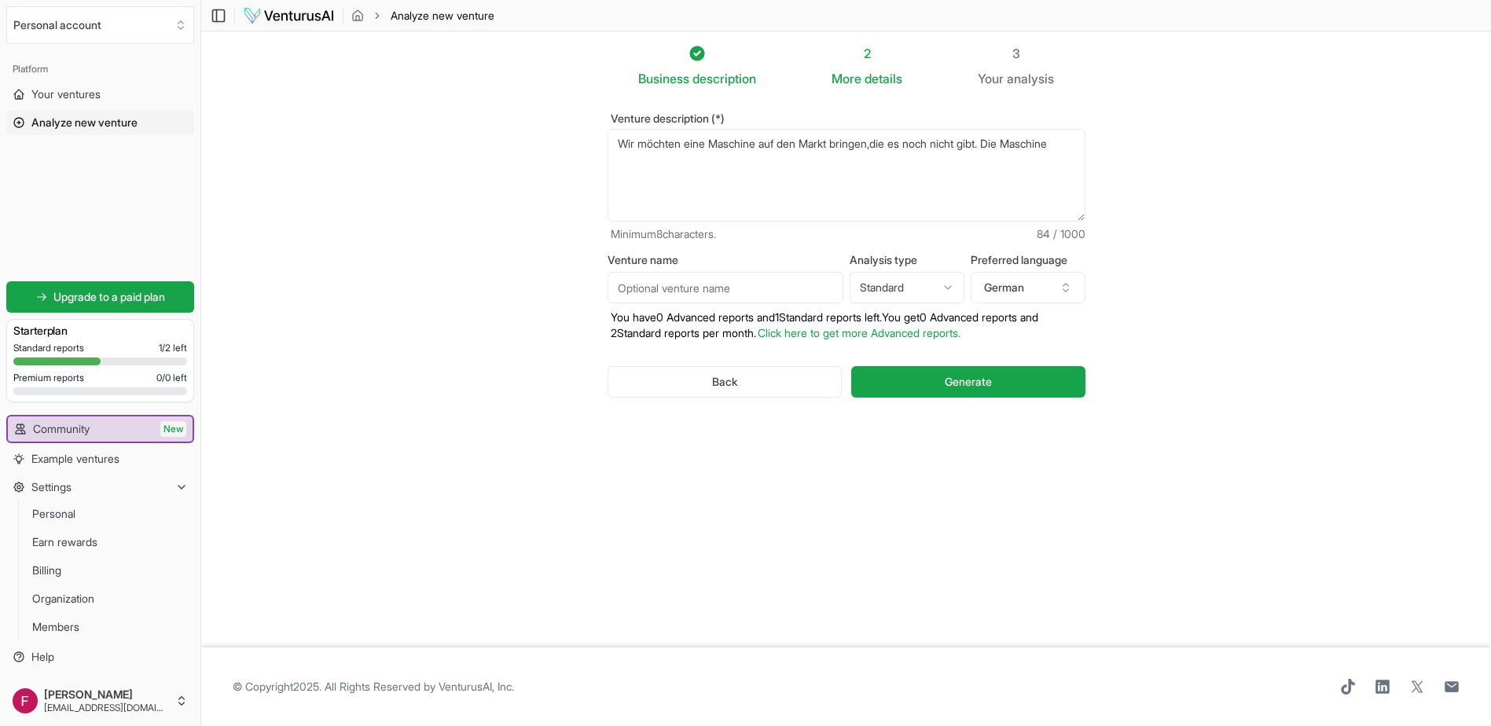
click at [1075, 141] on textarea "Wir möchten eine Maschine auf den Markt bringen,die es noch nicht gibt. Die Mas…" at bounding box center [847, 175] width 478 height 93
click at [669, 176] on textarea "Wir möchten eine Maschine auf den Markt bringen,die es noch nicht gibt. Die Mas…" at bounding box center [847, 175] width 478 height 93
click at [914, 169] on textarea "Wir möchten eine Maschine auf den Markt bringen,die es noch nicht gibt. Die Mas…" at bounding box center [847, 175] width 478 height 93
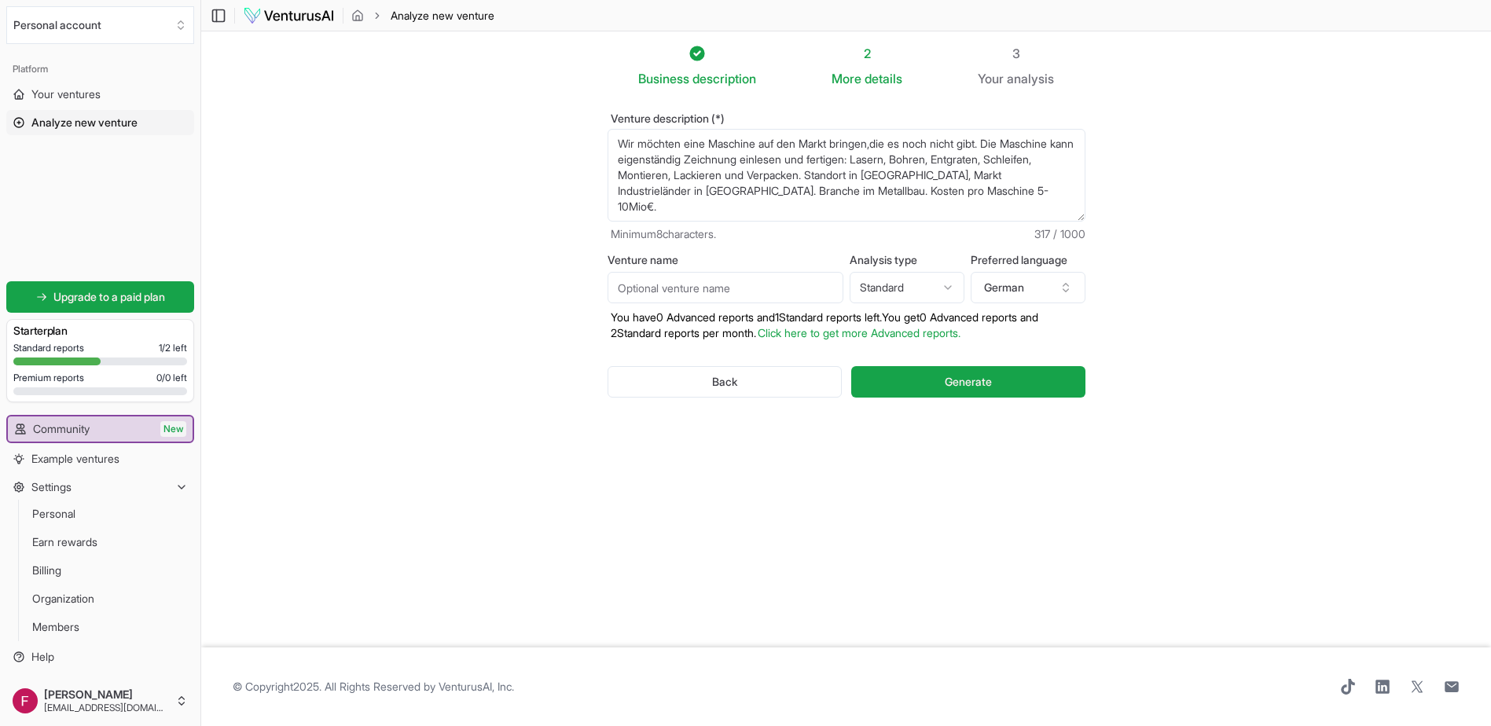
type textarea "Wir möchten eine Maschine auf den Markt bringen,die es noch nicht gibt. Die Mas…"
click at [786, 280] on input "Venture name" at bounding box center [726, 287] width 236 height 31
type input "Fix und Fertig GmbH"
click at [1000, 381] on button "Generate" at bounding box center [967, 381] width 233 height 31
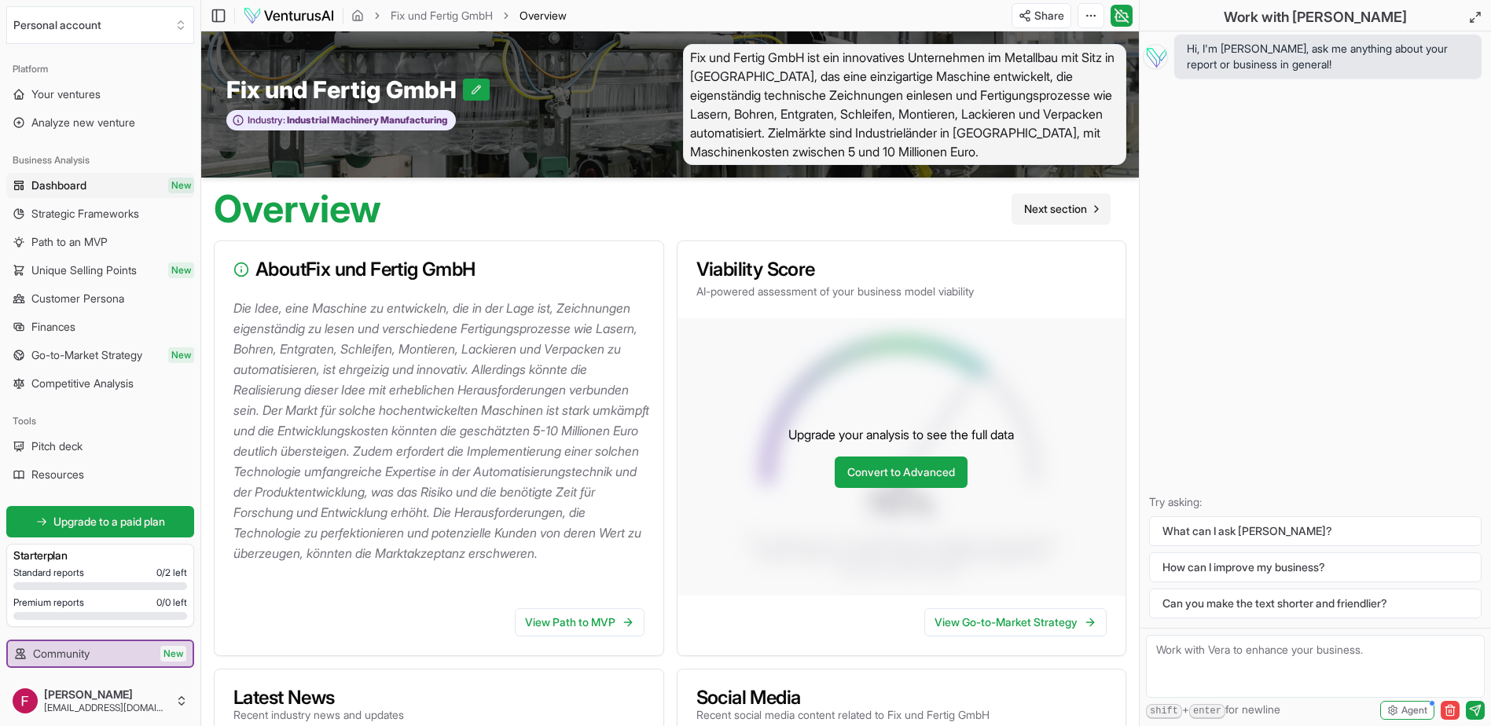
click at [1064, 209] on span "Next section" at bounding box center [1055, 209] width 63 height 16
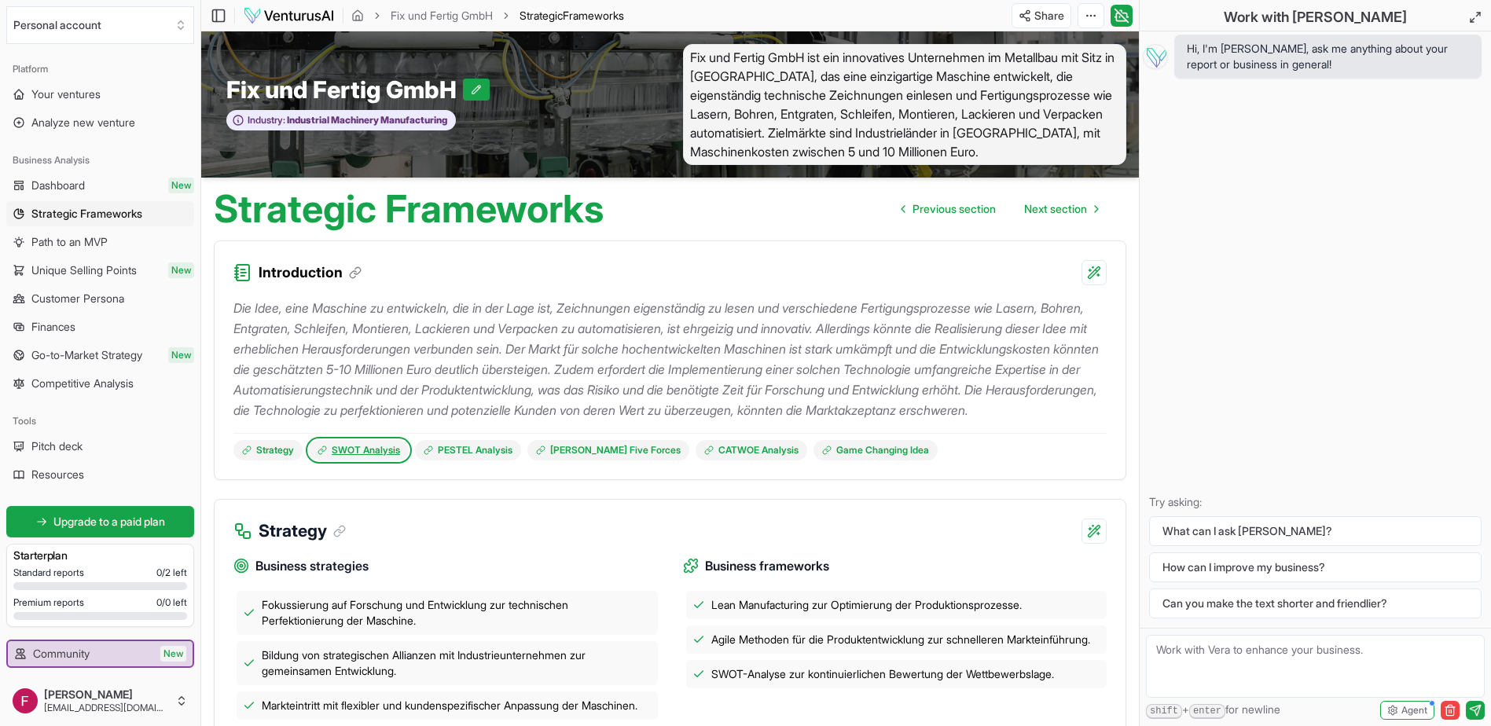
click at [377, 461] on link "SWOT Analysis" at bounding box center [359, 450] width 100 height 20
click at [606, 319] on p "Die Idee, eine Maschine zu entwickeln, die in der Lage ist, Zeichnungen eigenst…" at bounding box center [669, 359] width 873 height 123
click at [566, 373] on p "Die Idee, eine Maschine zu entwickeln, die in der Lage ist, Zeichnungen eigenst…" at bounding box center [669, 359] width 873 height 123
click at [831, 461] on link "Game Changing Idea" at bounding box center [876, 450] width 124 height 20
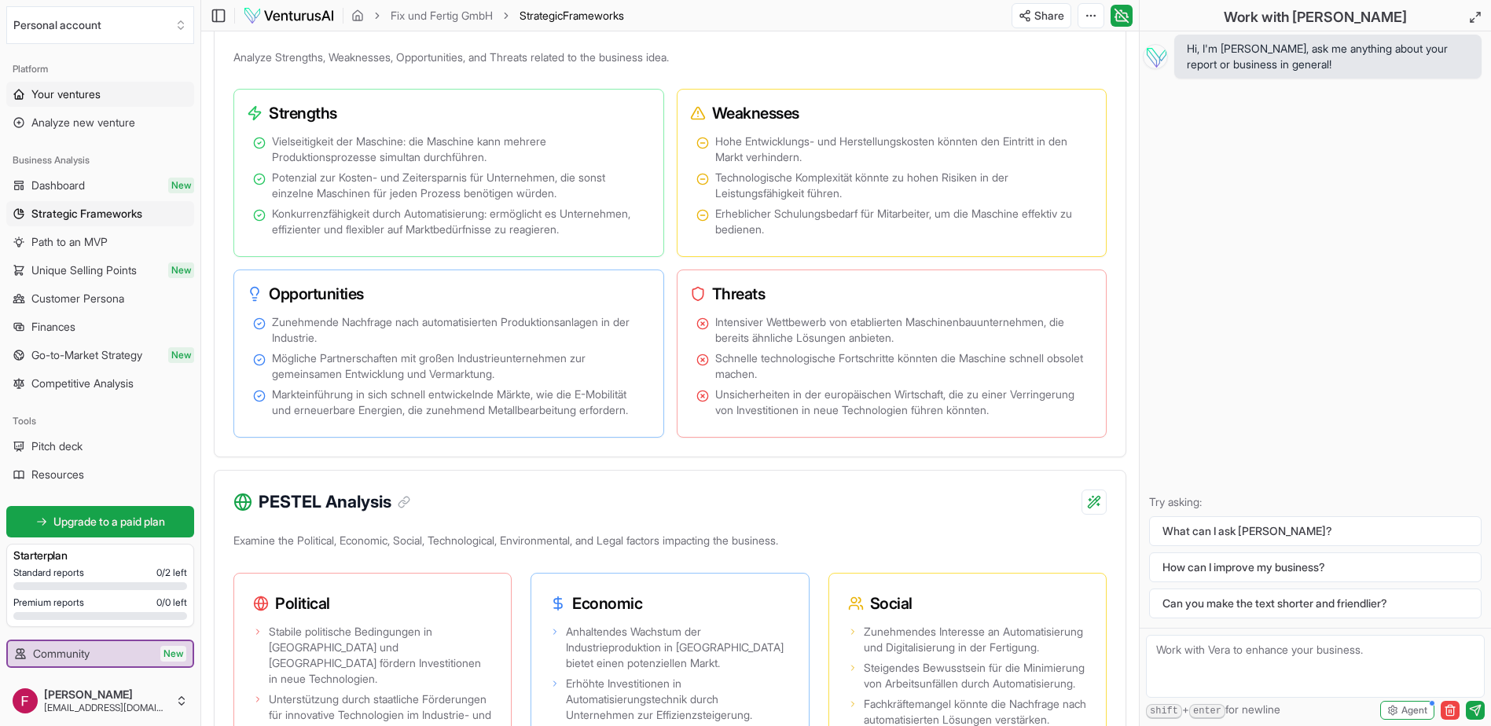
scroll to position [930, 0]
click at [83, 93] on span "Your ventures" at bounding box center [65, 94] width 69 height 16
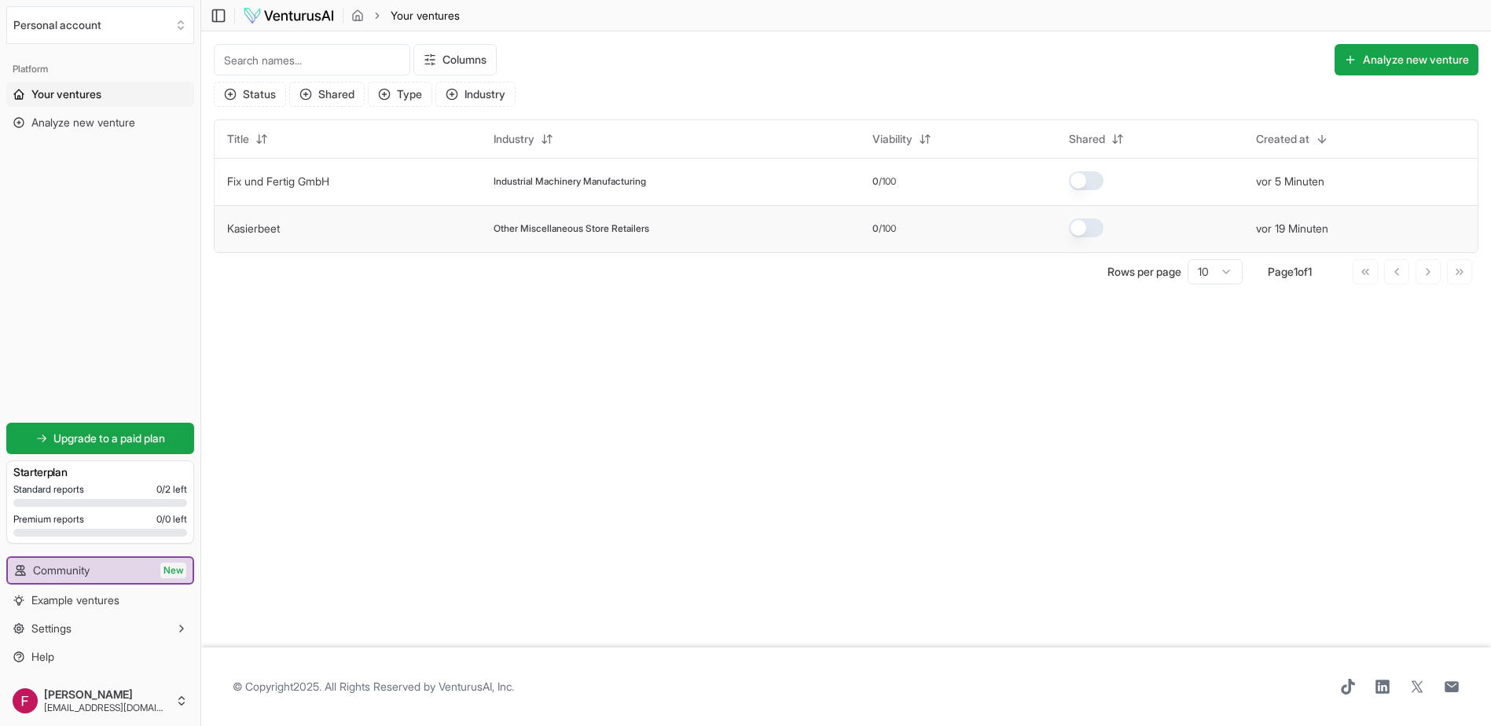
click at [703, 224] on div "Other Miscellaneous Store Retailers" at bounding box center [671, 228] width 354 height 13
drag, startPoint x: 402, startPoint y: 233, endPoint x: 636, endPoint y: 234, distance: 233.5
click at [402, 234] on td "Kasierbeet" at bounding box center [348, 228] width 266 height 47
click at [262, 230] on link "Kasierbeet" at bounding box center [253, 228] width 53 height 13
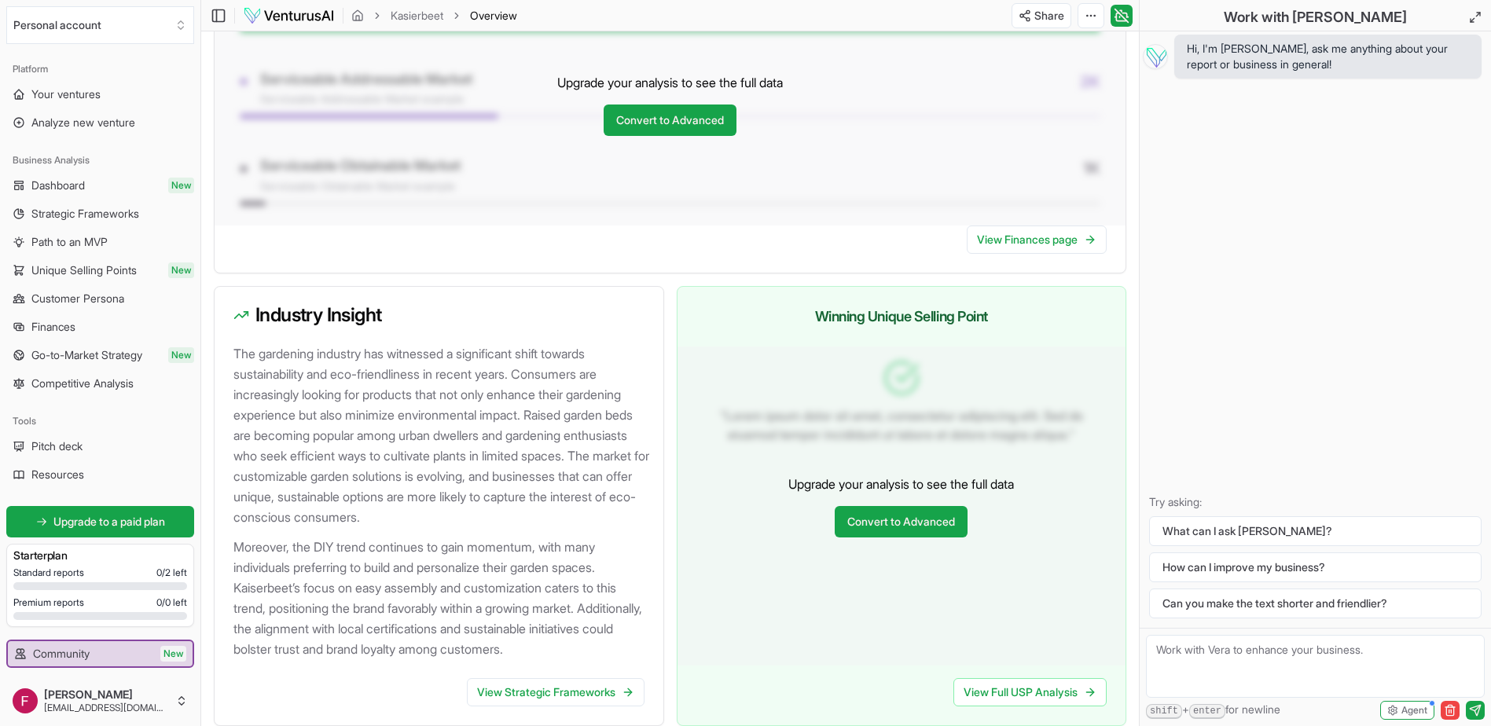
scroll to position [1515, 0]
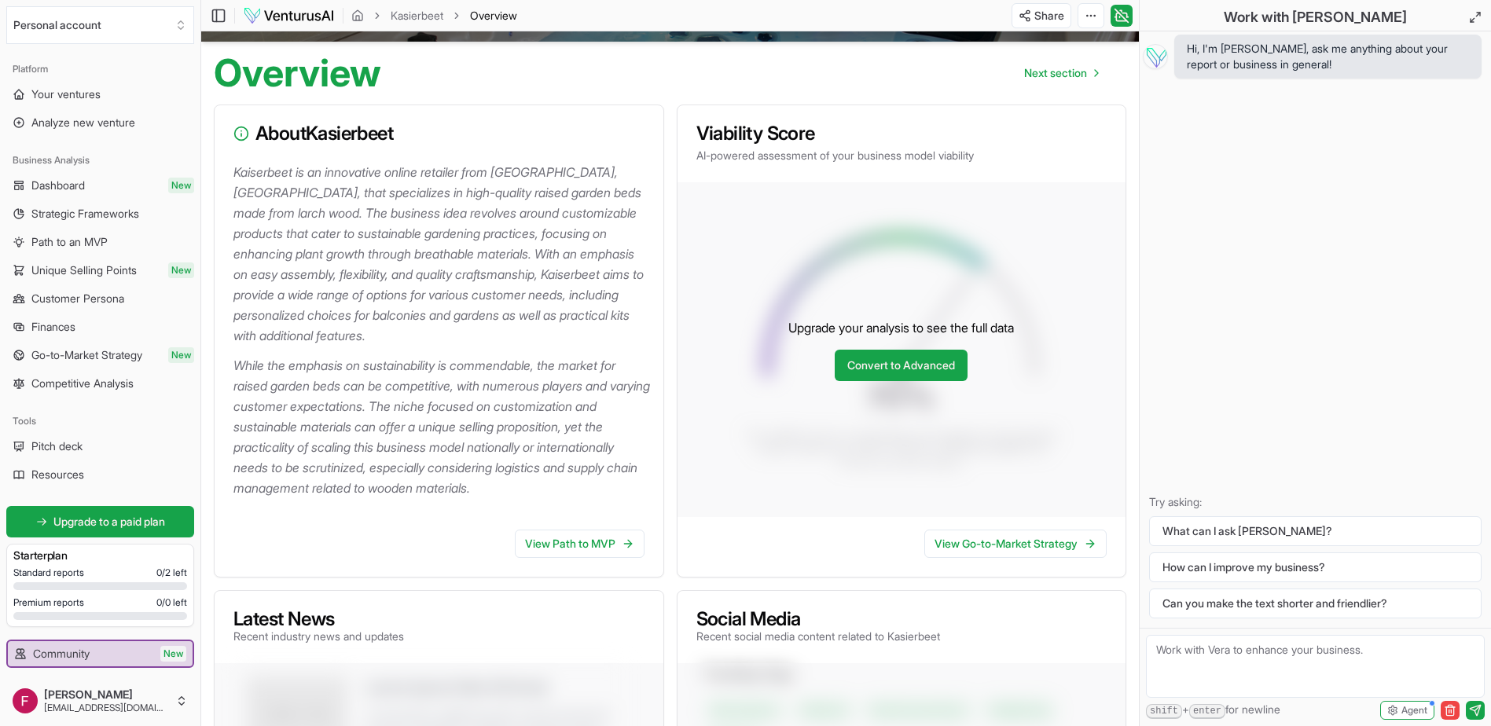
scroll to position [0, 0]
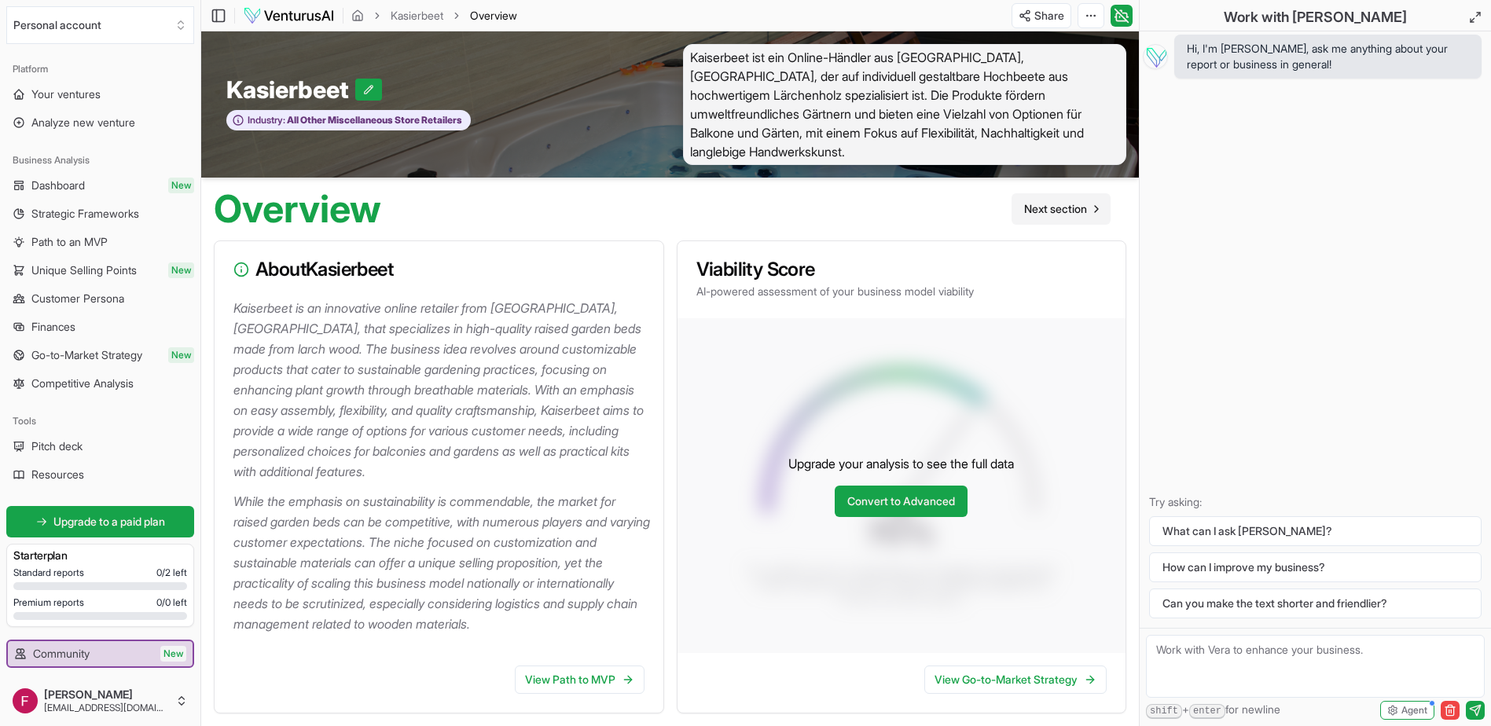
click at [1060, 201] on span "Next section" at bounding box center [1055, 209] width 63 height 16
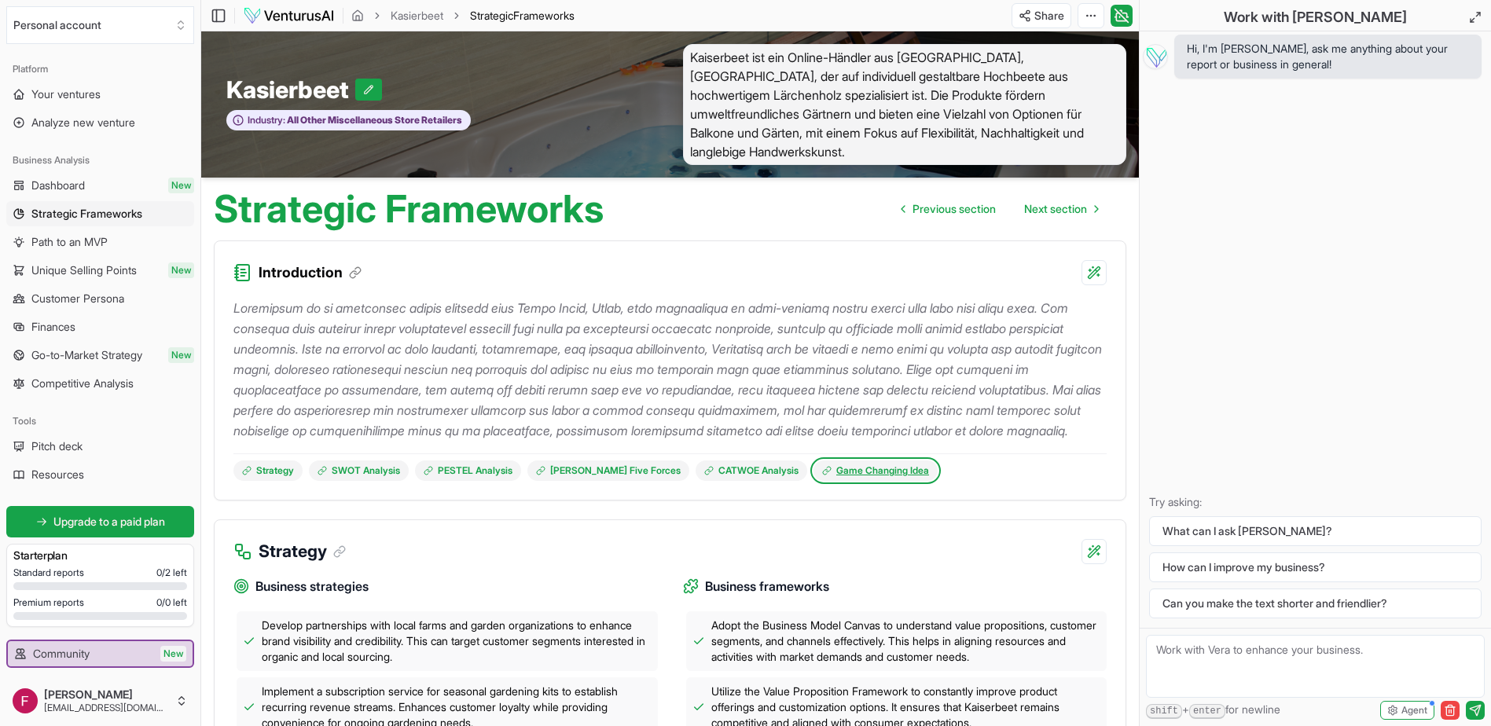
click at [836, 469] on link "Game Changing Idea" at bounding box center [876, 471] width 124 height 20
click at [549, 308] on p at bounding box center [669, 369] width 873 height 143
click at [508, 439] on p at bounding box center [669, 369] width 873 height 143
